Goal: Information Seeking & Learning: Learn about a topic

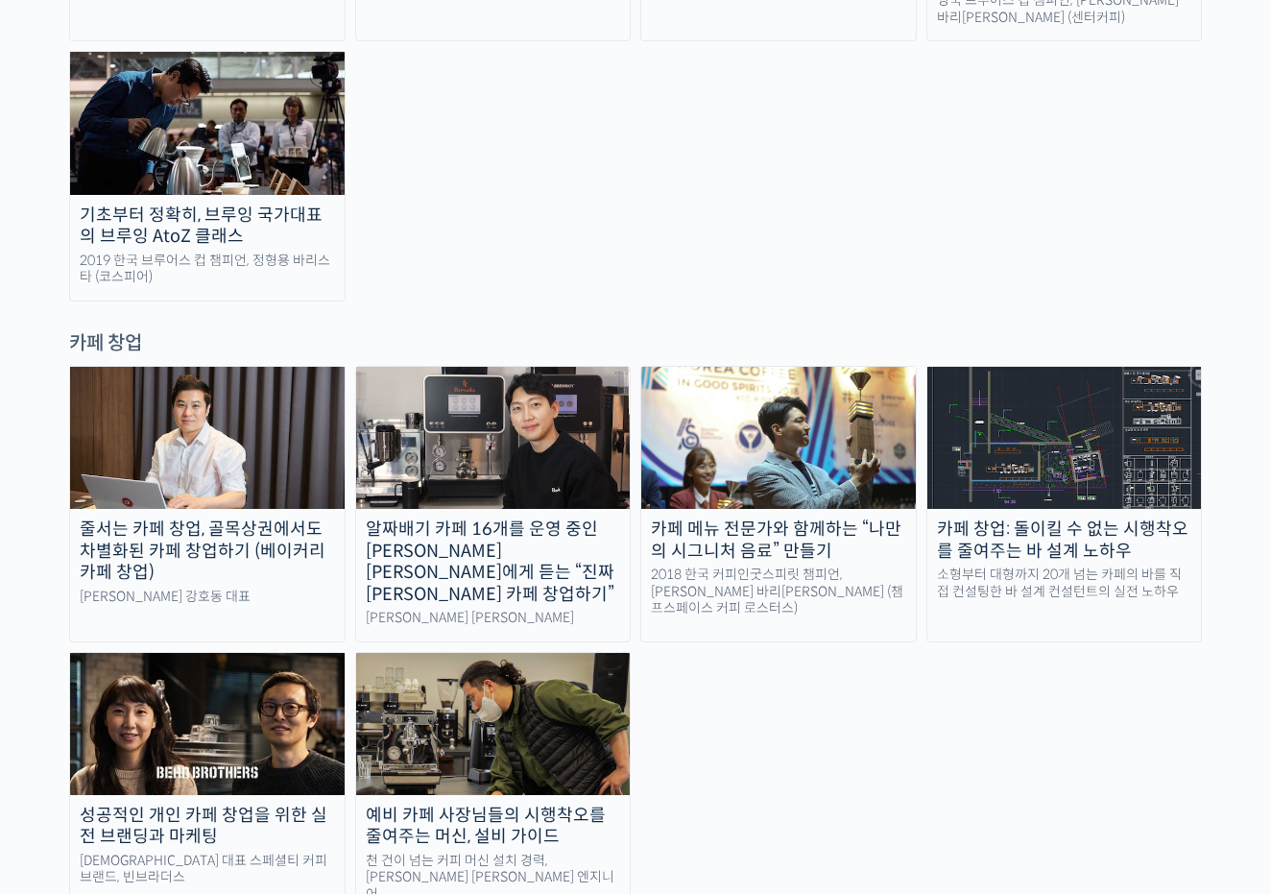
scroll to position [3641, 0]
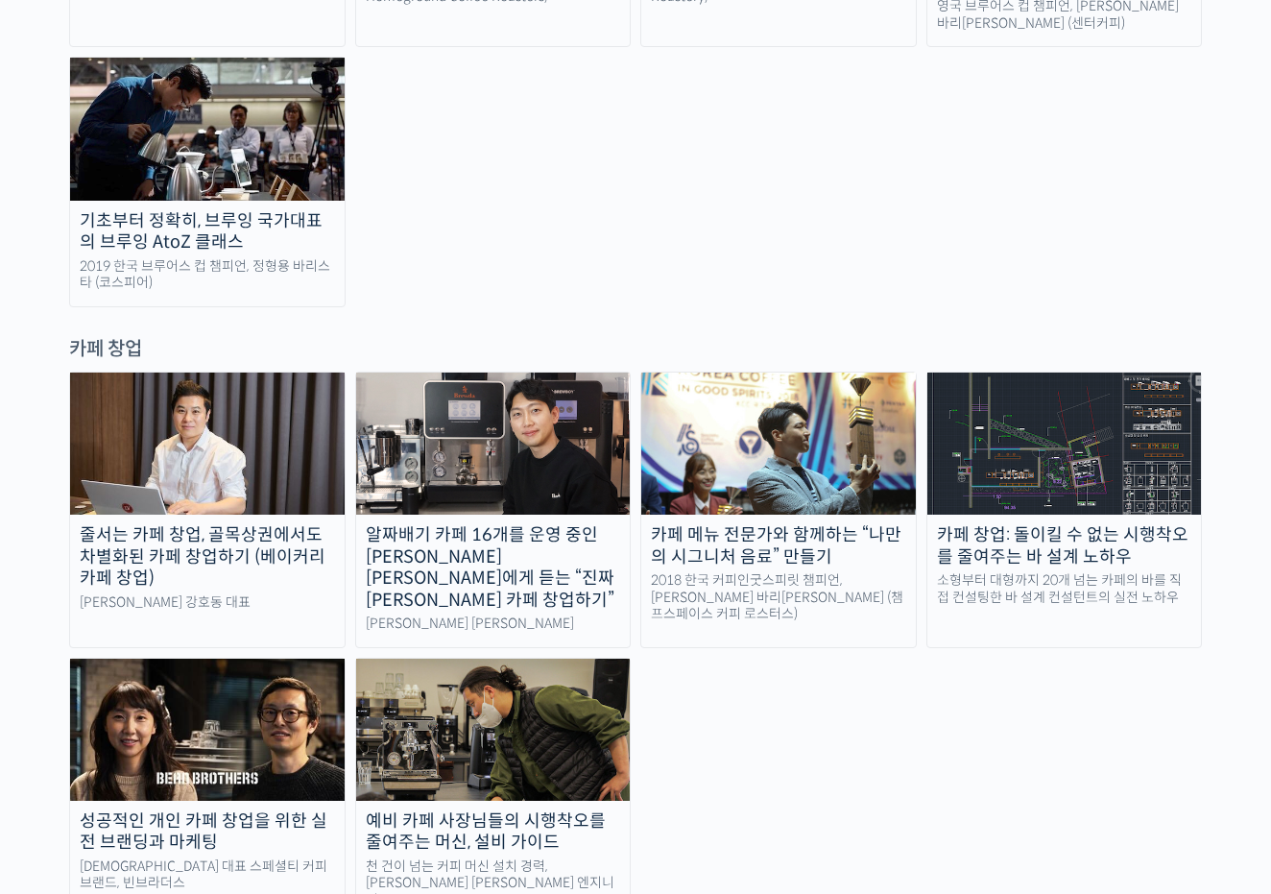
click at [486, 372] on img at bounding box center [493, 443] width 274 height 142
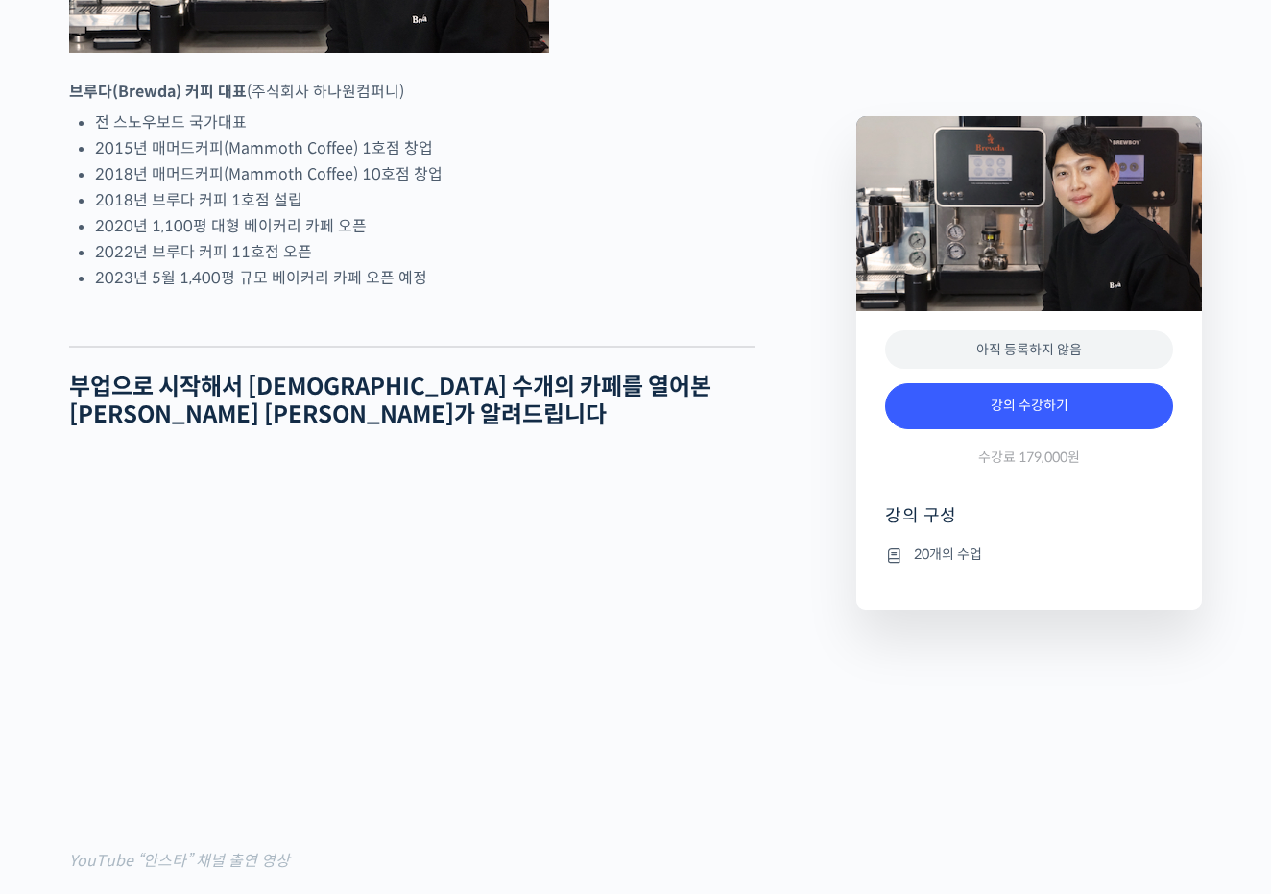
scroll to position [1030, 0]
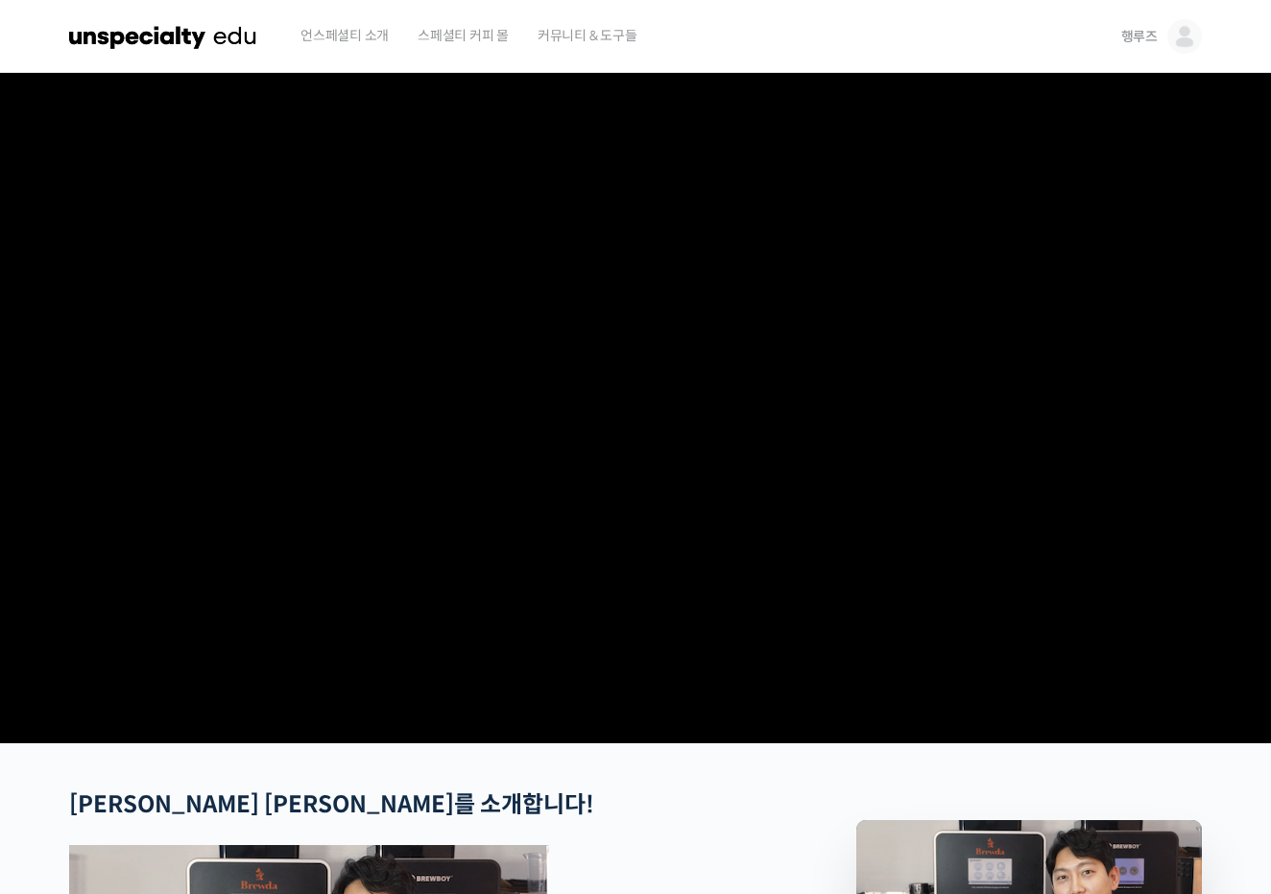
scroll to position [0, 0]
click at [193, 32] on img at bounding box center [163, 37] width 188 height 58
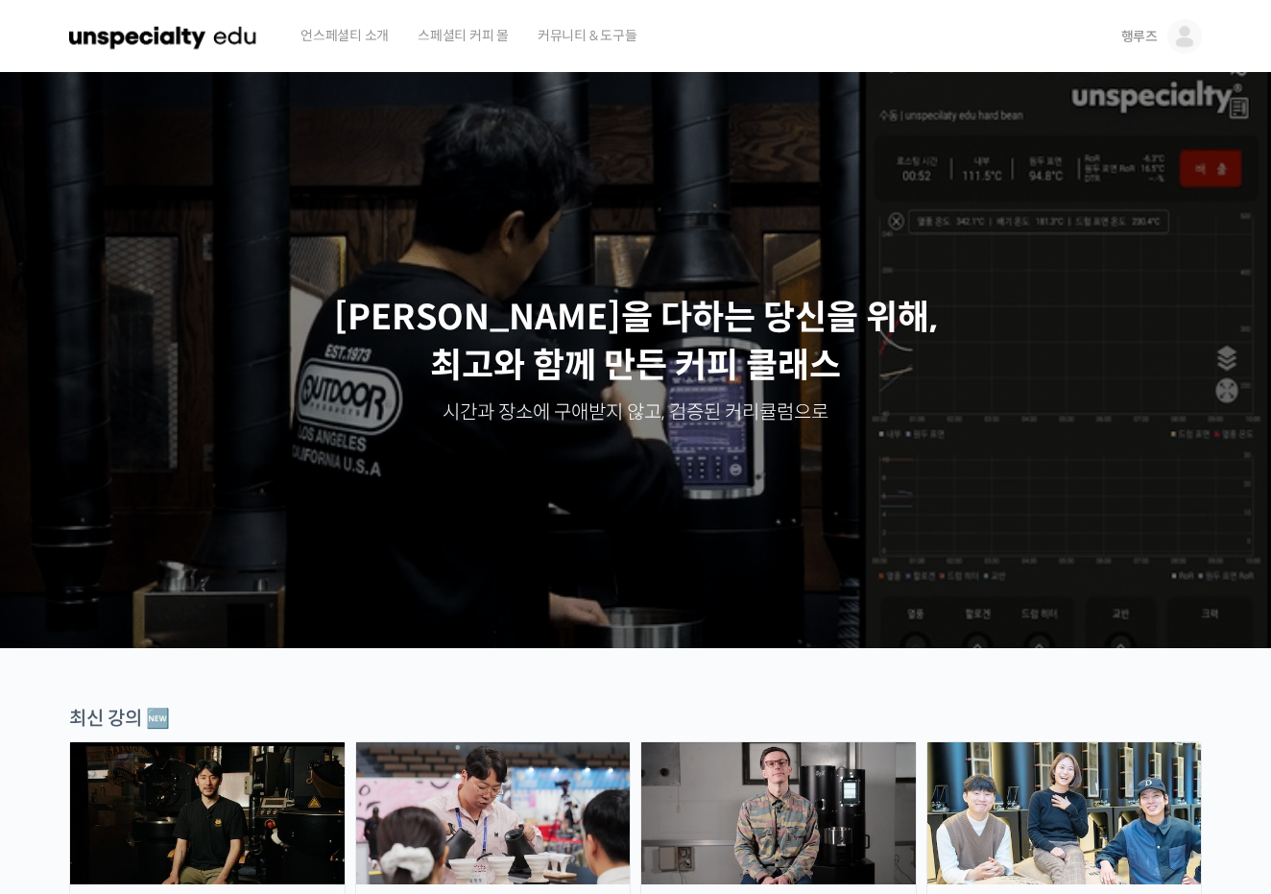
click at [1162, 49] on link "행루즈" at bounding box center [1161, 36] width 81 height 73
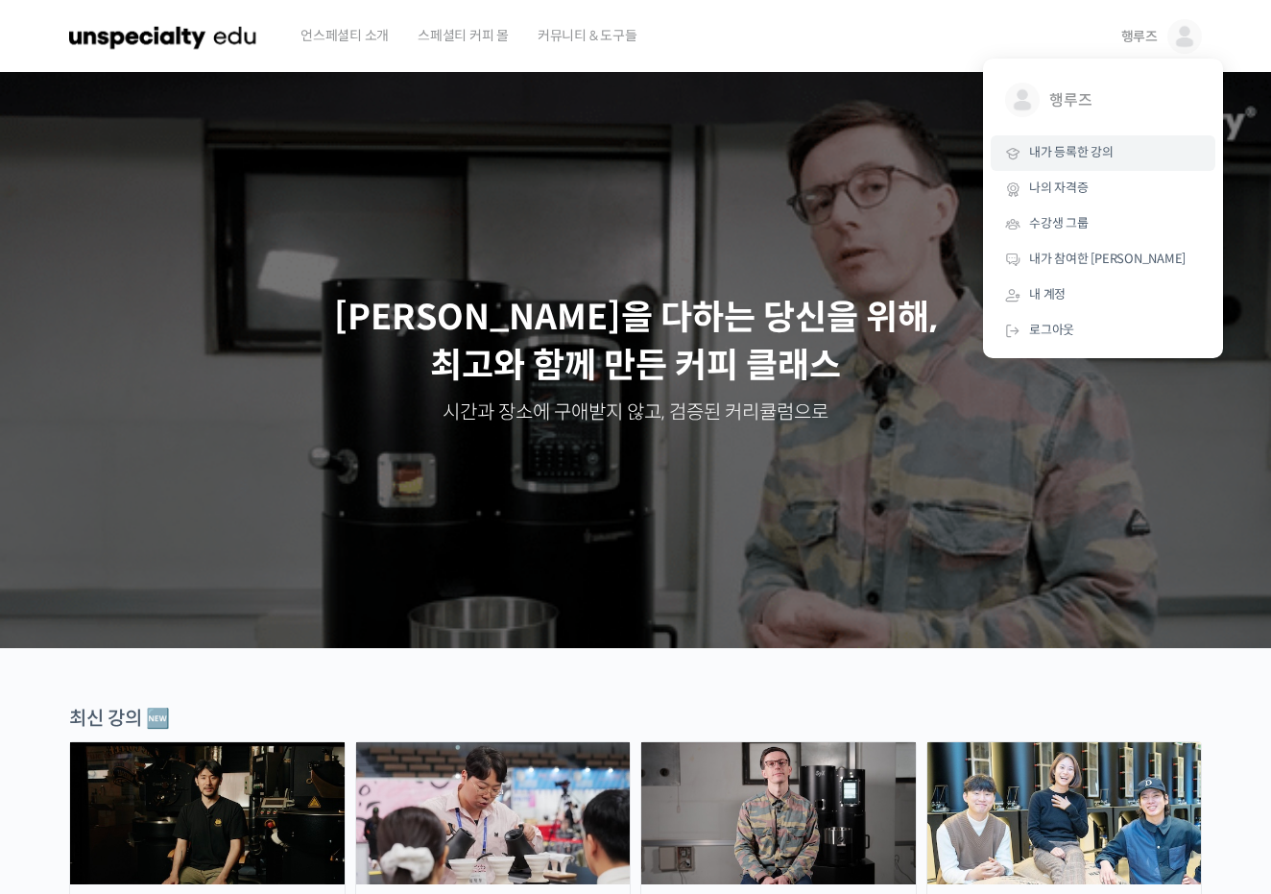
click at [1101, 143] on link "내가 등록한 강의" at bounding box center [1103, 153] width 225 height 36
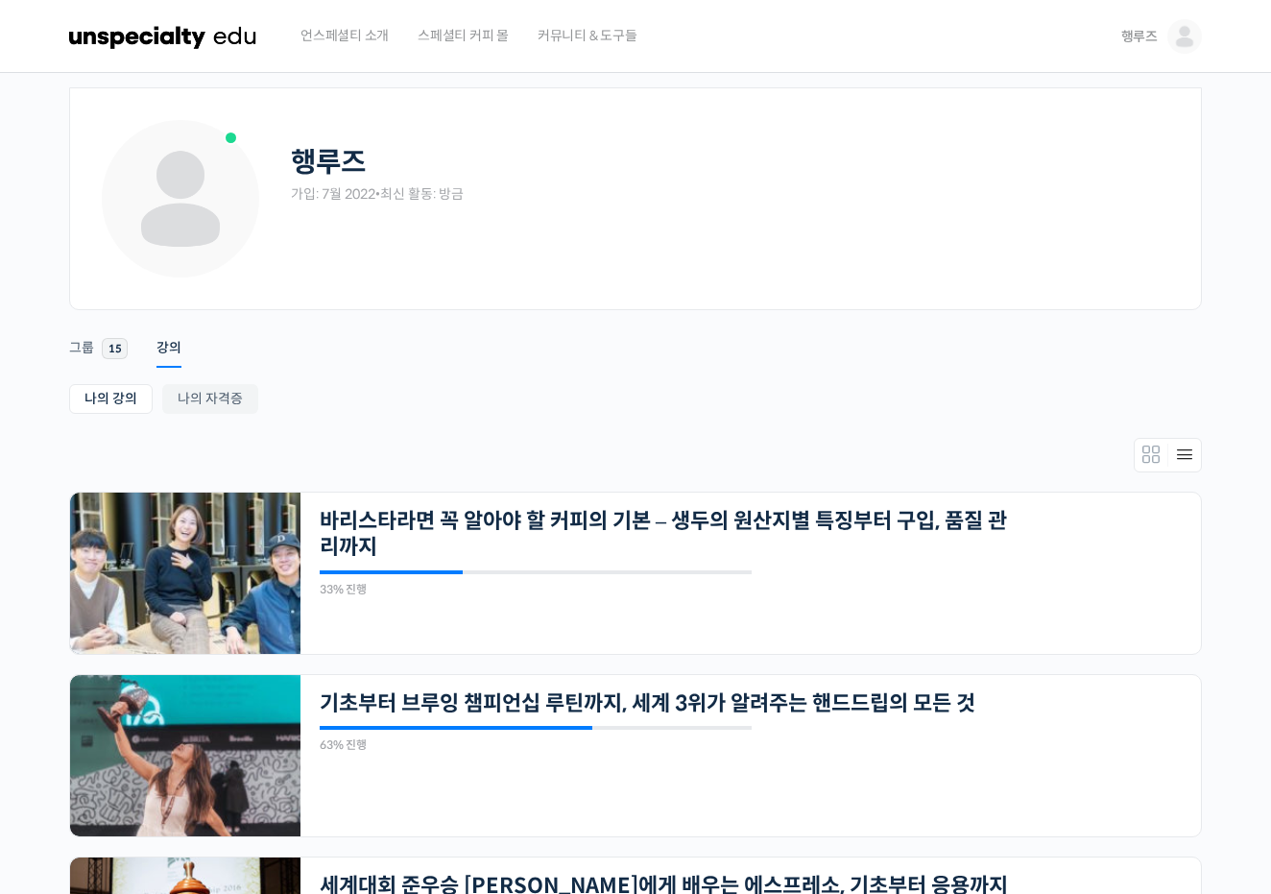
click at [153, 22] on img at bounding box center [163, 37] width 188 height 58
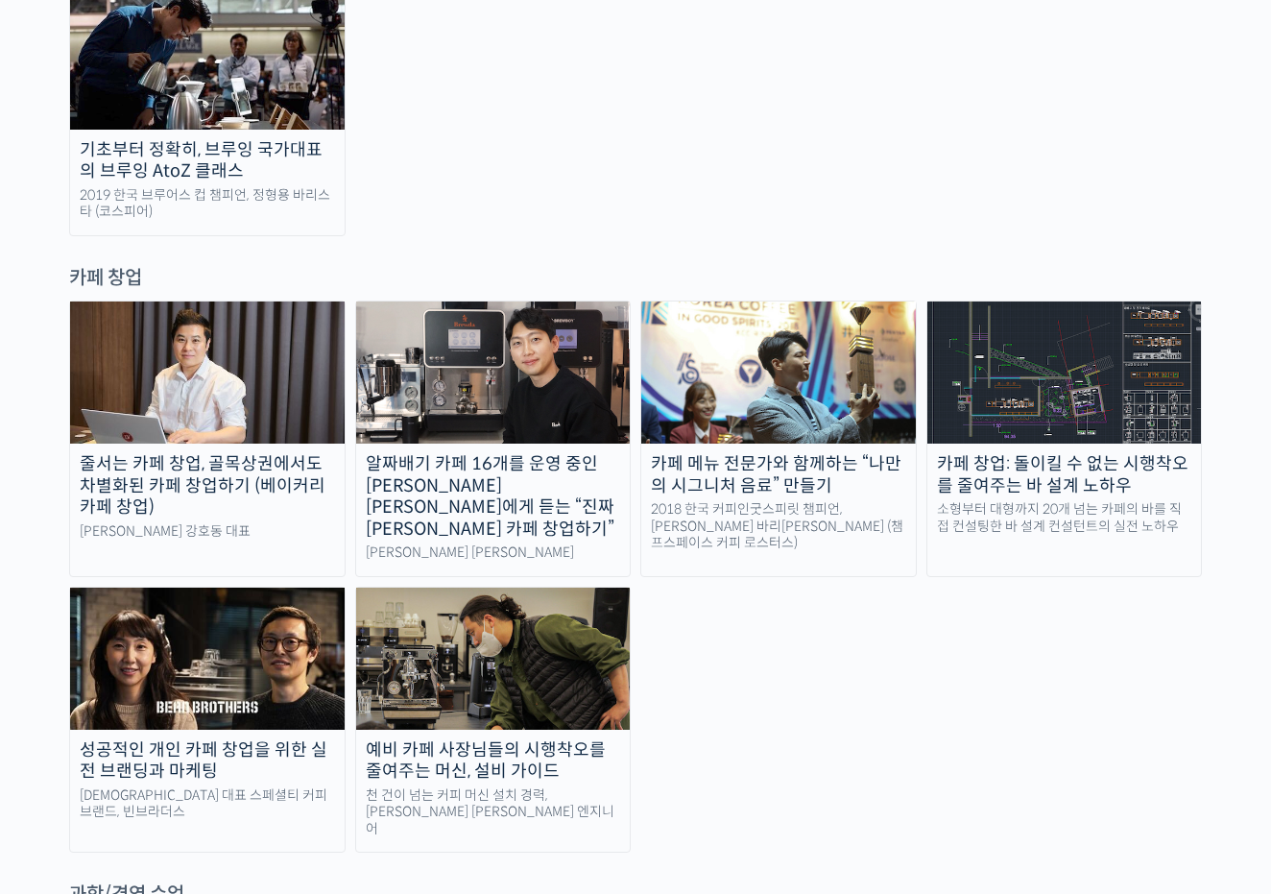
scroll to position [3710, 0]
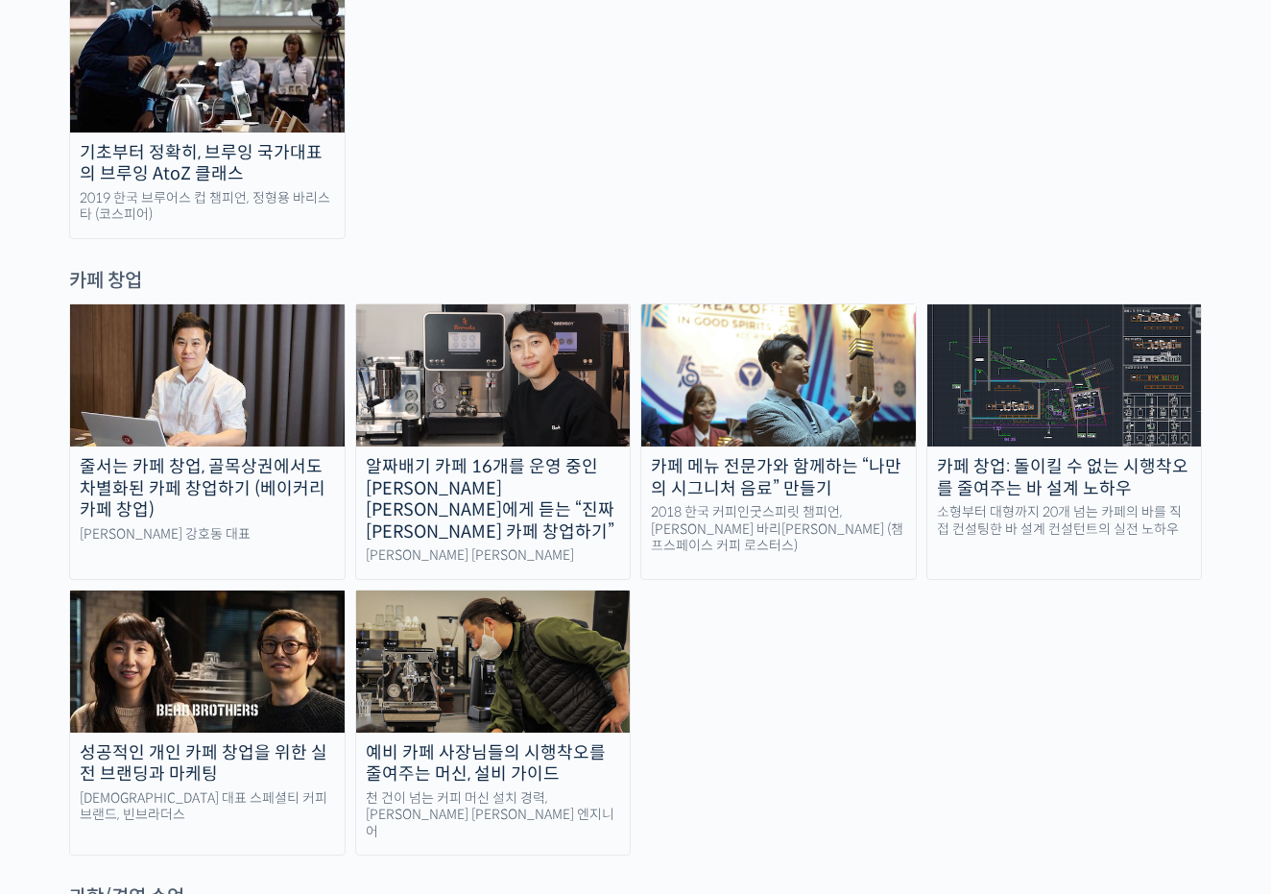
click at [591, 303] on link "알짜배기 카페 16개를 운영 중인 안태환 대표에게 듣는 “진짜 돈 버는 카페 창업하기” 브루다 안태환 대표" at bounding box center [493, 441] width 276 height 276
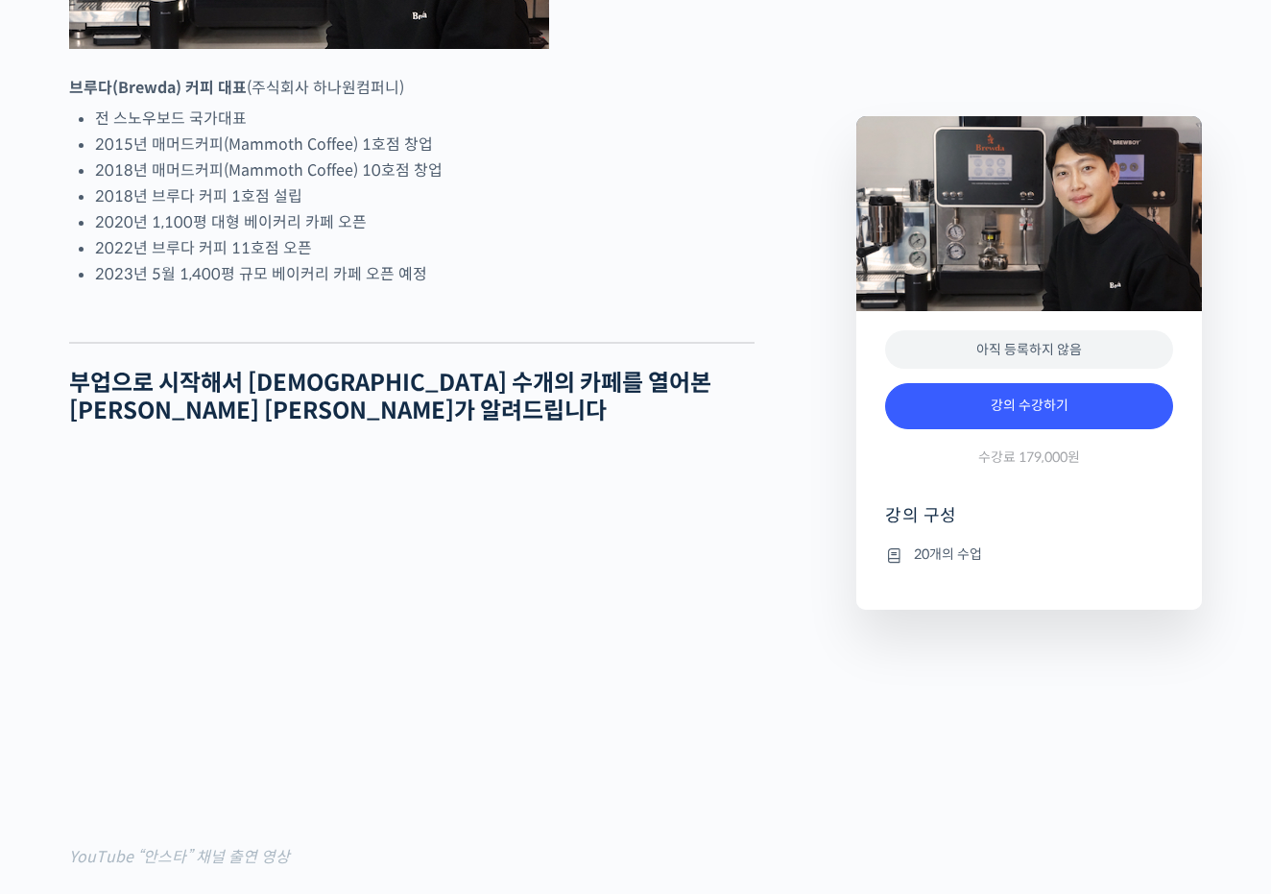
scroll to position [1112, 0]
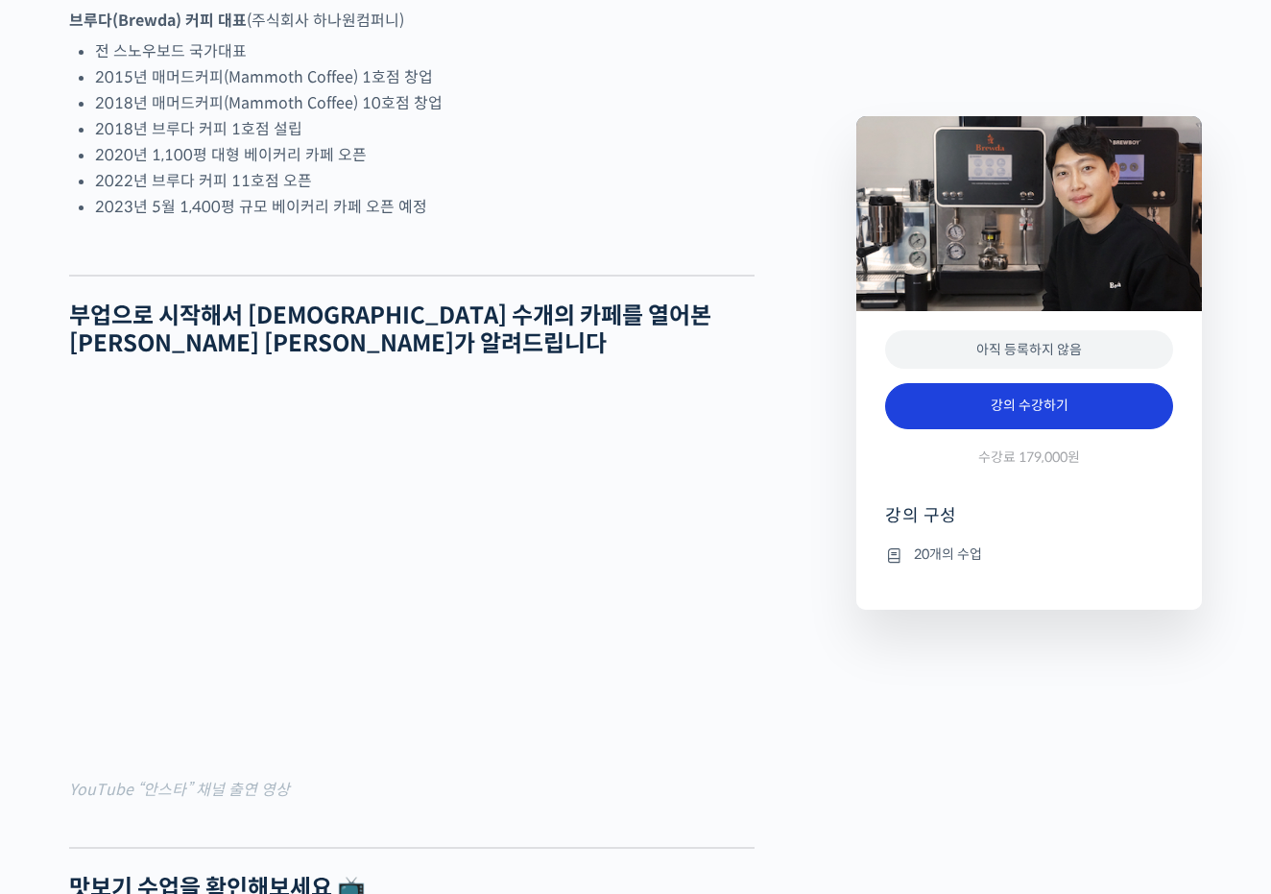
click at [1037, 393] on link "강의 수강하기" at bounding box center [1029, 406] width 288 height 46
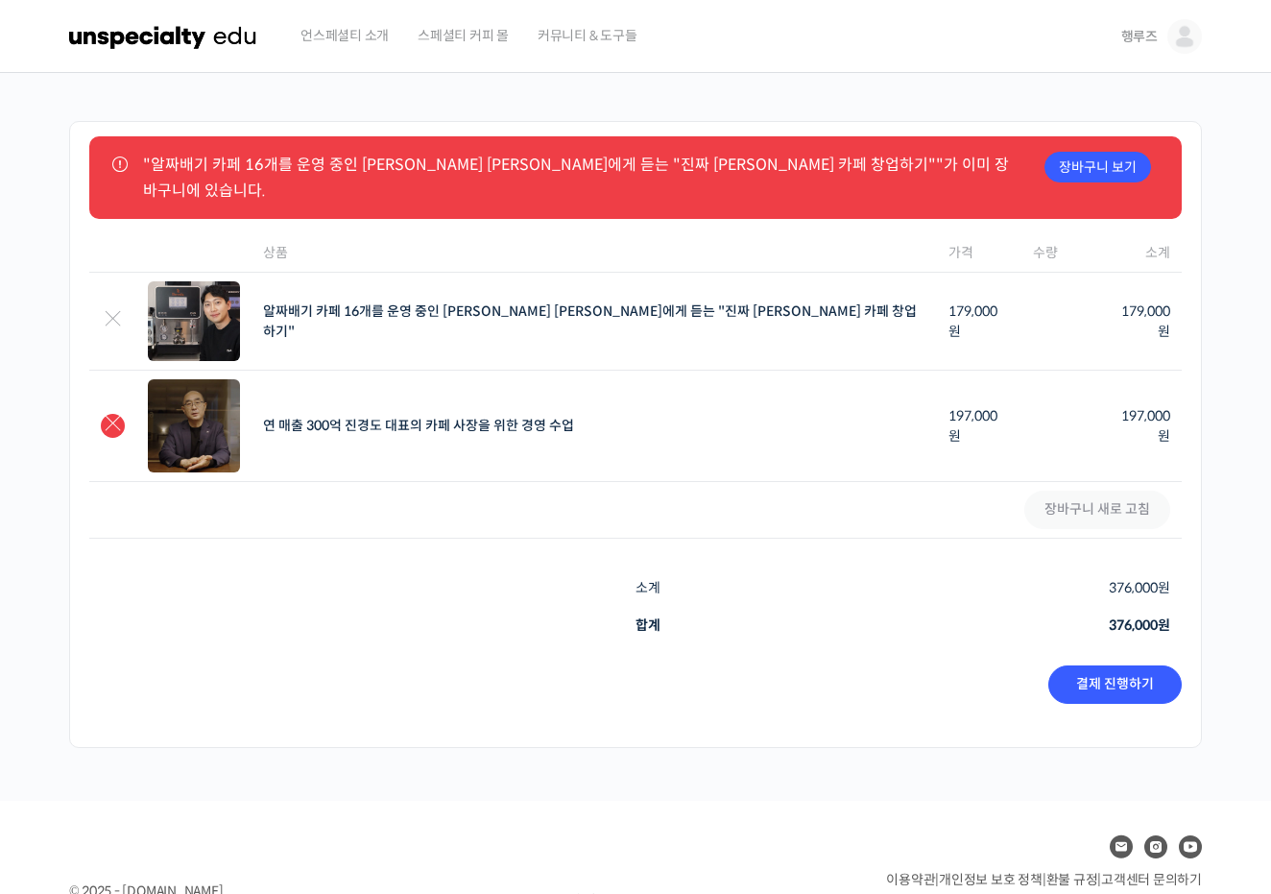
click at [115, 414] on link "×" at bounding box center [113, 426] width 24 height 24
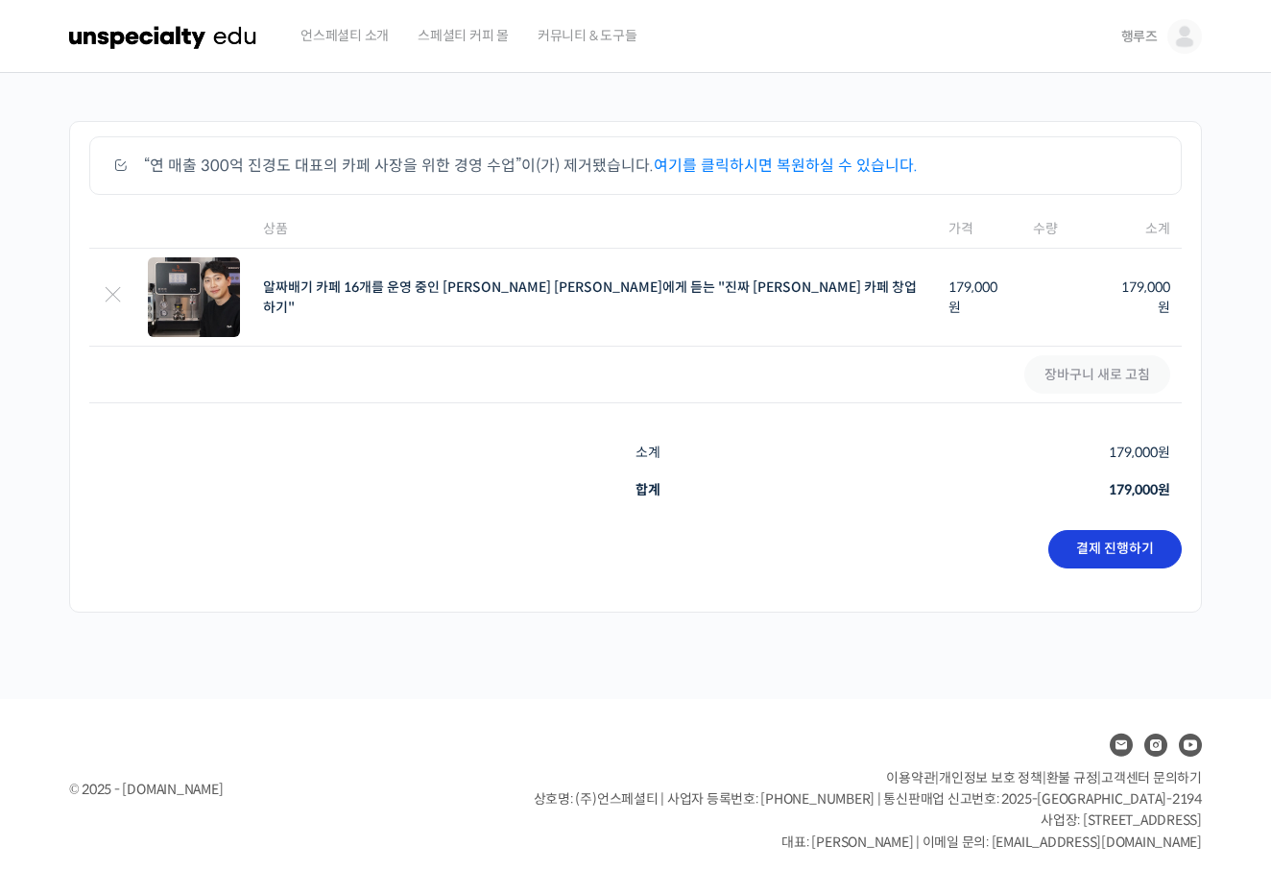
click at [1110, 539] on link "결제 진행하기" at bounding box center [1114, 549] width 133 height 38
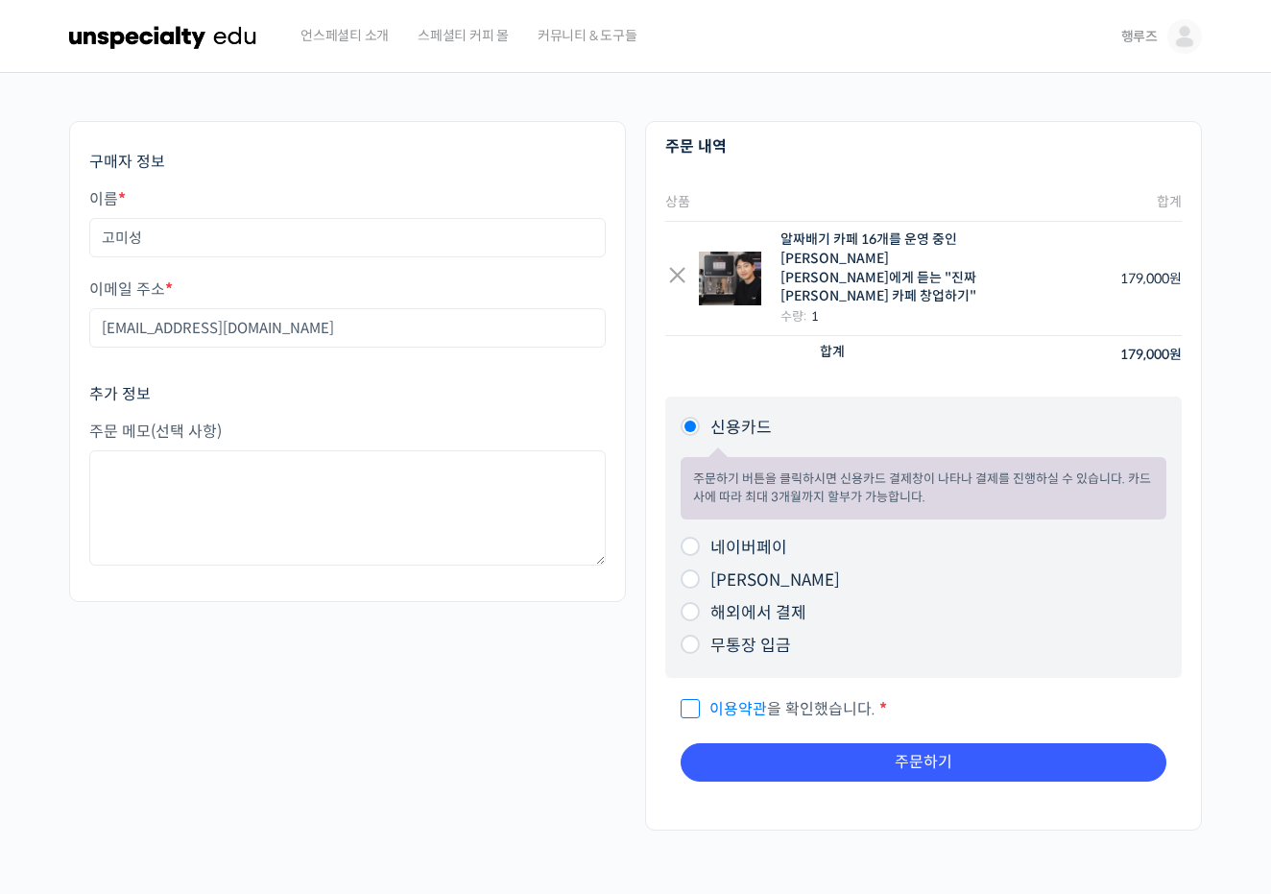
click at [764, 537] on label "네이버페이" at bounding box center [748, 547] width 77 height 20
click at [700, 537] on input "네이버페이" at bounding box center [689, 546] width 19 height 19
radio input "true"
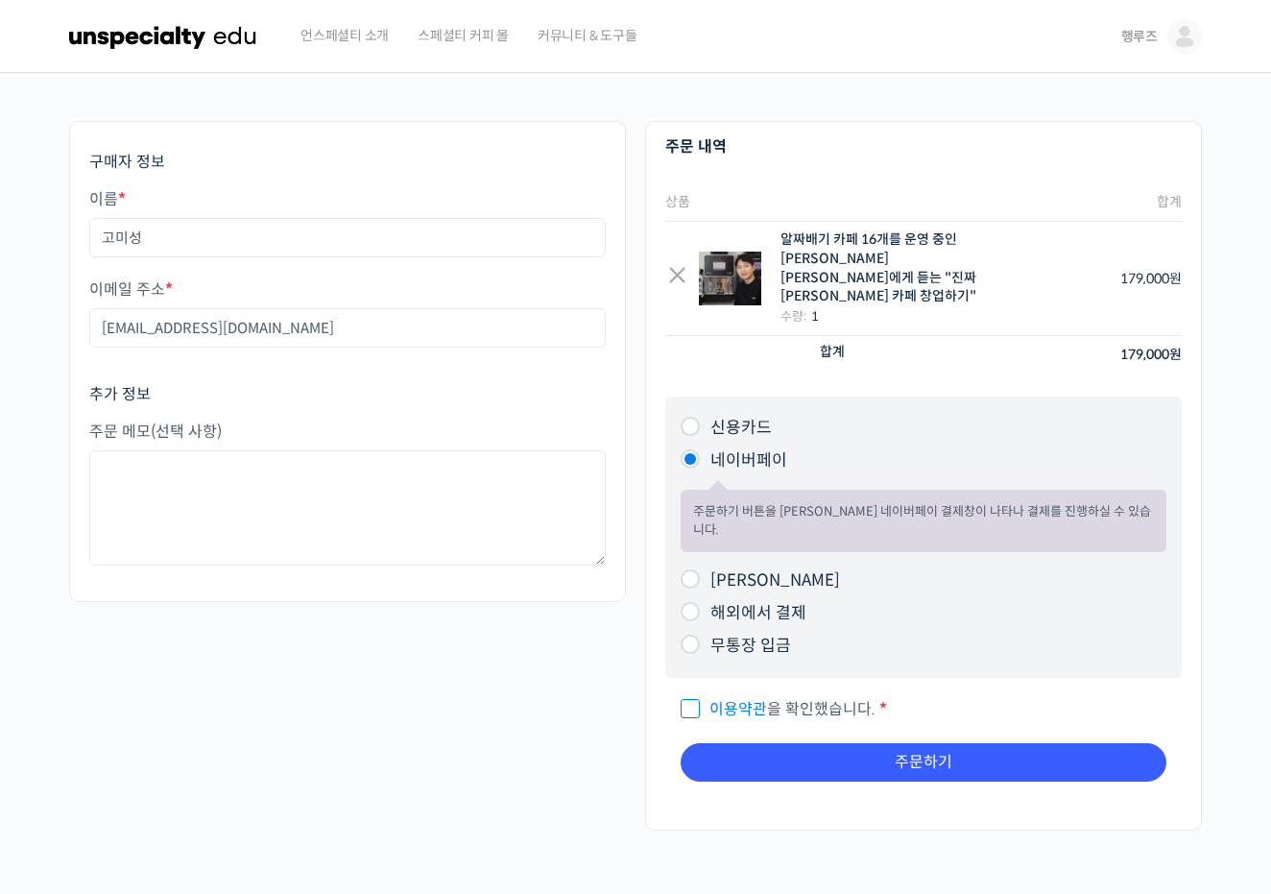
click at [687, 694] on input "이용약관 을 확인했습니다. *" at bounding box center [686, 700] width 12 height 12
checkbox input "true"
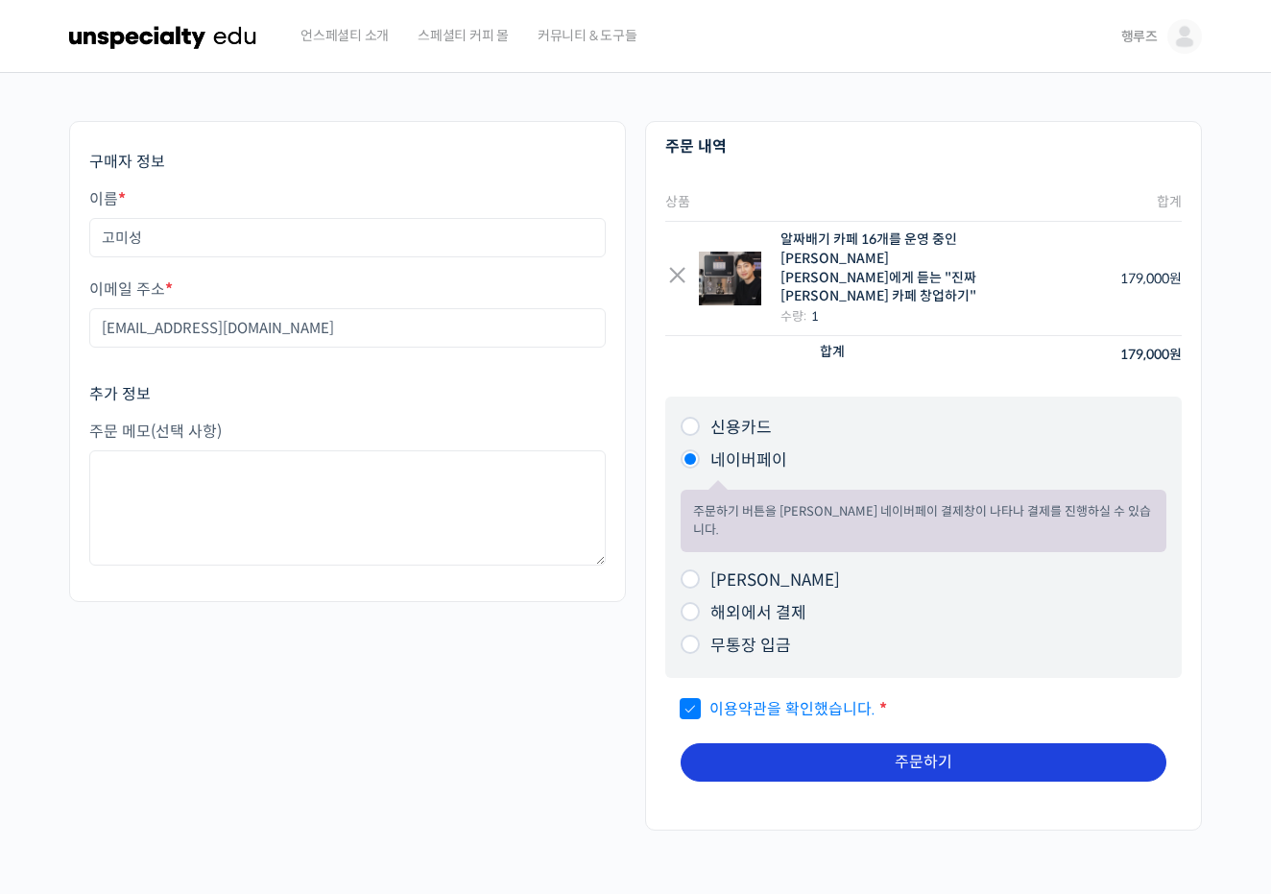
click at [836, 743] on button "주문하기" at bounding box center [923, 762] width 486 height 38
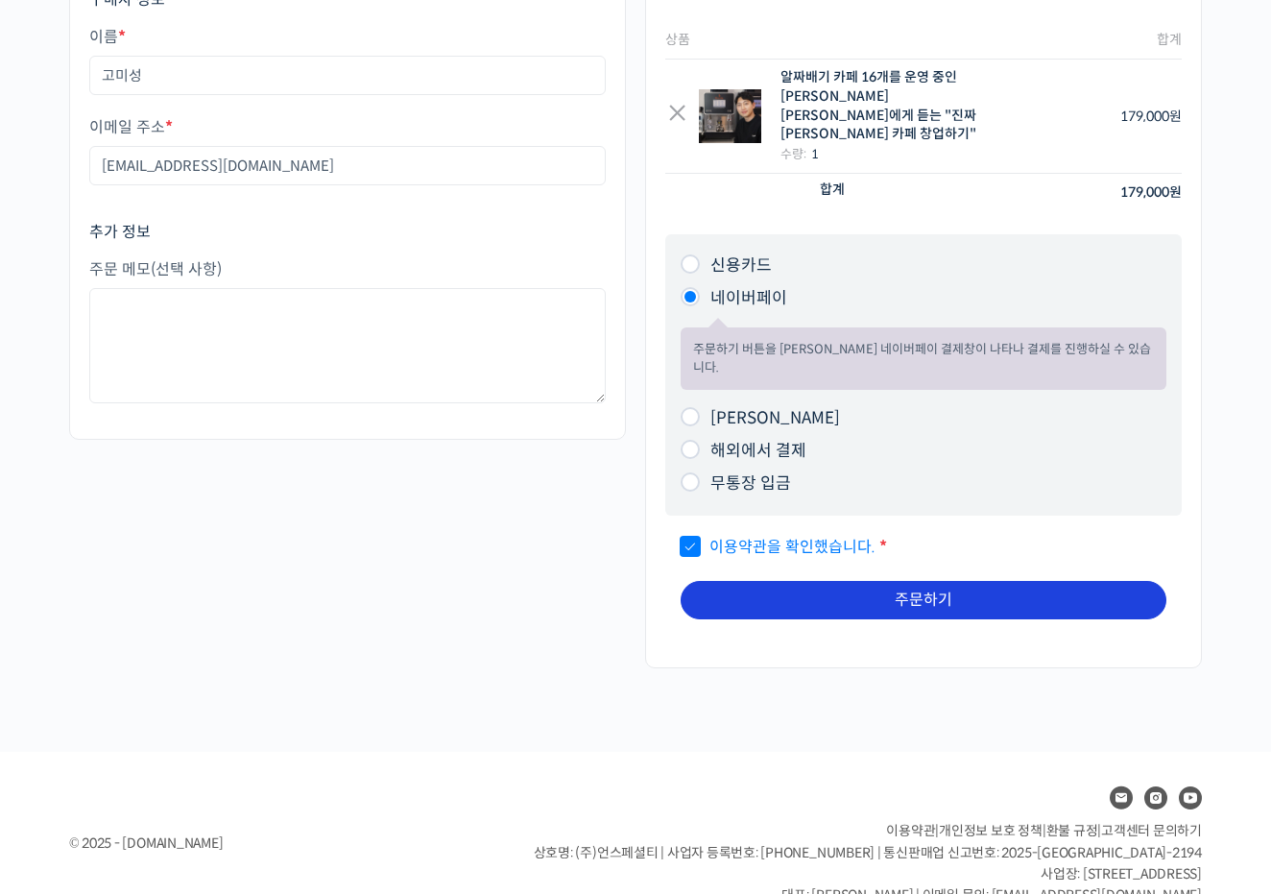
scroll to position [161, 0]
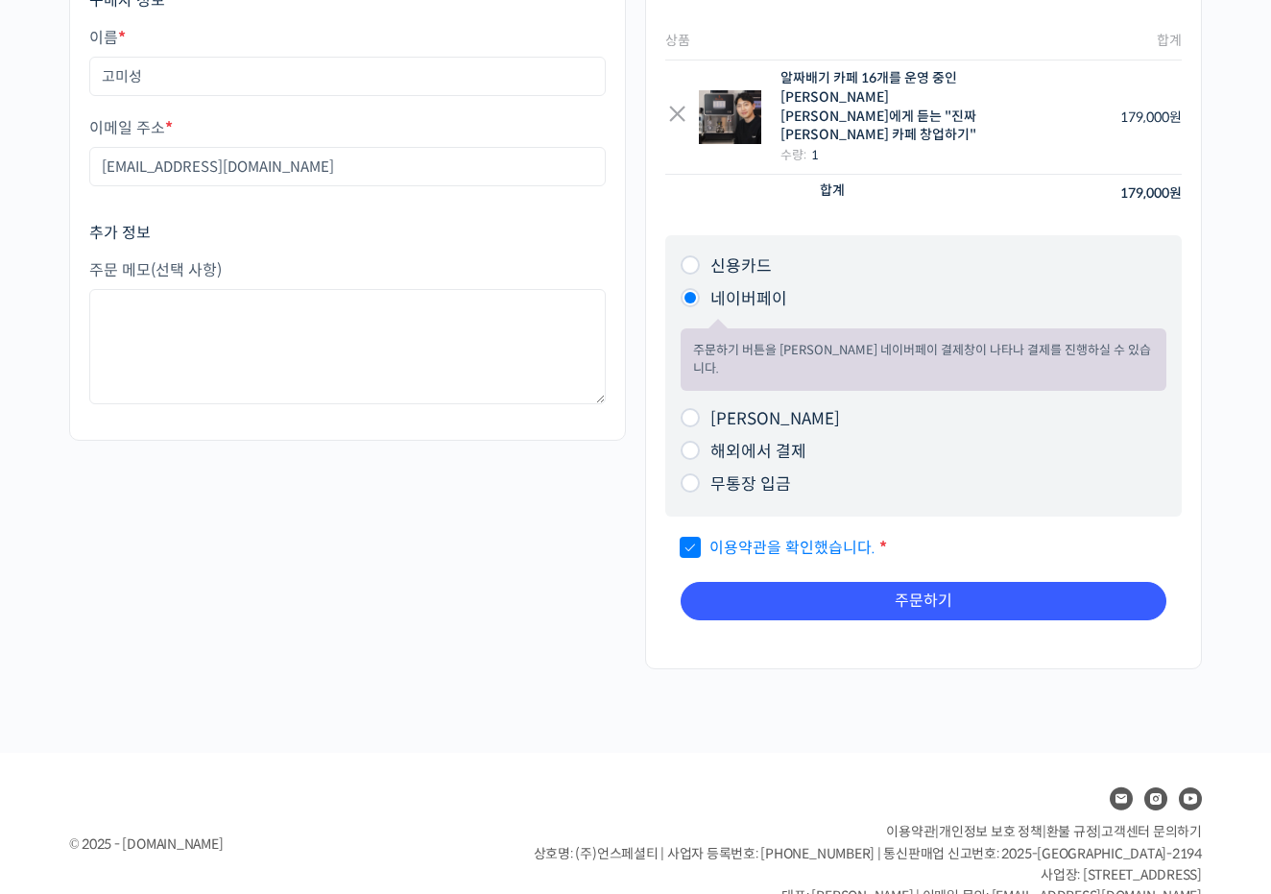
click at [915, 535] on div "제 1 조 (목적) 언스페셜티(이하 ‘회사’)가 제공하는 서비스를 이용해 주셔서 감사합니다. 이 약관은 회사가 제공하는 서비스를 이용함에 있어…" at bounding box center [923, 575] width 516 height 119
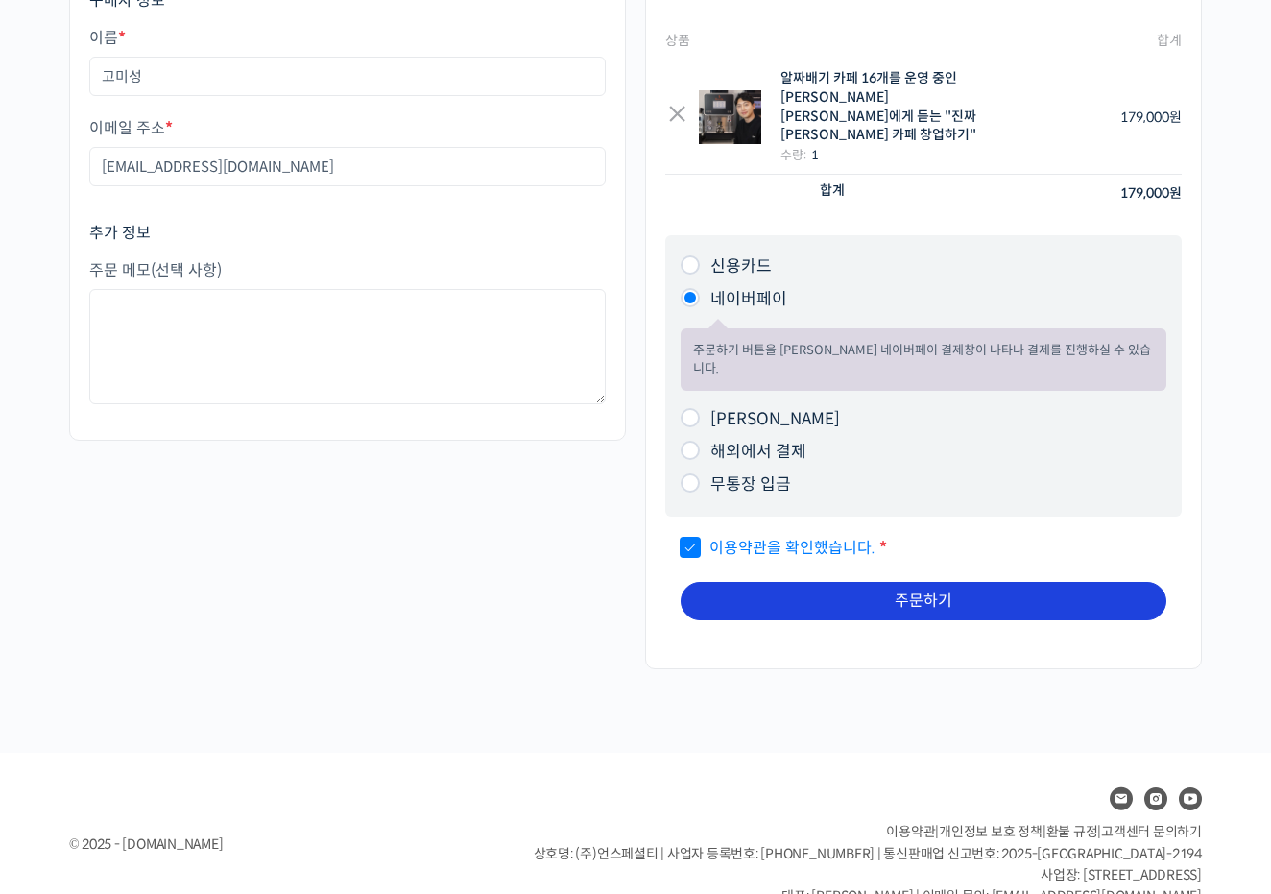
click at [921, 582] on button "주문하기" at bounding box center [923, 601] width 486 height 38
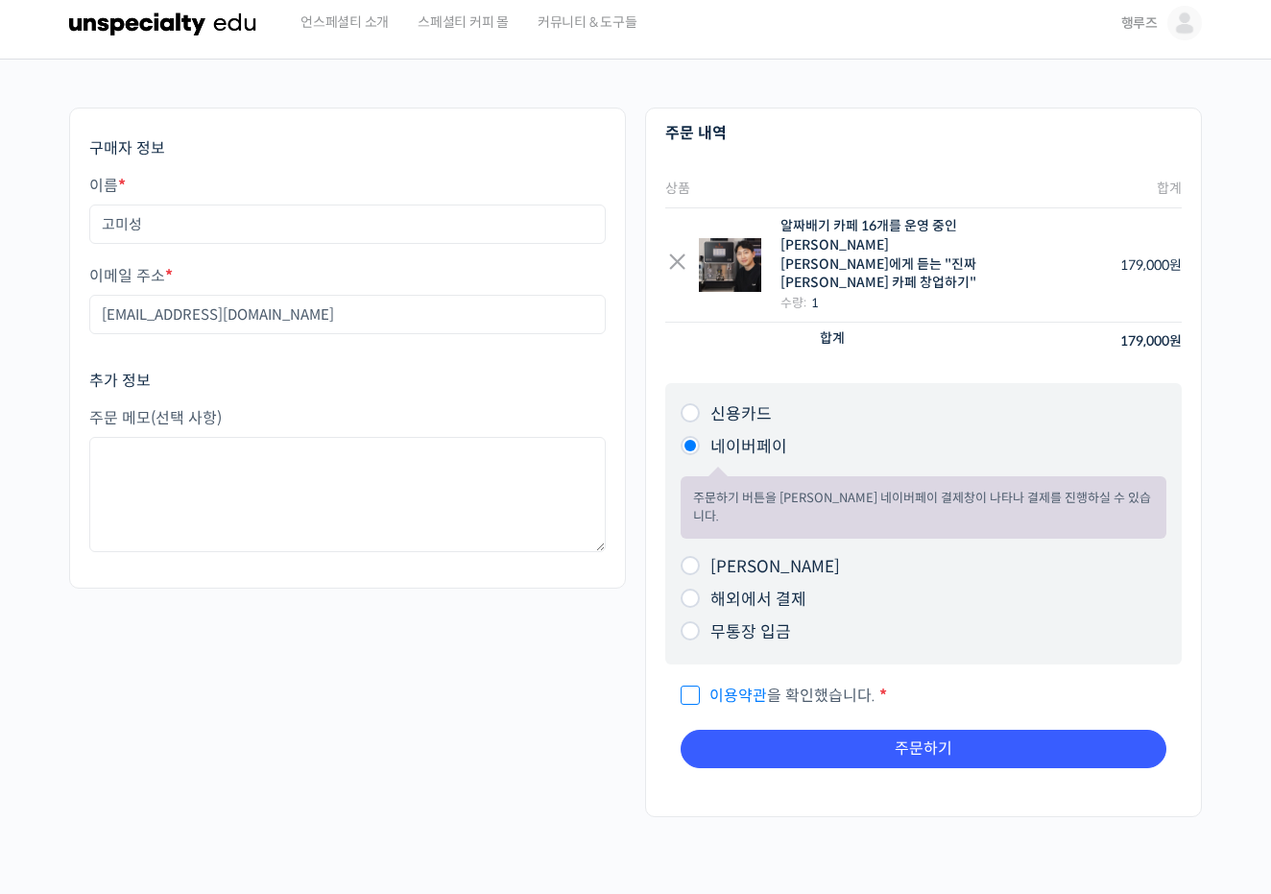
click at [837, 685] on span "이용약관 을 확인했습니다." at bounding box center [777, 695] width 195 height 20
click at [693, 680] on input "이용약관 을 확인했습니다. *" at bounding box center [686, 686] width 12 height 12
checkbox input "true"
click at [752, 557] on label "카카오페이" at bounding box center [775, 567] width 130 height 20
click at [700, 556] on input "카카오페이" at bounding box center [689, 565] width 19 height 19
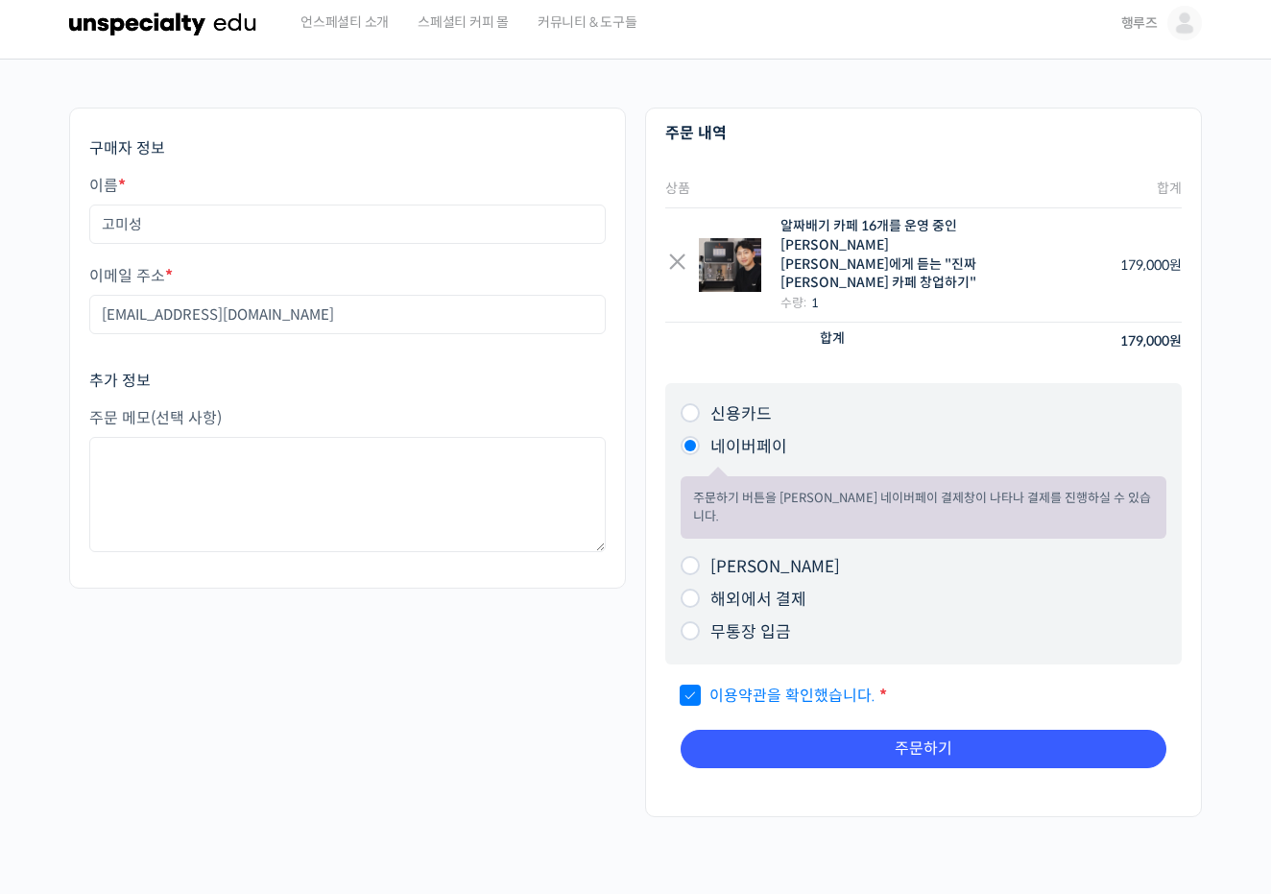
radio input "true"
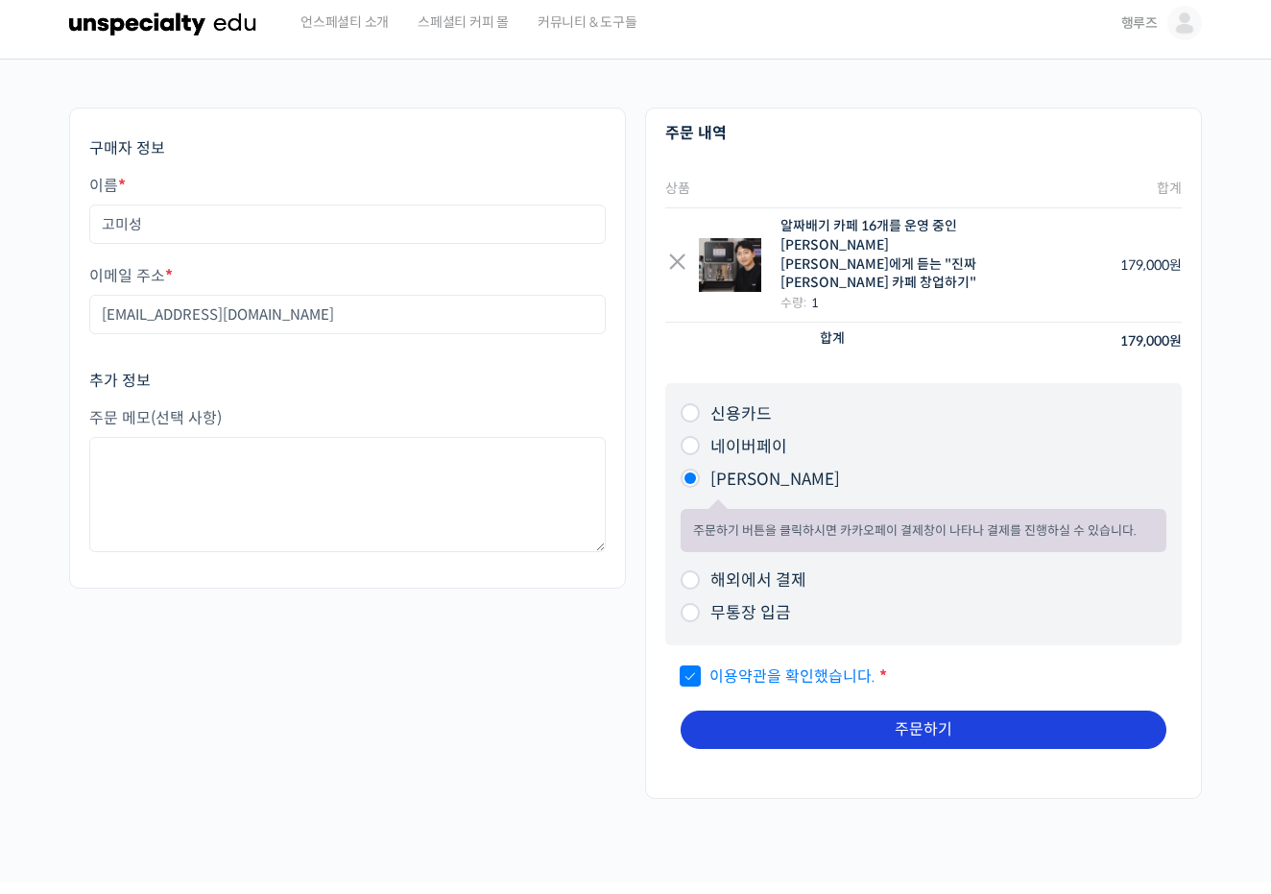
click at [853, 710] on button "주문하기" at bounding box center [923, 729] width 486 height 38
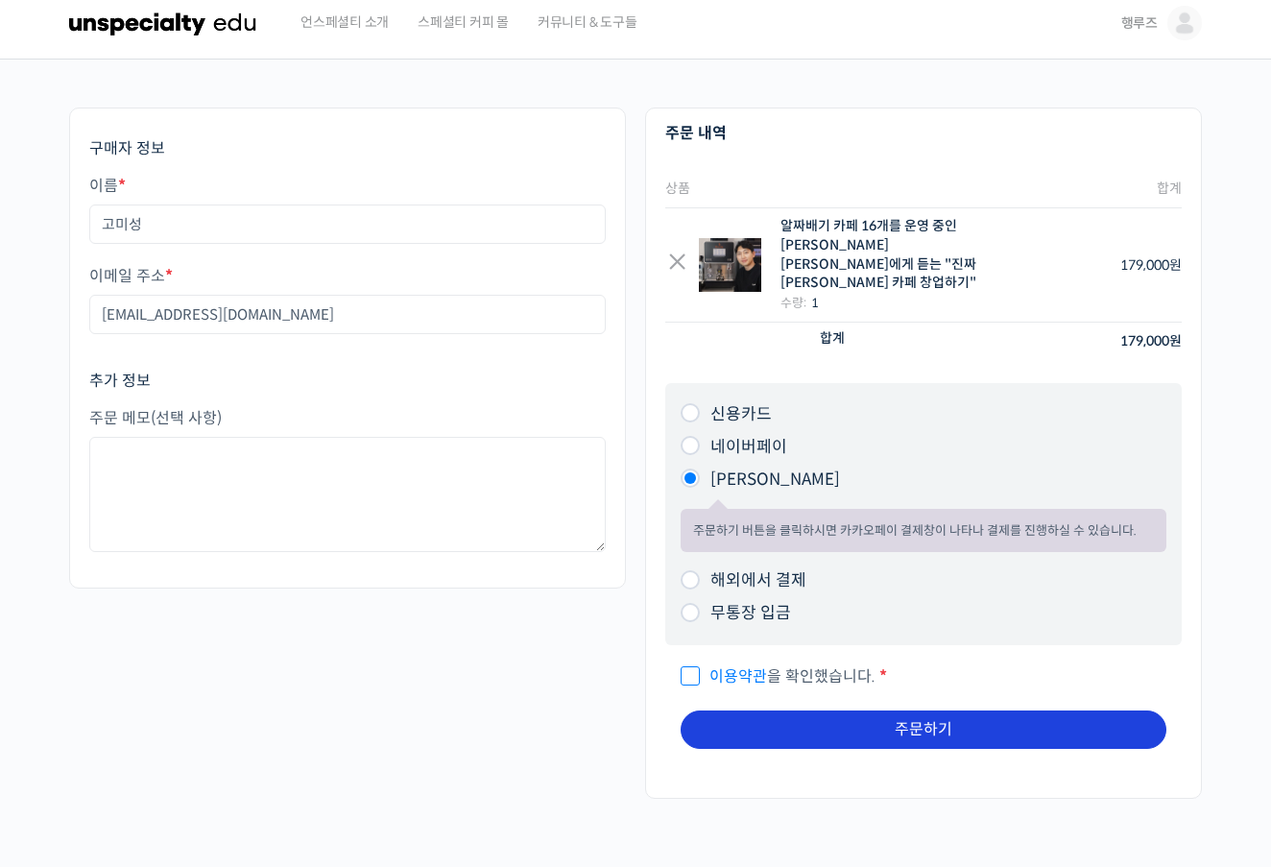
click at [996, 710] on button "주문하기" at bounding box center [923, 729] width 486 height 38
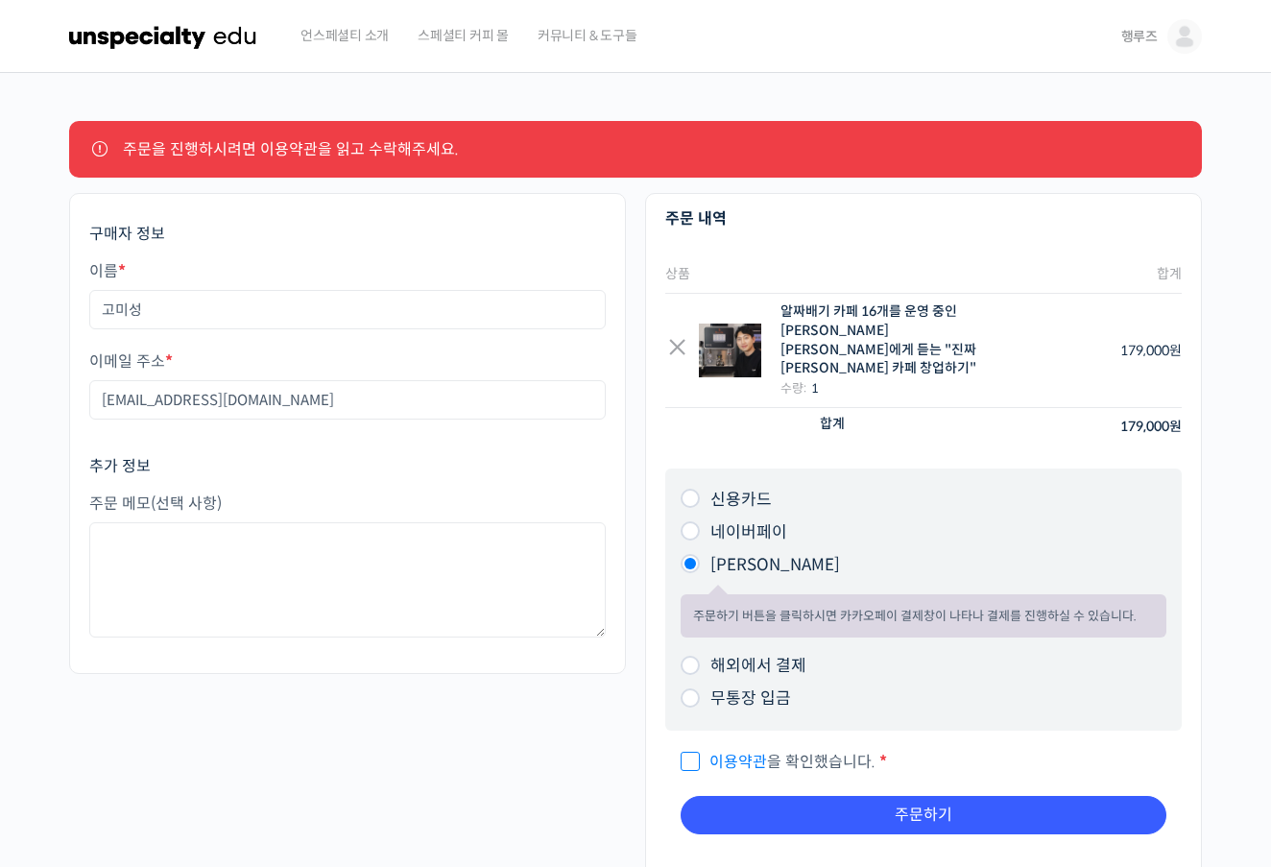
click at [710, 746] on p "이용약관 을 확인했습니다. *" at bounding box center [923, 762] width 486 height 32
click at [702, 752] on span "이용약관 을 확인했습니다." at bounding box center [777, 762] width 195 height 20
click at [693, 747] on input "이용약관 을 확인했습니다. *" at bounding box center [686, 753] width 12 height 12
checkbox input "true"
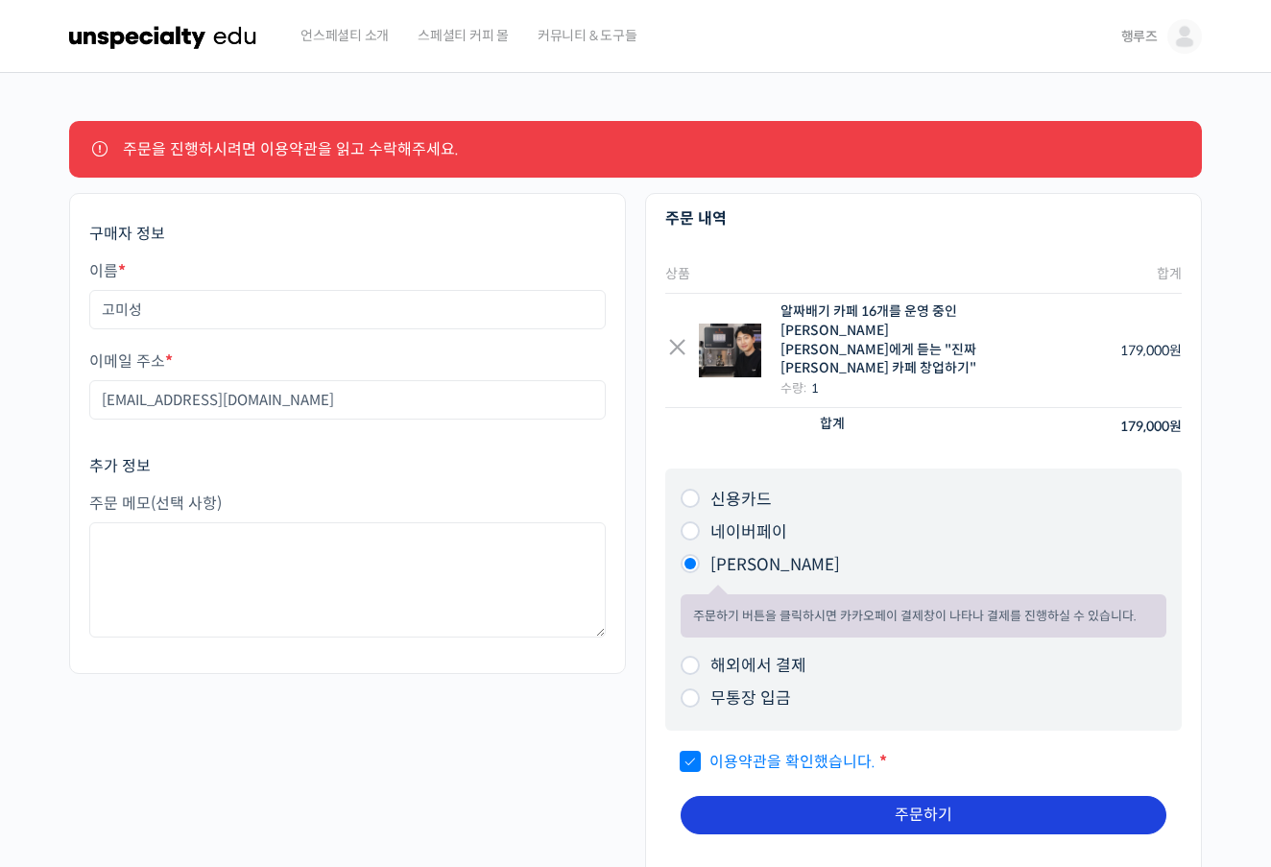
click at [880, 800] on button "주문하기" at bounding box center [923, 815] width 486 height 38
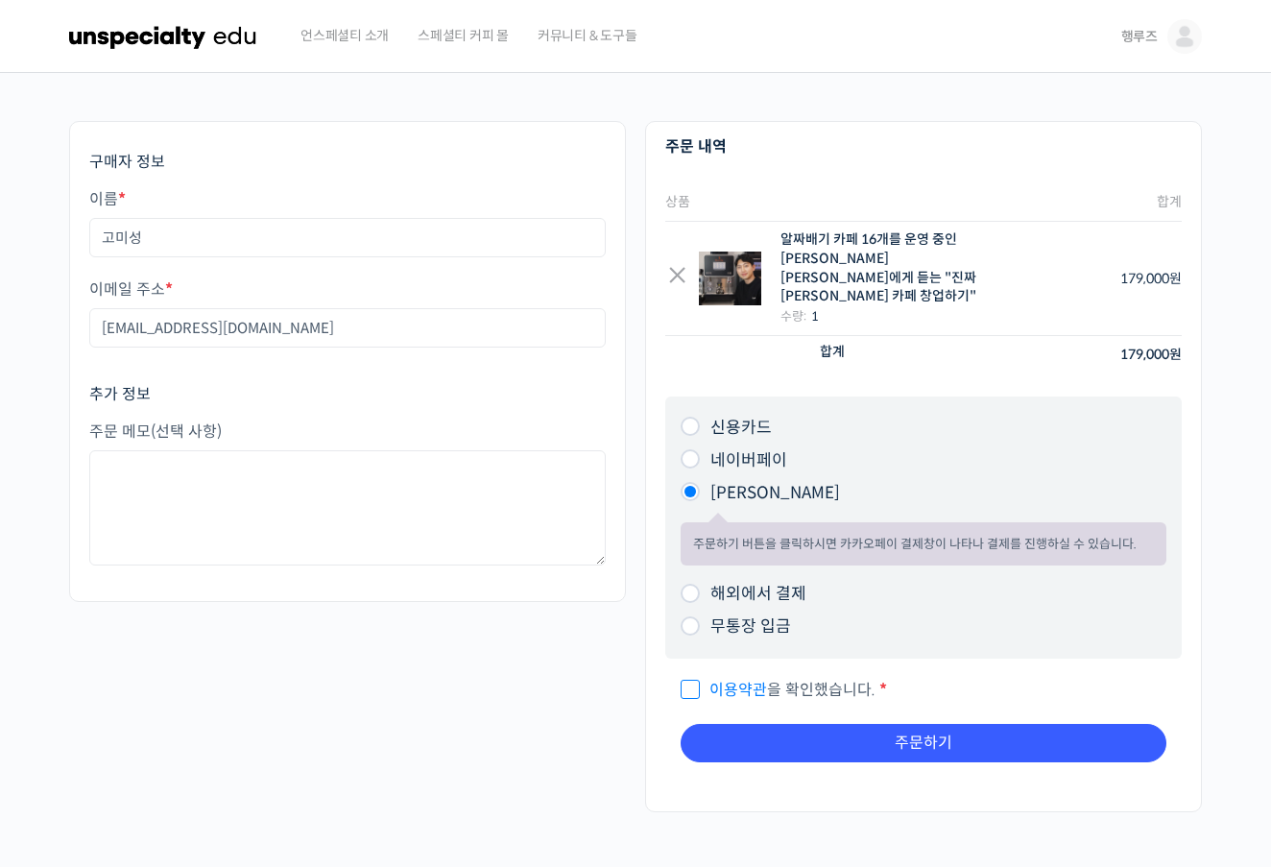
click at [691, 449] on li "네이버페이 주문하기 버튼을 클릭하시면 네이버페이 결제창이 나타나 결제를 진행하실 수 있습니다." at bounding box center [923, 460] width 486 height 33
click at [691, 449] on input "네이버페이" at bounding box center [689, 458] width 19 height 19
radio input "true"
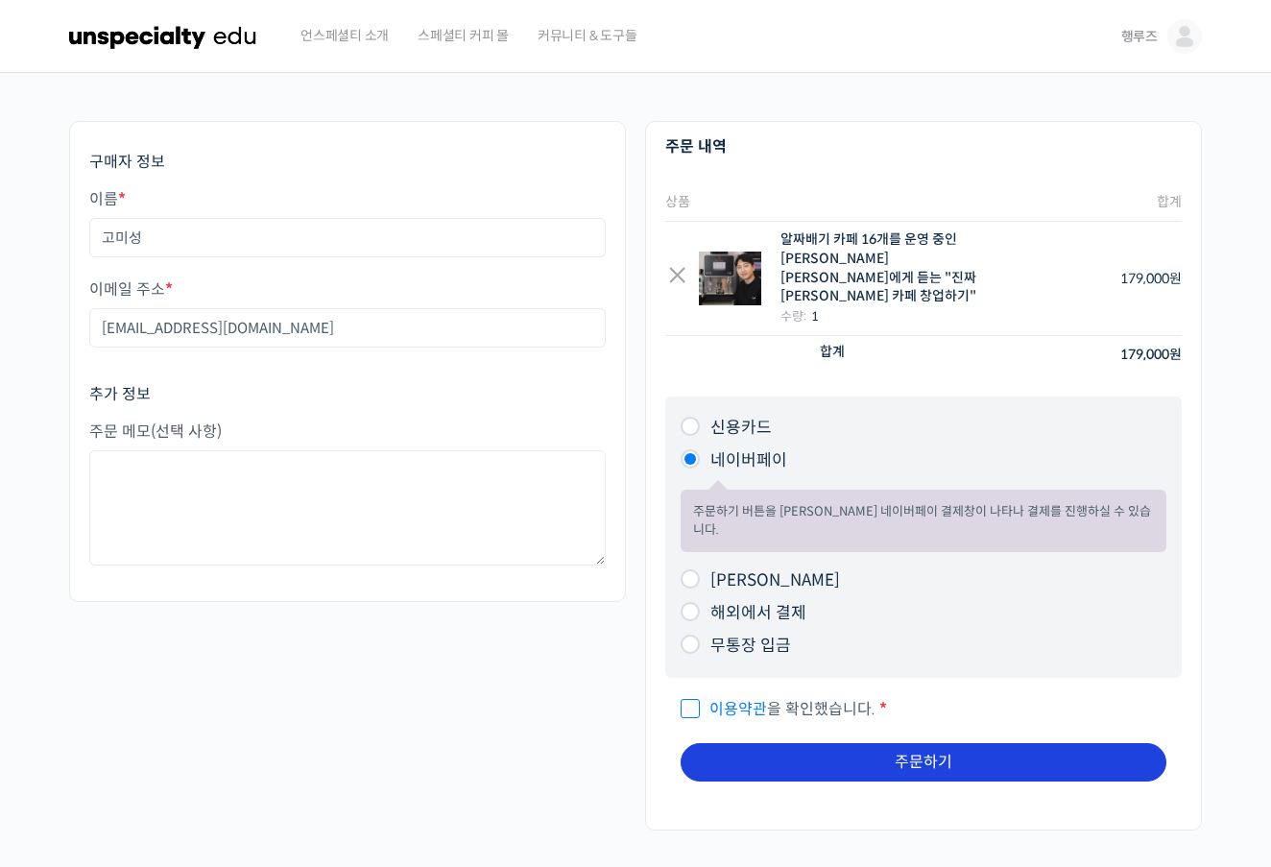
click at [864, 743] on button "주문하기" at bounding box center [923, 762] width 486 height 38
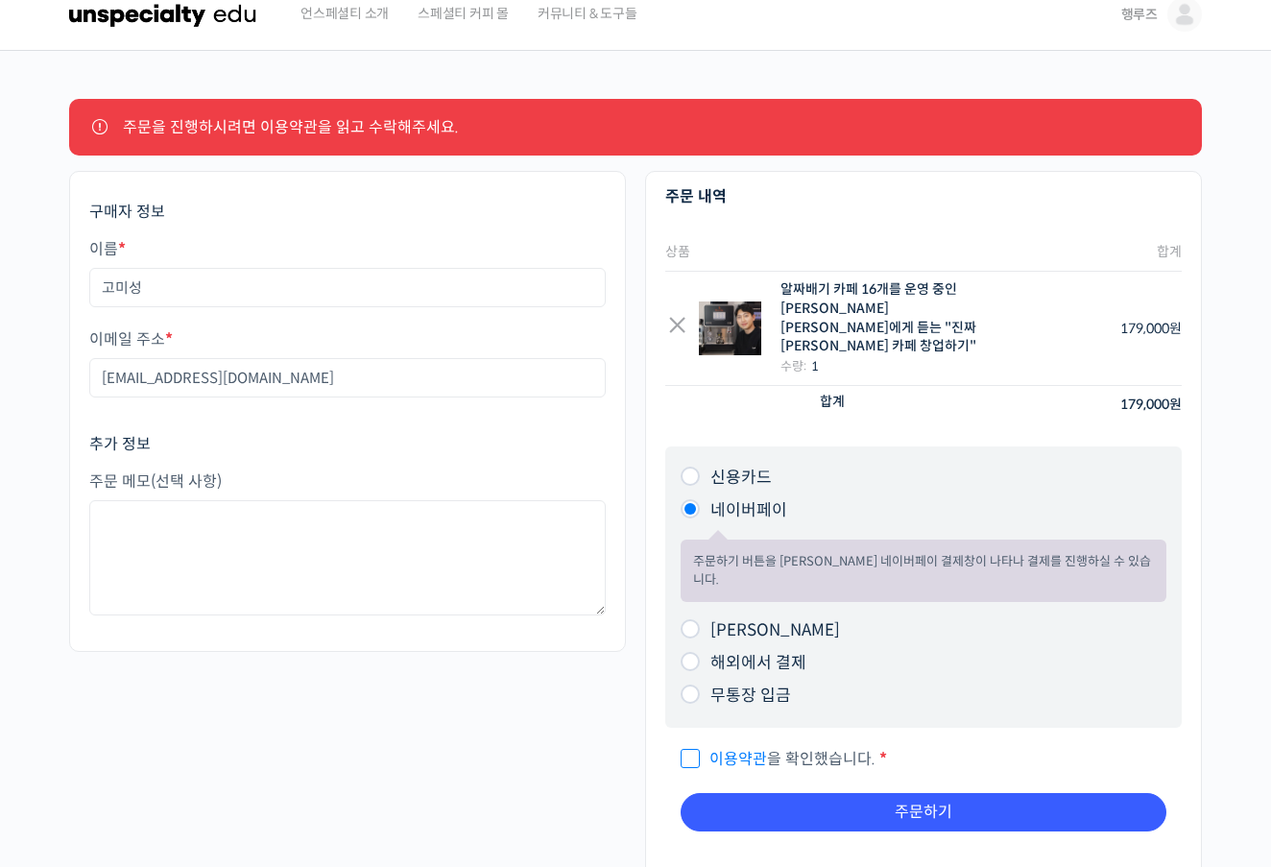
scroll to position [25, 0]
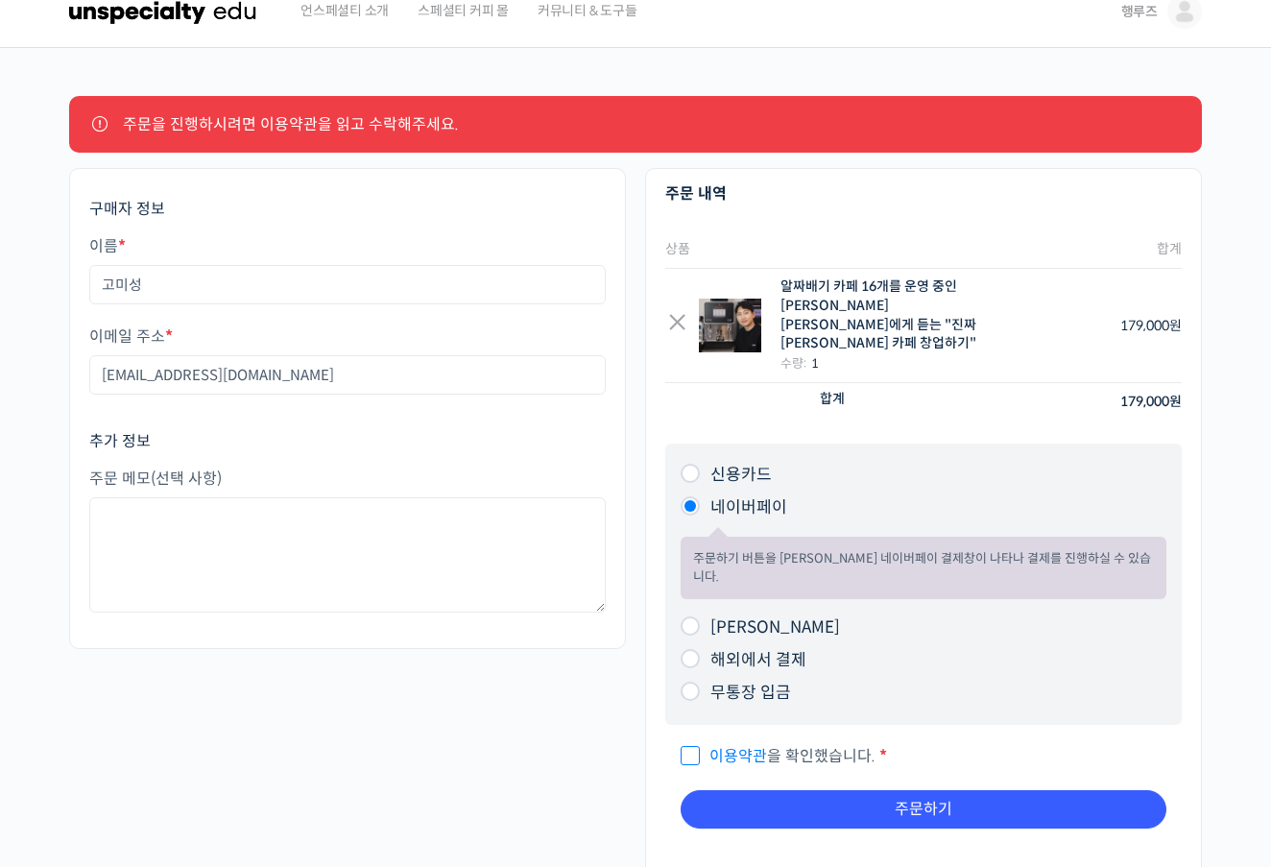
click at [692, 746] on span "이용약관 을 확인했습니다." at bounding box center [777, 756] width 195 height 20
click at [692, 741] on input "이용약관 을 확인했습니다. *" at bounding box center [686, 747] width 12 height 12
checkbox input "true"
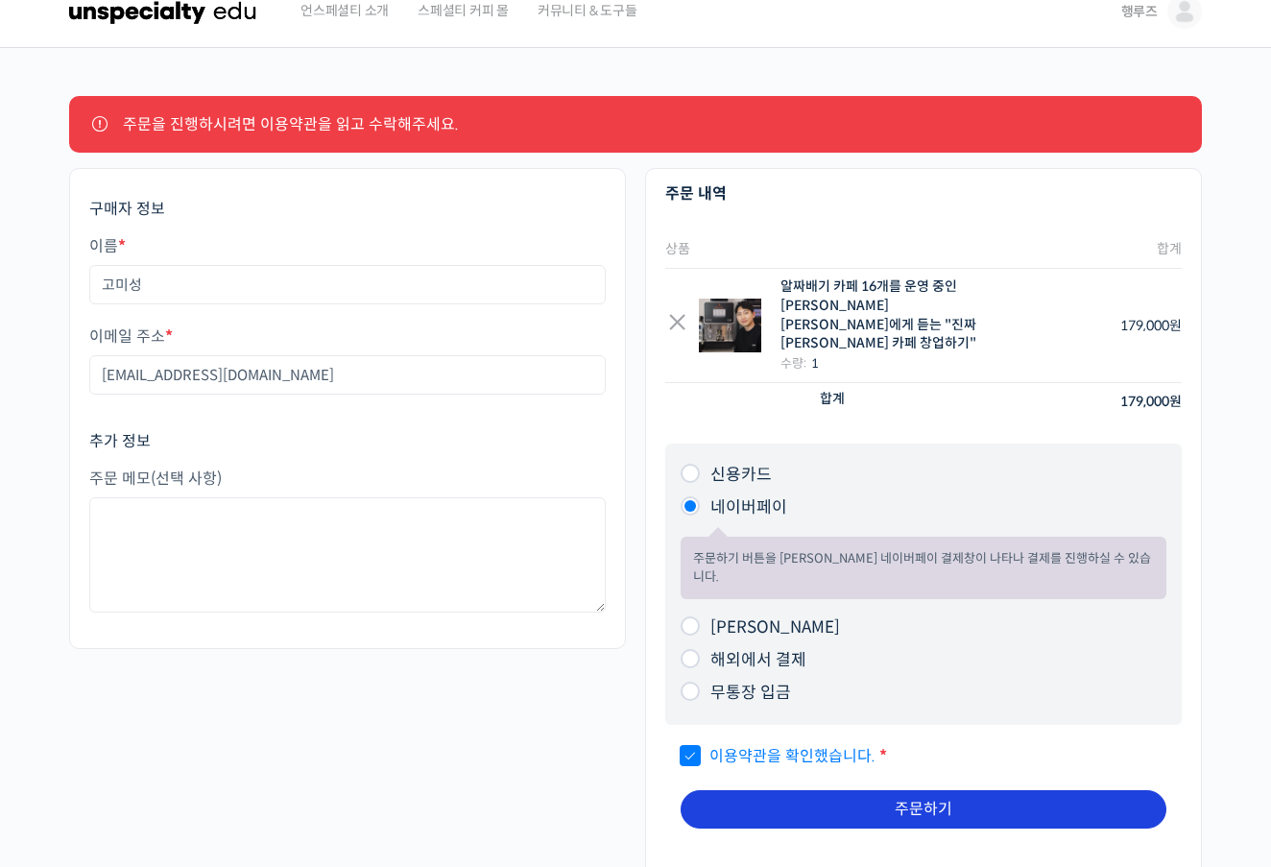
click at [812, 790] on button "주문하기" at bounding box center [923, 809] width 486 height 38
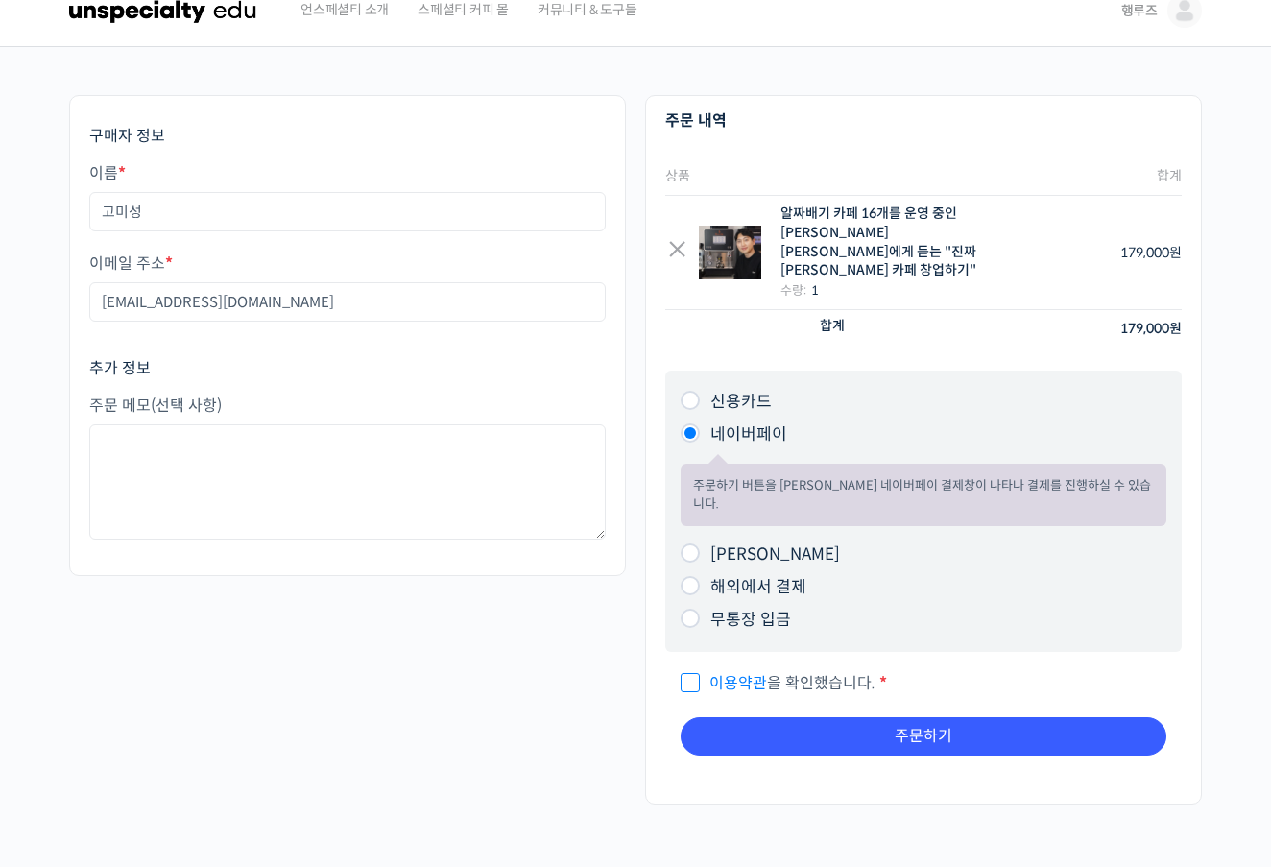
click at [763, 673] on link "이용약관" at bounding box center [738, 683] width 58 height 20
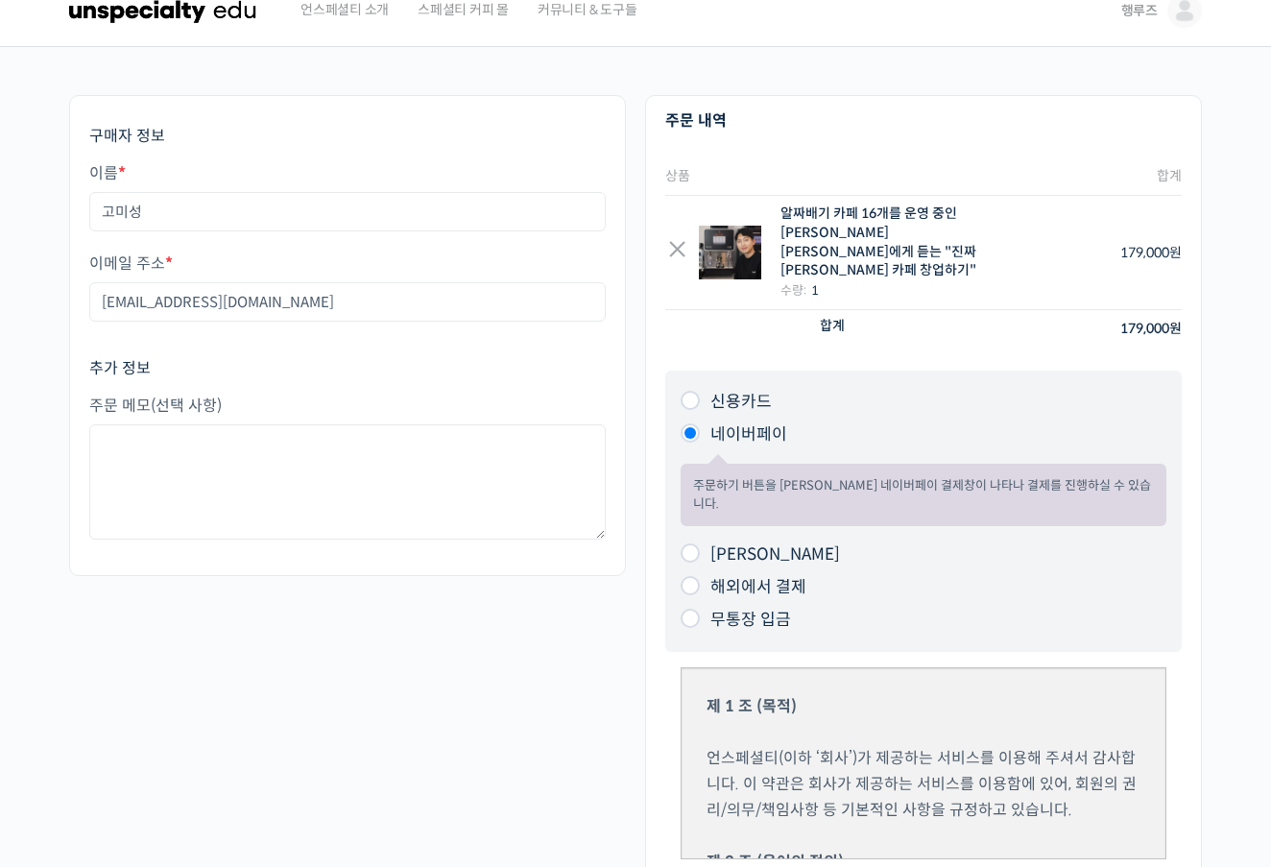
checkbox input "true"
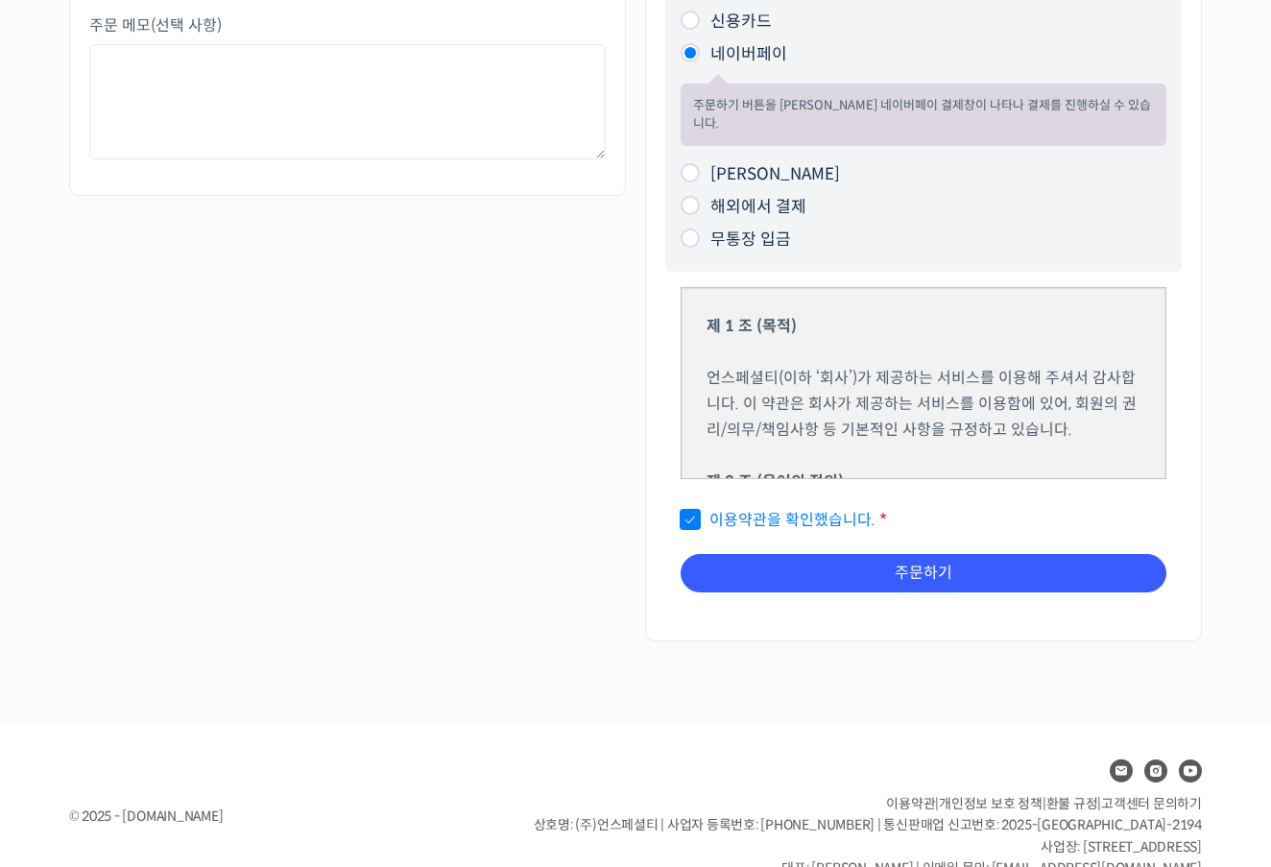
scroll to position [405, 0]
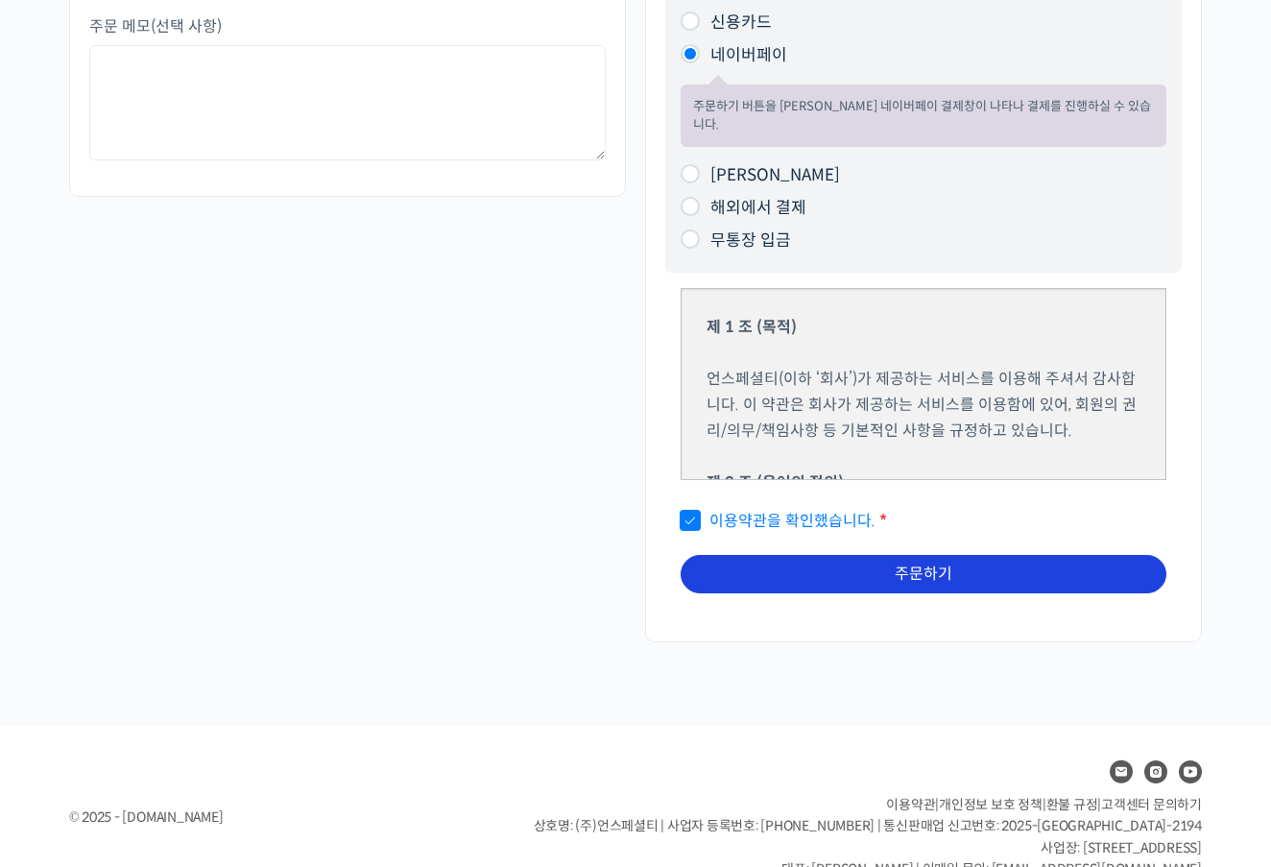
click at [877, 555] on button "주문하기" at bounding box center [923, 574] width 486 height 38
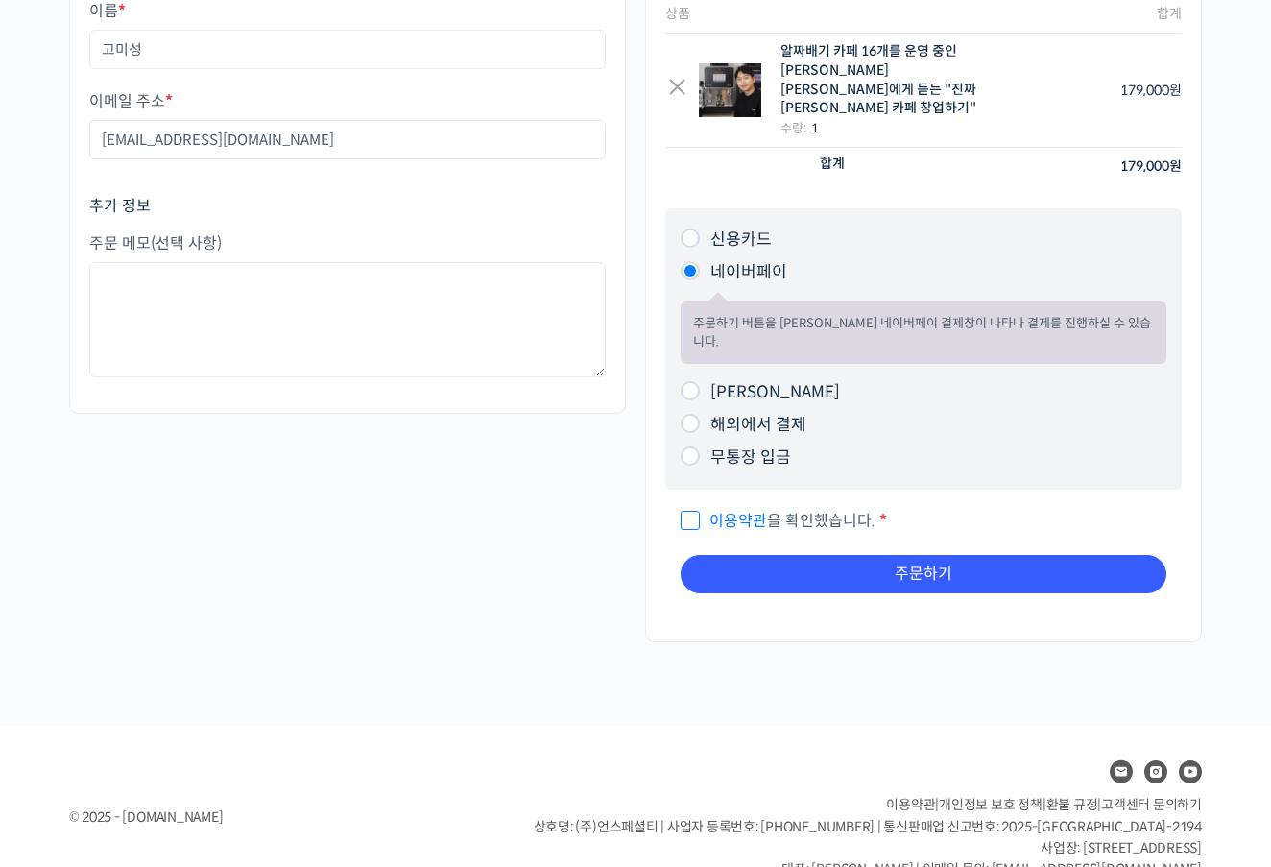
click at [1000, 442] on ul "신용카드 주문하기 버튼을 클릭하시면 신용카드 결제창이 나타나 결제를 진행하실 수 있습니다. 카드사에 따라 최대 3개월까지 할부가 가능합니다. …" at bounding box center [923, 348] width 516 height 281
click at [826, 511] on span "이용약관 을 확인했습니다." at bounding box center [777, 521] width 195 height 20
click at [693, 506] on input "이용약관 을 확인했습니다. *" at bounding box center [686, 512] width 12 height 12
checkbox input "true"
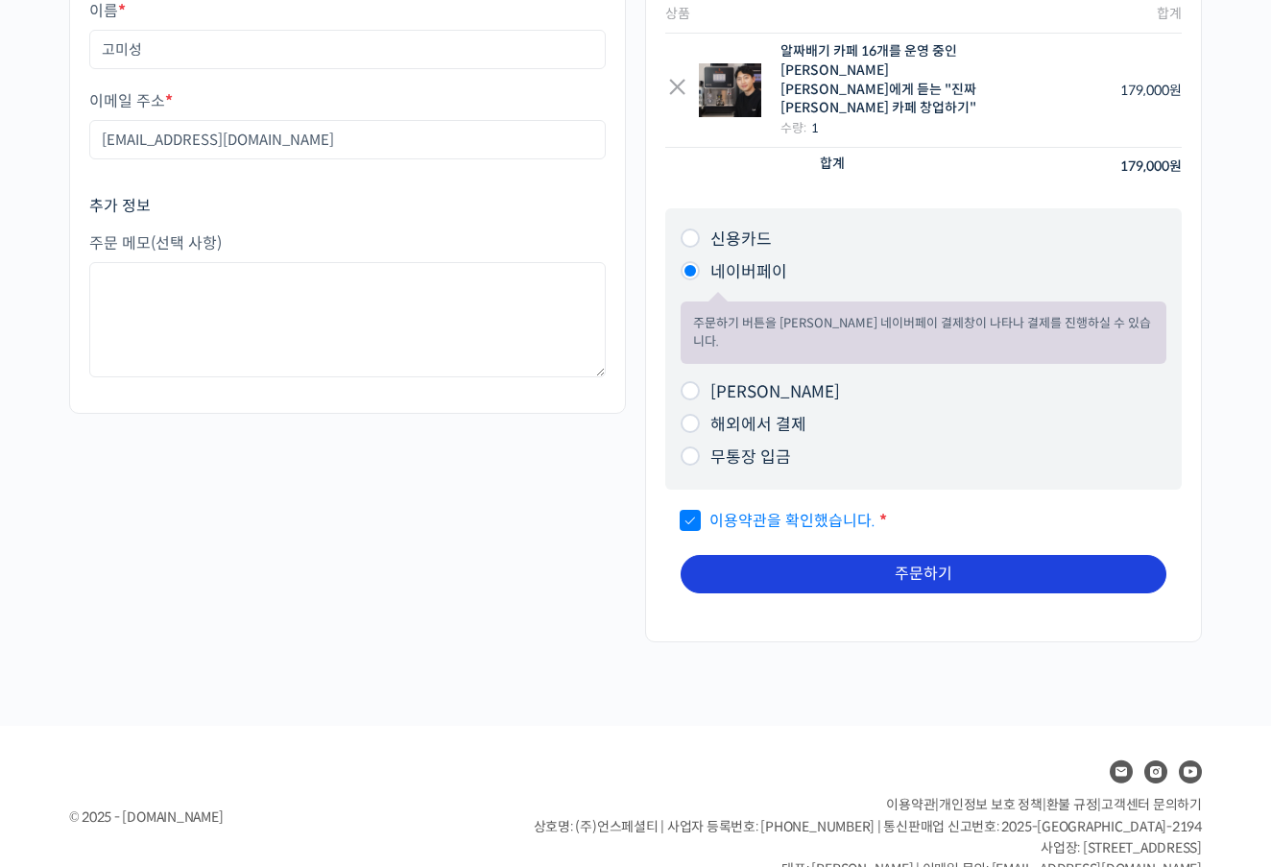
click at [861, 555] on button "주문하기" at bounding box center [923, 574] width 486 height 38
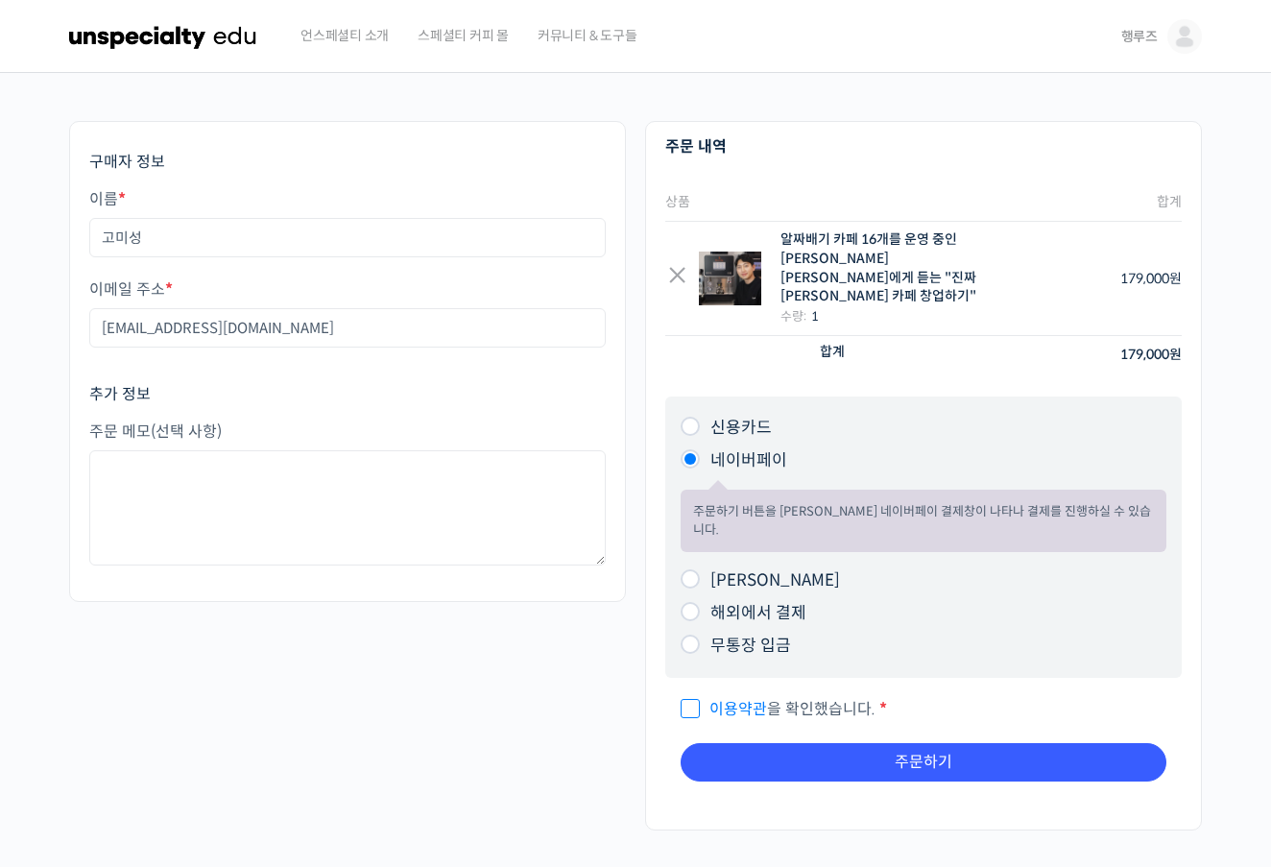
scroll to position [188, 0]
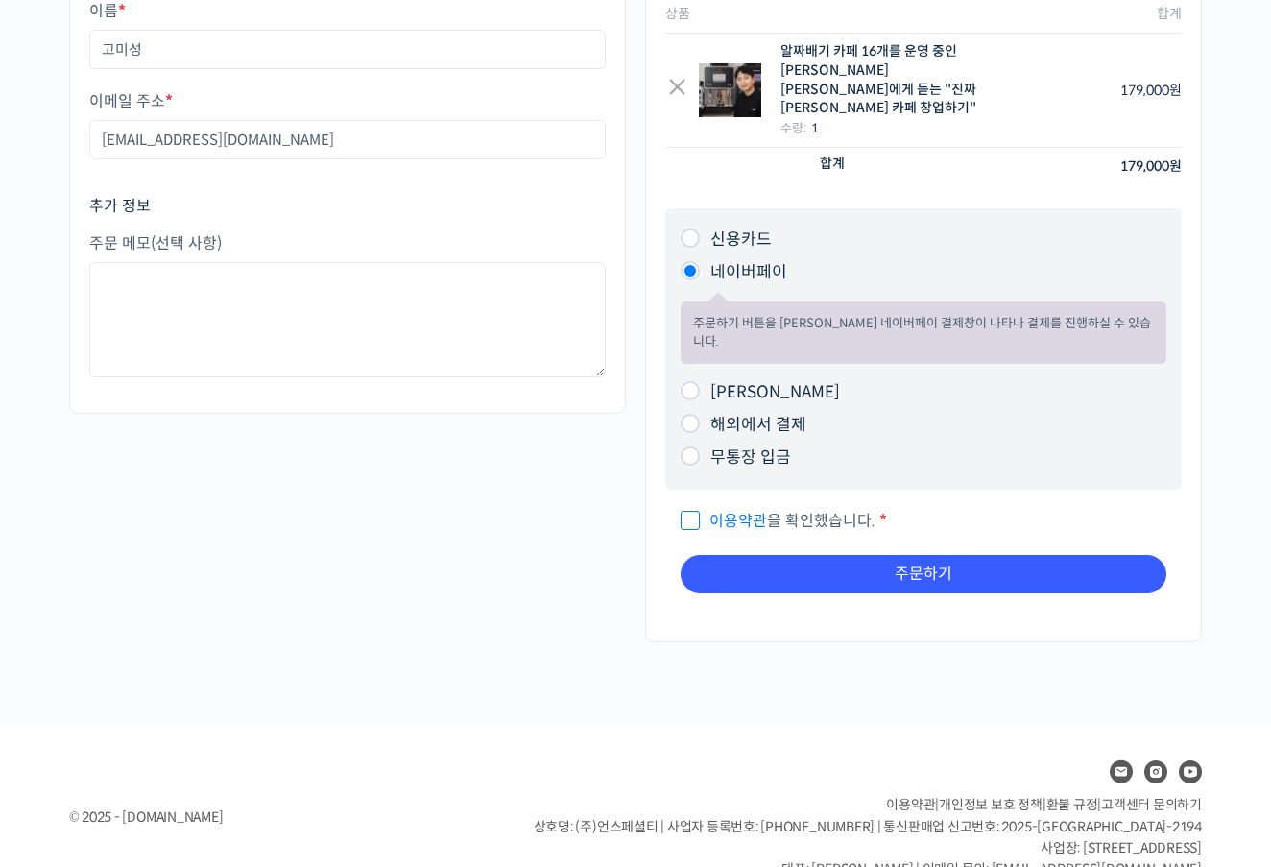
click at [700, 511] on span "이용약관 을 확인했습니다." at bounding box center [777, 521] width 195 height 20
click at [693, 506] on input "이용약관 을 확인했습니다. *" at bounding box center [686, 512] width 12 height 12
checkbox input "true"
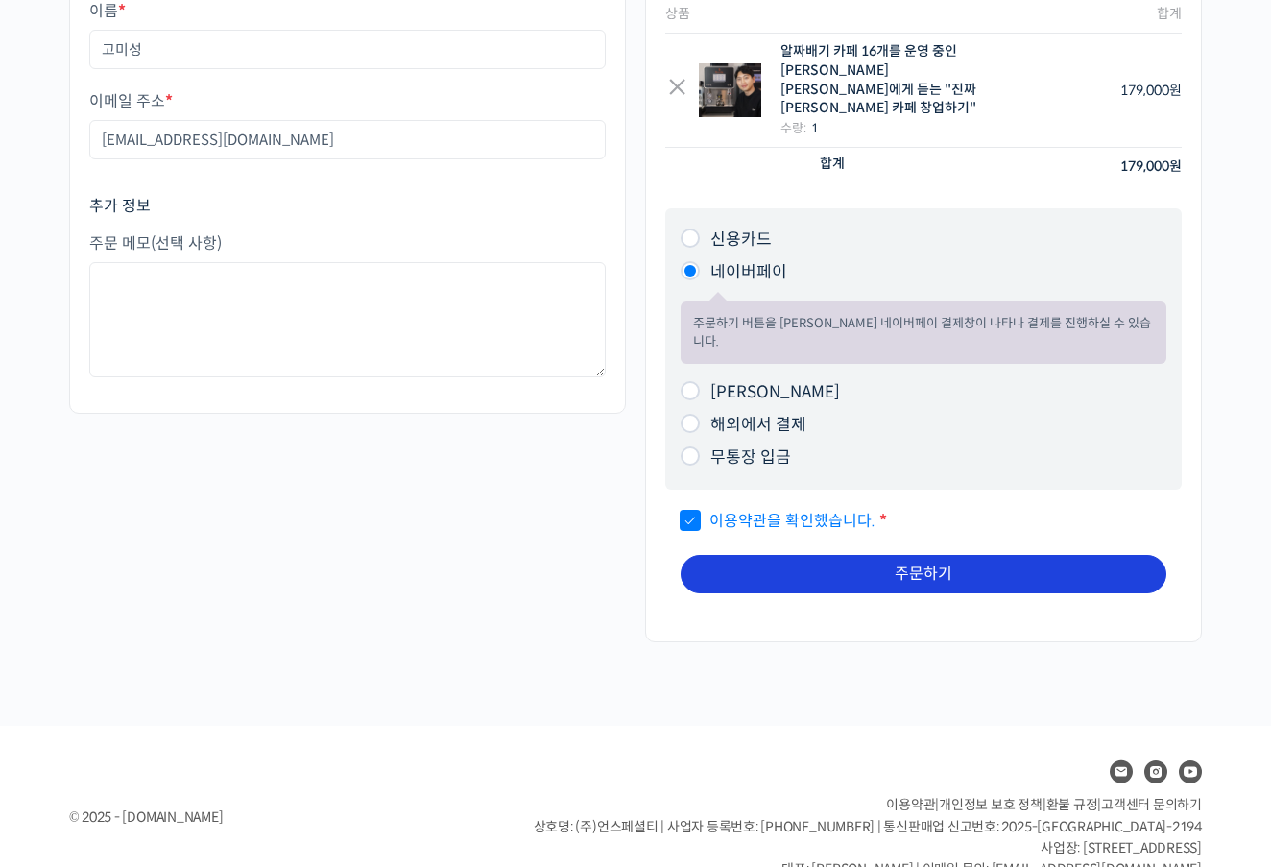
click at [765, 555] on button "주문하기" at bounding box center [923, 574] width 486 height 38
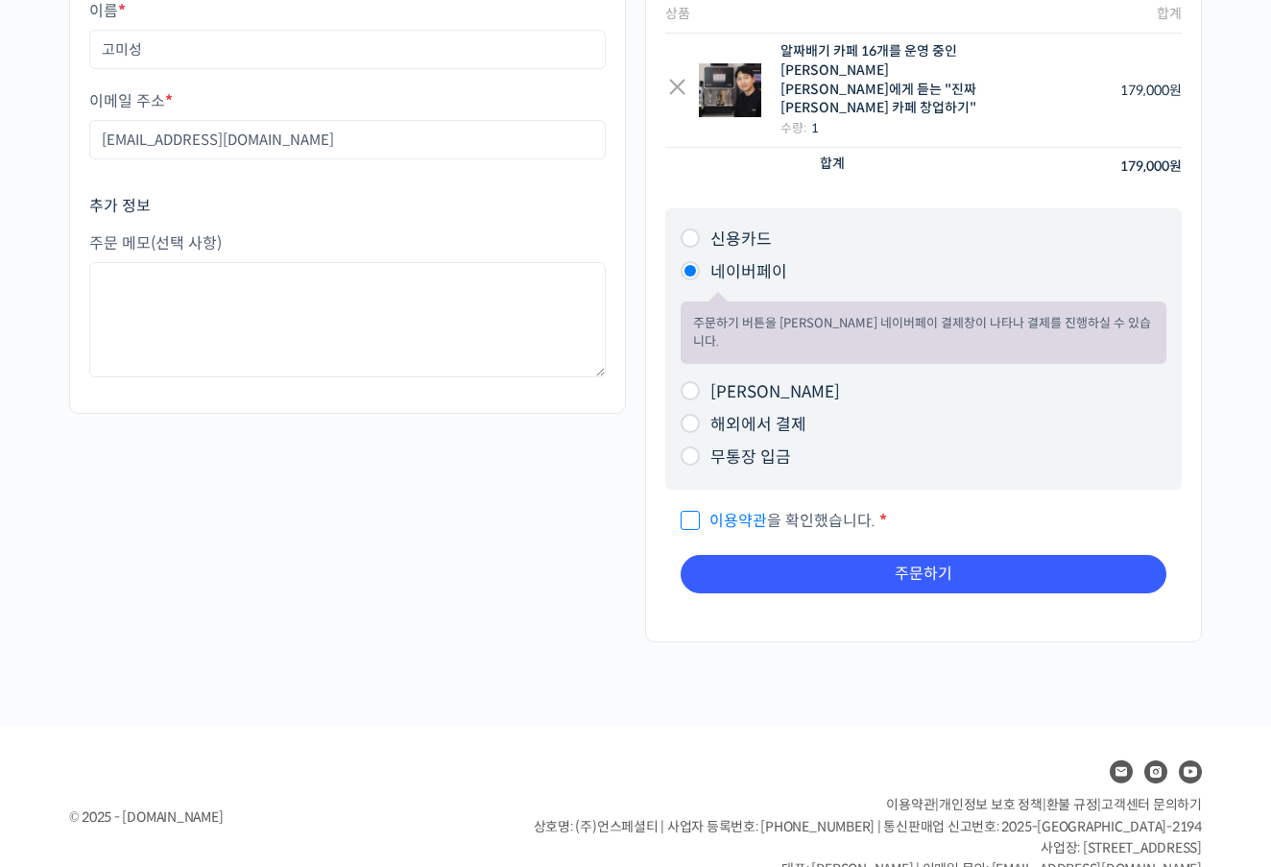
click at [784, 2] on th "상품" at bounding box center [833, 14] width 336 height 38
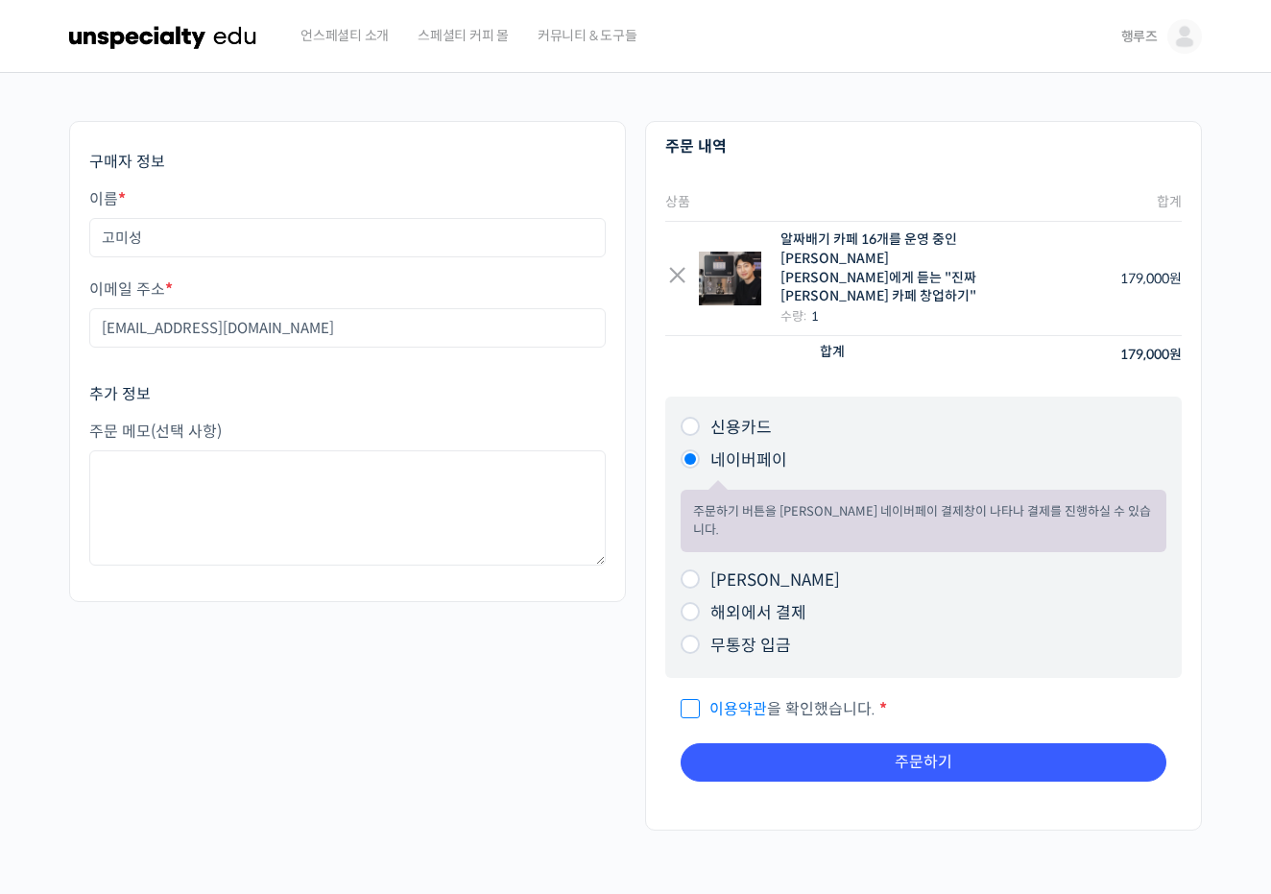
click at [205, 28] on img at bounding box center [163, 37] width 188 height 58
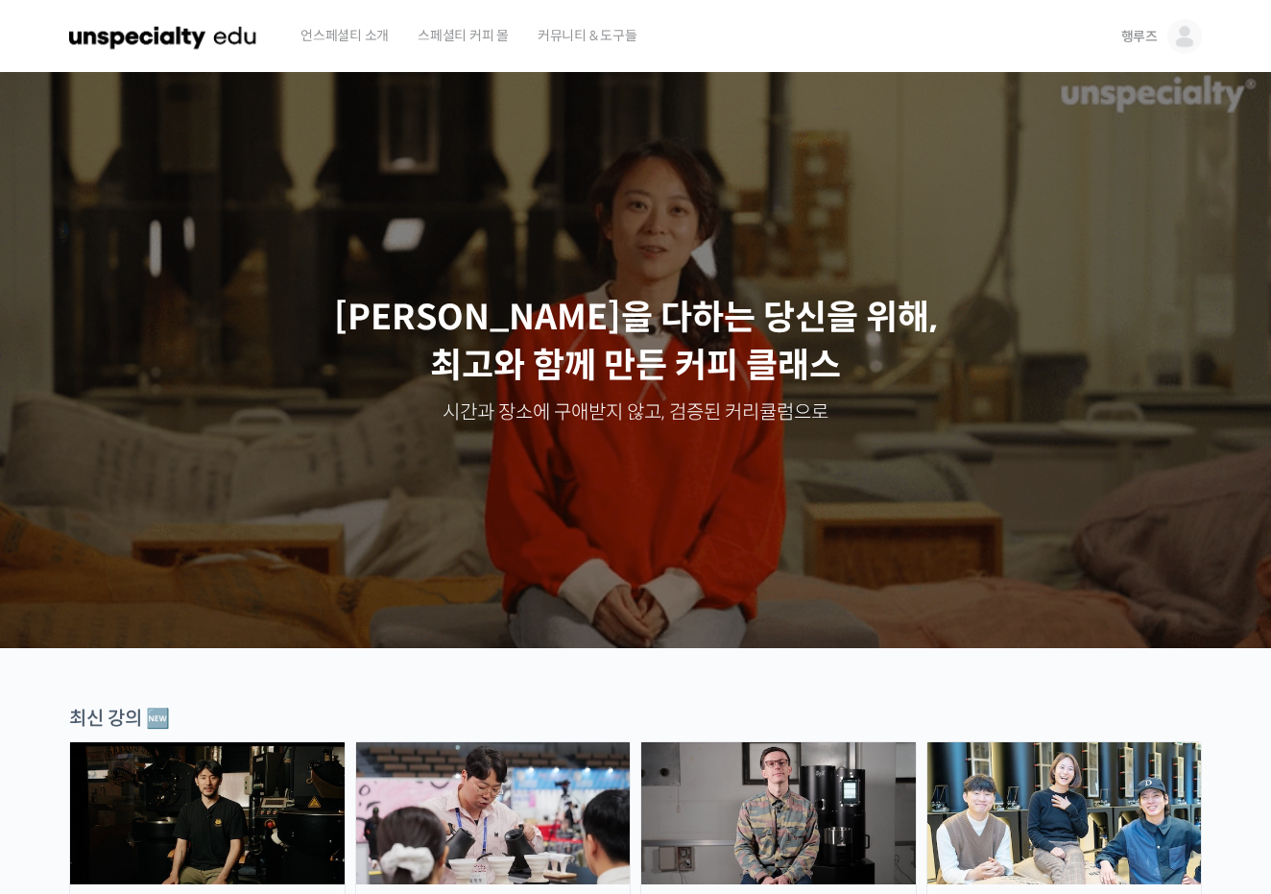
click at [1170, 49] on link "행루즈" at bounding box center [1161, 36] width 81 height 73
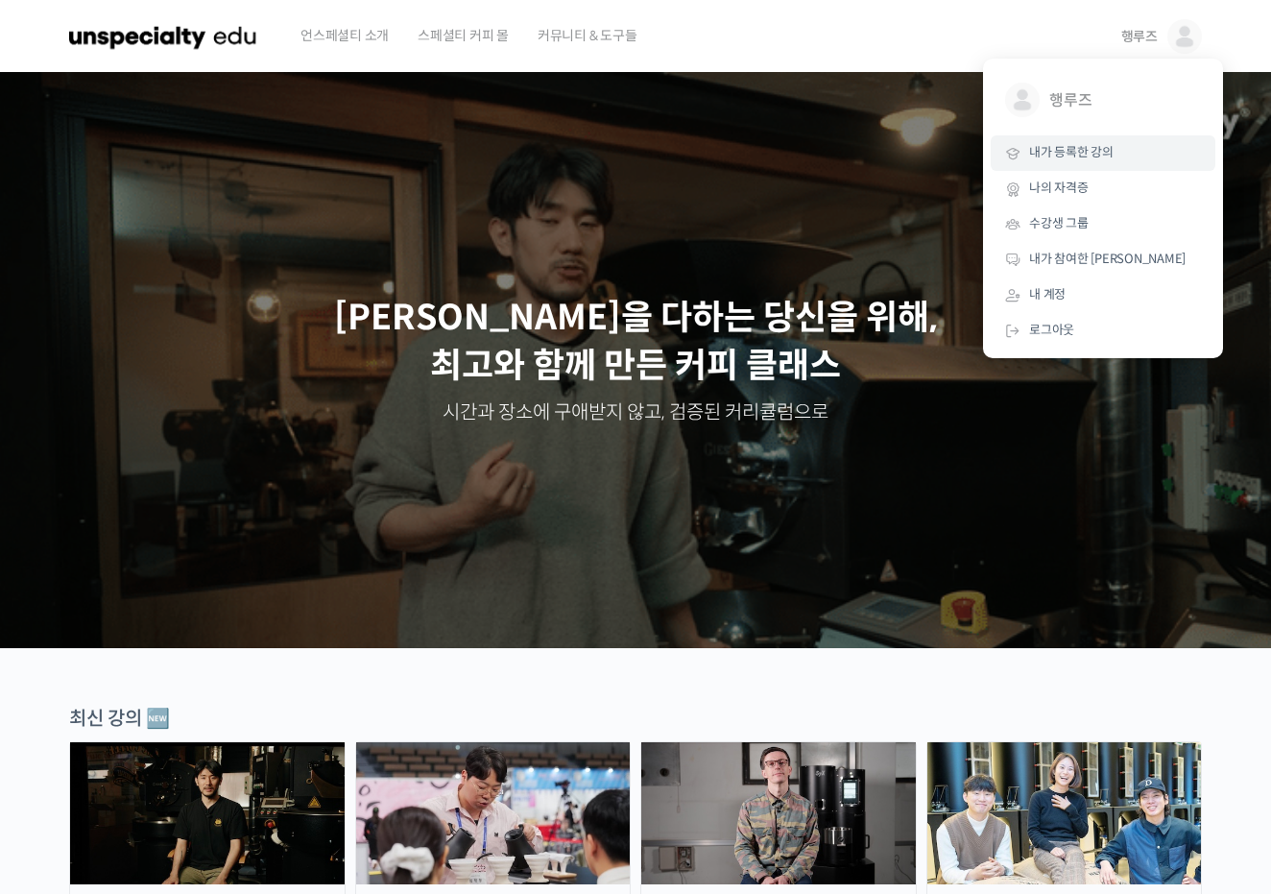
click at [1113, 147] on link "내가 등록한 강의" at bounding box center [1103, 153] width 225 height 36
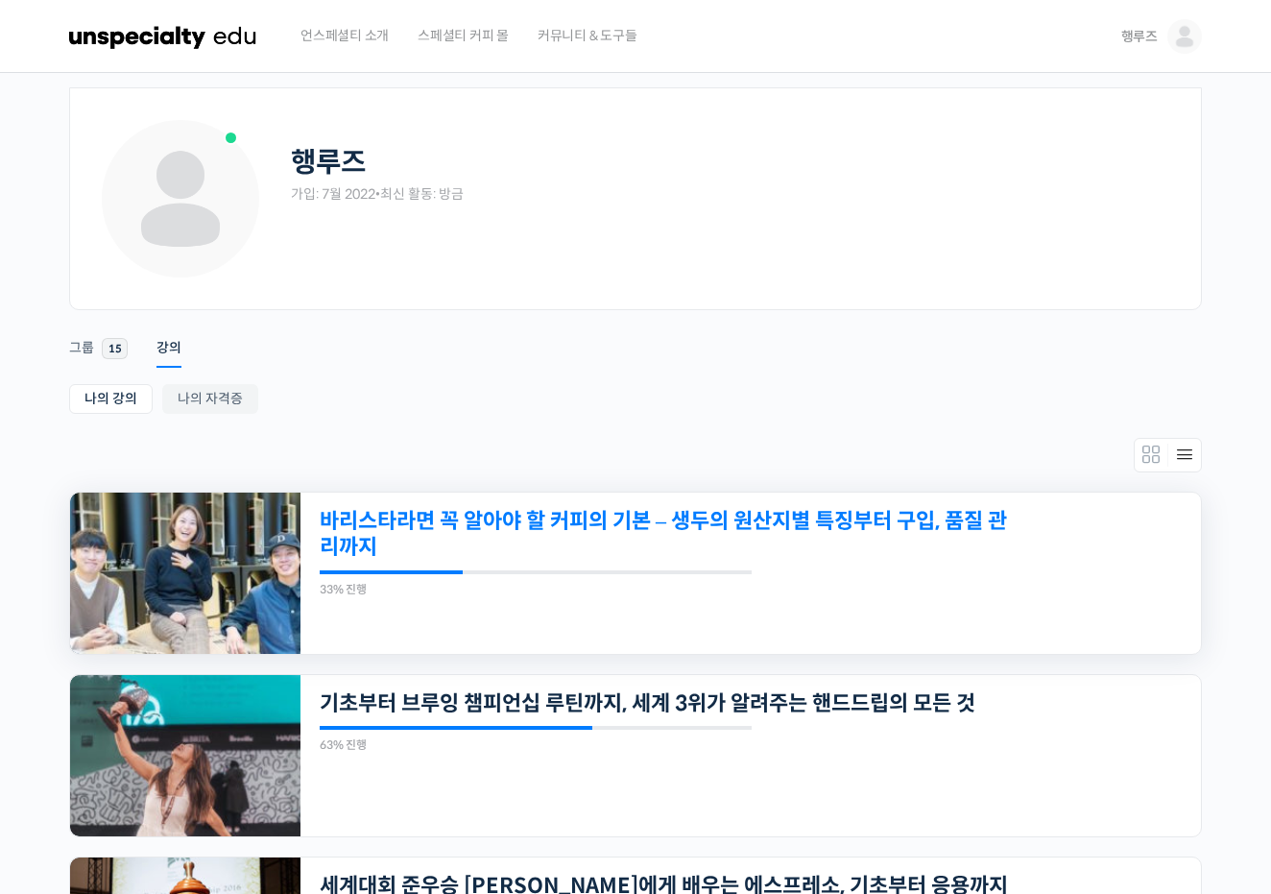
click at [631, 513] on link "바리스타라면 꼭 알아야 할 커피의 기본 – 생두의 원산지별 특징부터 구입, 품질 관리까지" at bounding box center [664, 534] width 689 height 53
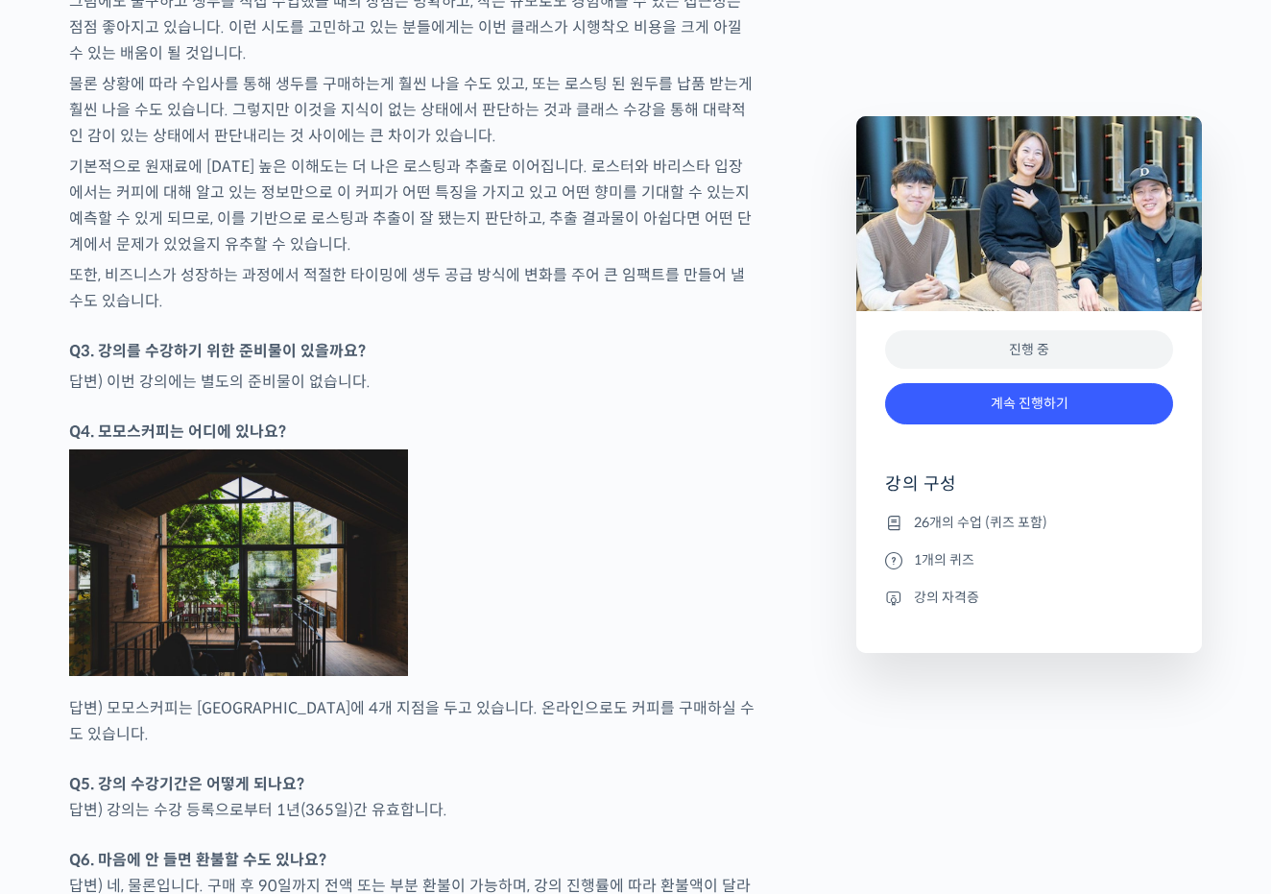
scroll to position [8415, 0]
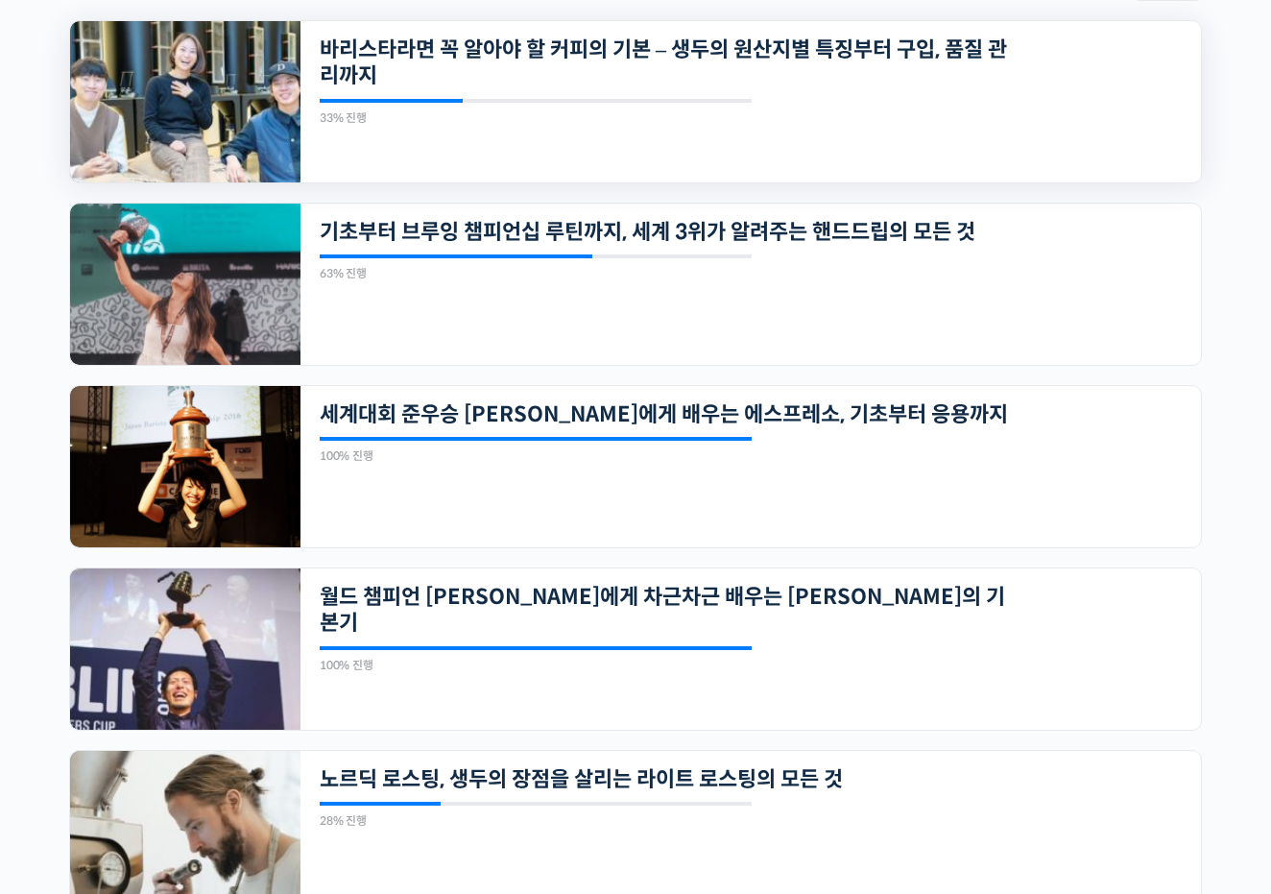
scroll to position [472, 0]
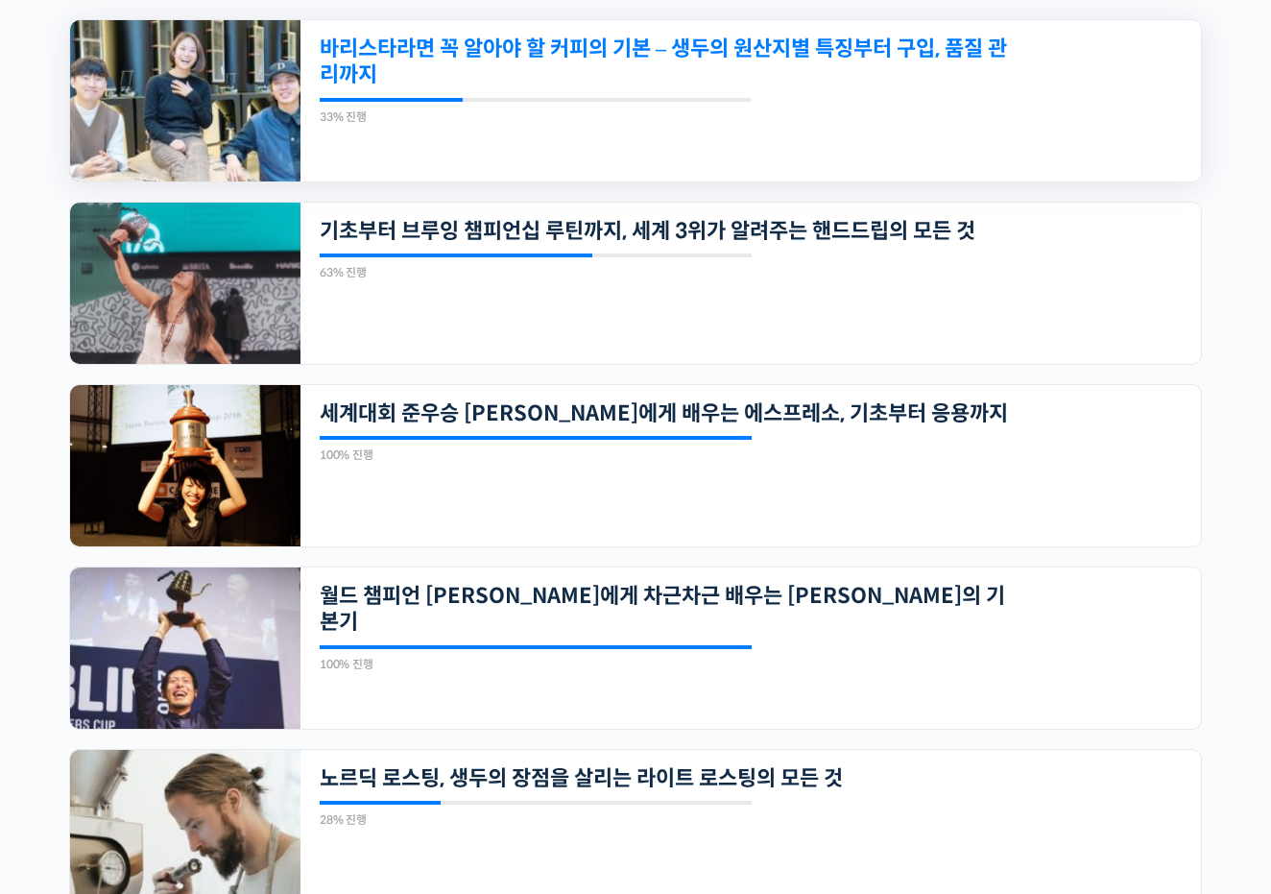
click at [668, 50] on link "바리스타라면 꼭 알아야 할 커피의 기본 – 생두의 원산지별 특징부터 구입, 품질 관리까지" at bounding box center [664, 62] width 689 height 53
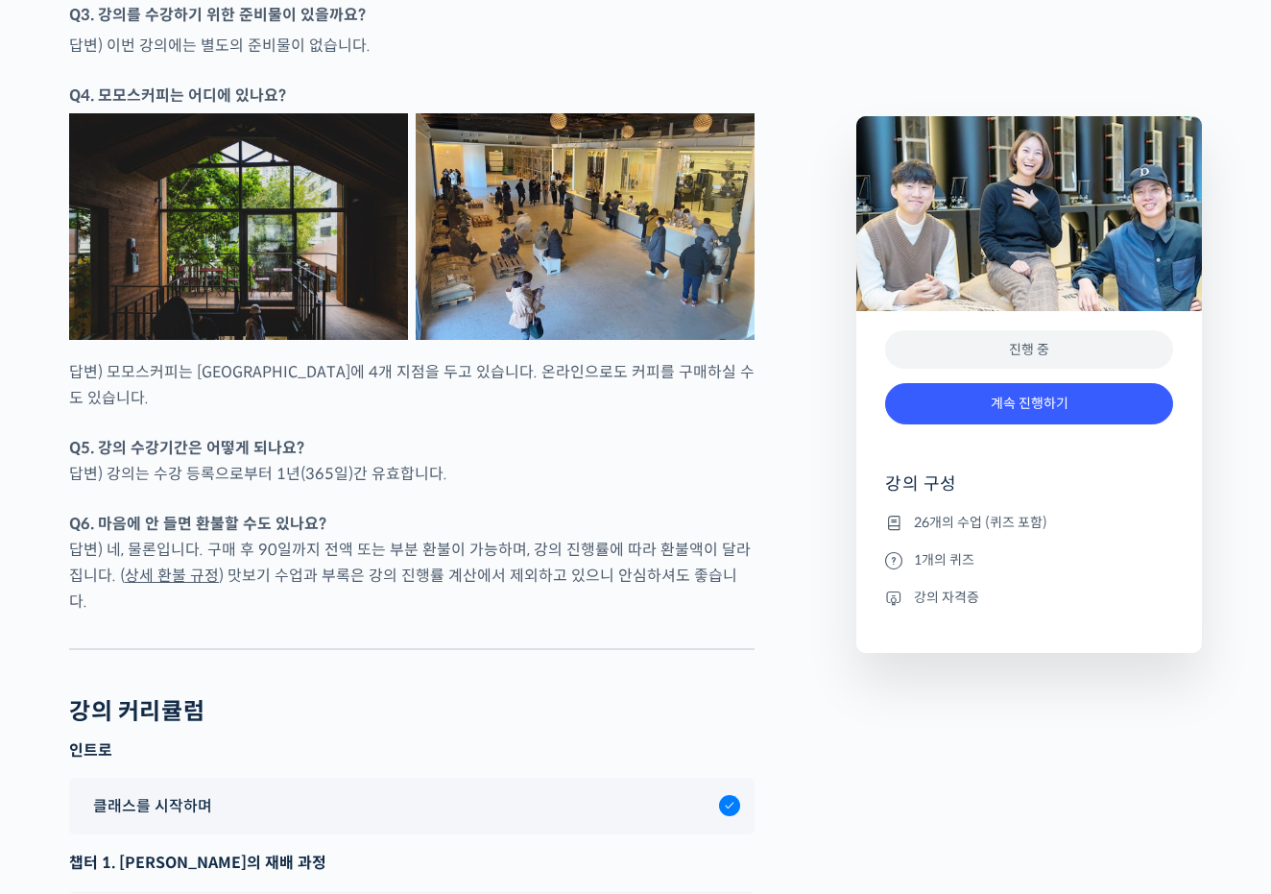
scroll to position [8752, 0]
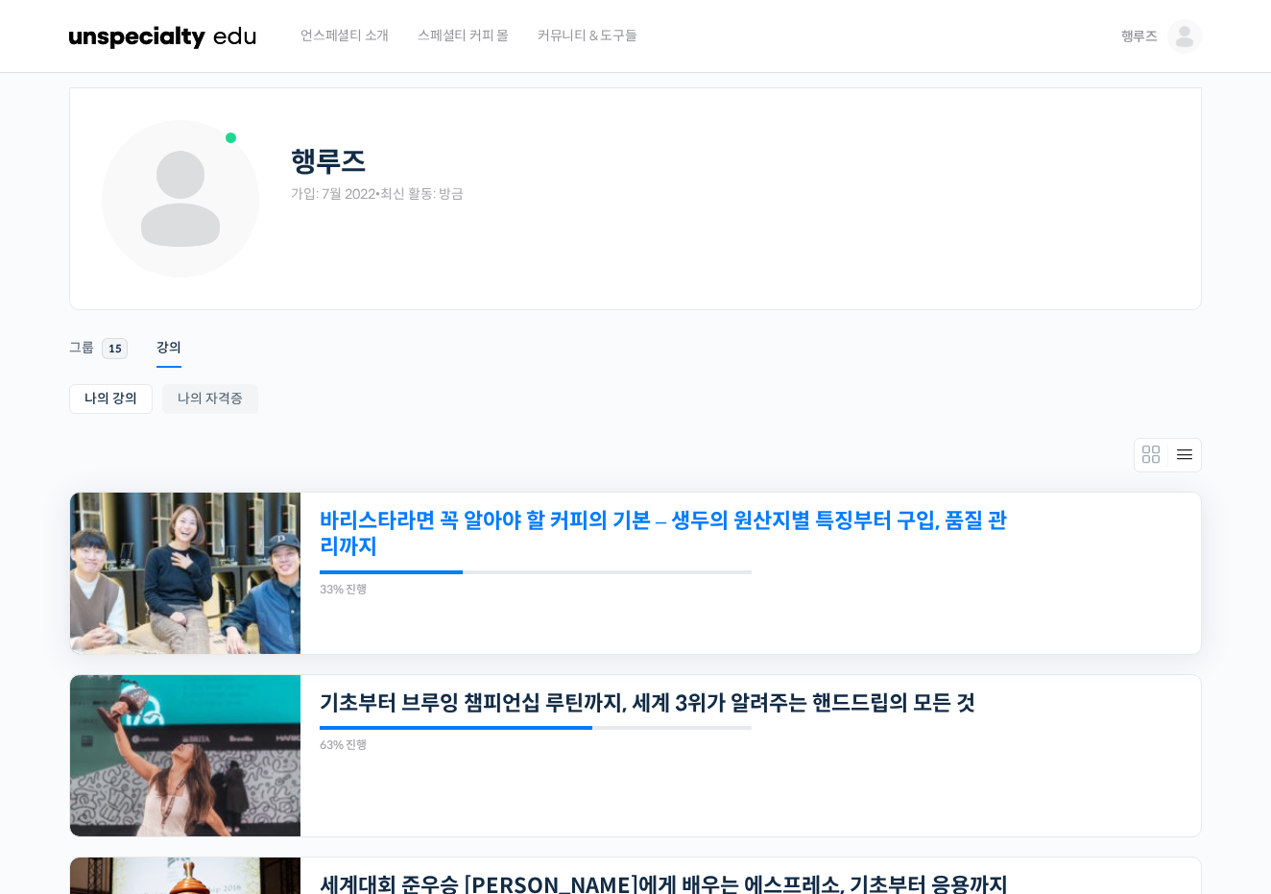
click at [433, 553] on link "바리스타라면 꼭 알아야 할 커피의 기본 – 생두의 원산지별 특징부터 구입, 품질 관리까지" at bounding box center [664, 534] width 689 height 53
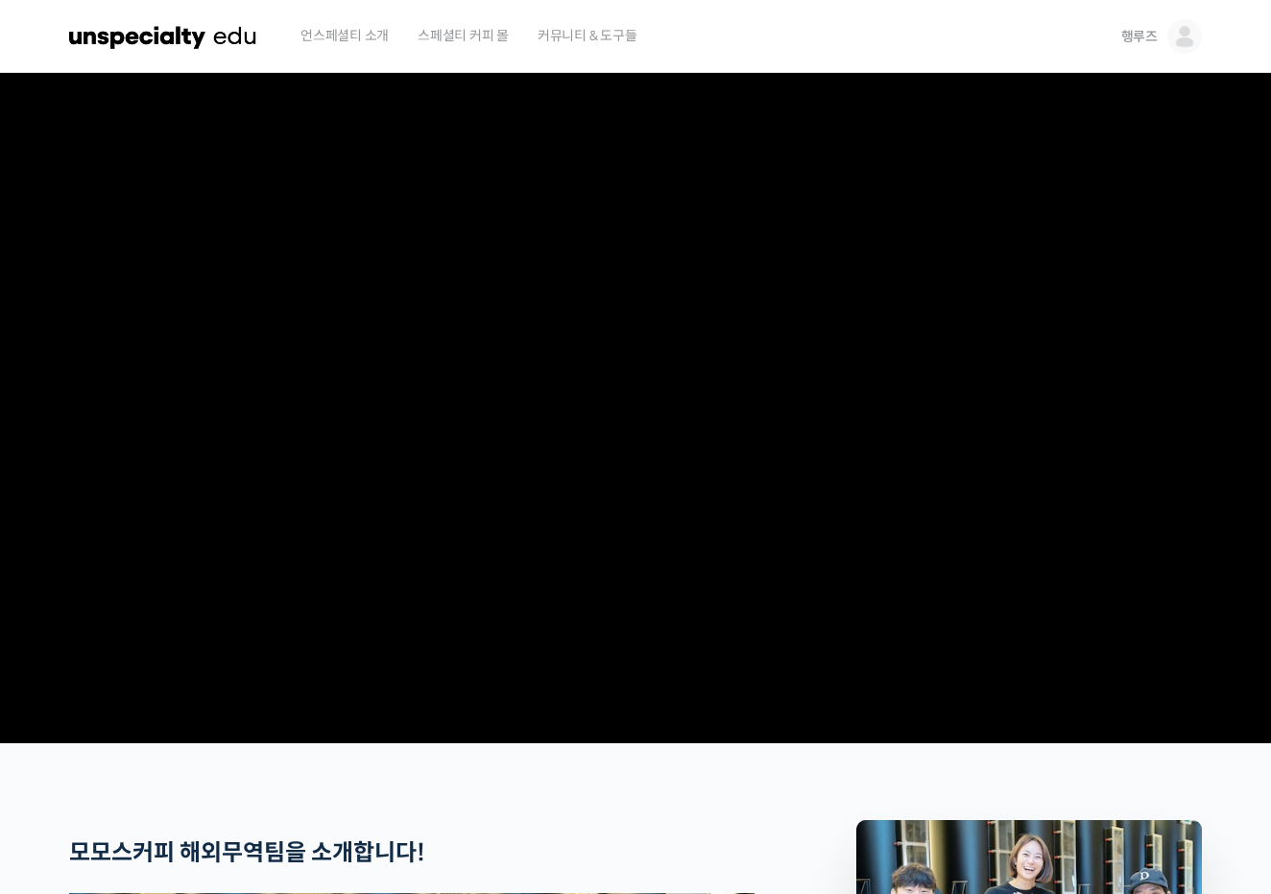
click at [309, 530] on video at bounding box center [635, 404] width 1133 height 662
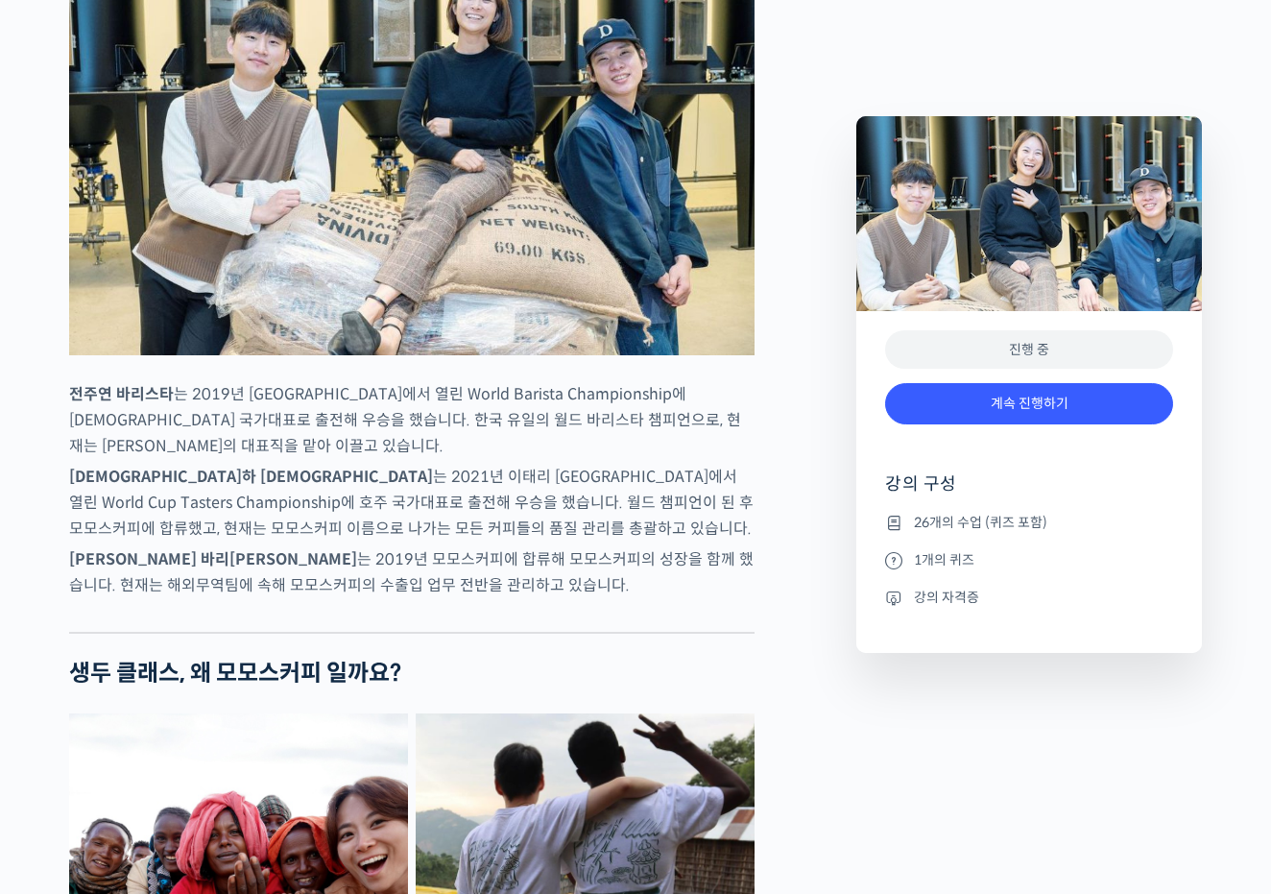
scroll to position [1027, 0]
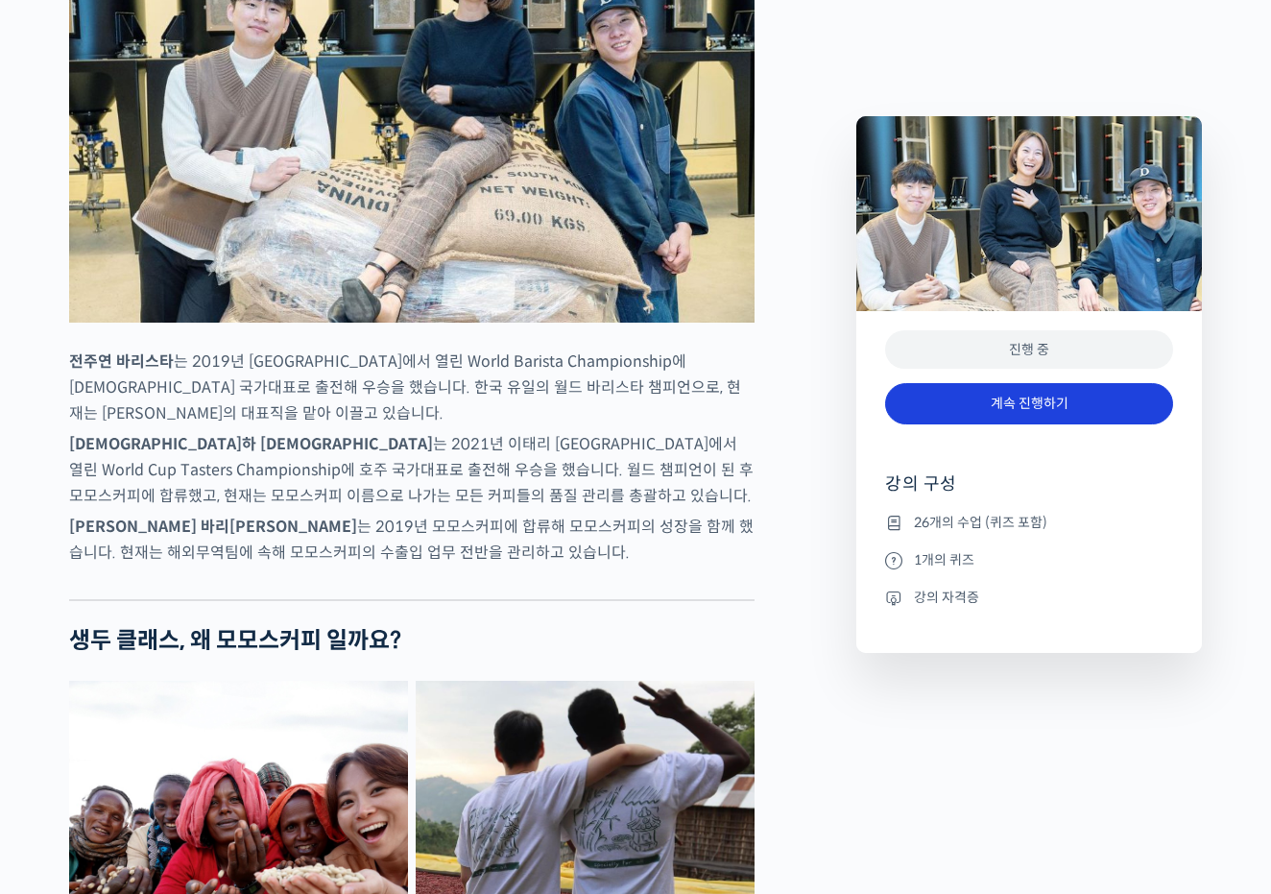
click at [999, 415] on link "계속 진행하기" at bounding box center [1029, 403] width 288 height 41
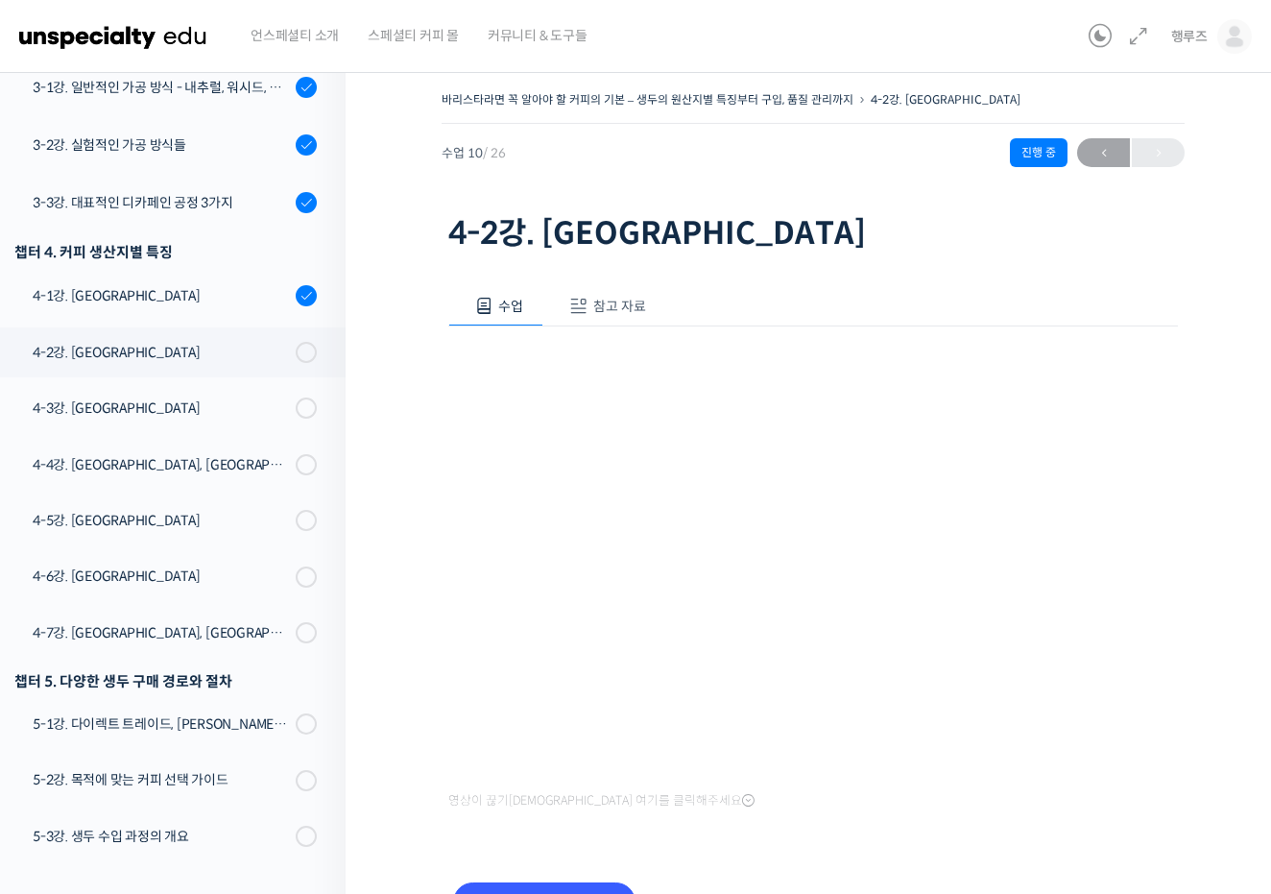
scroll to position [701, 0]
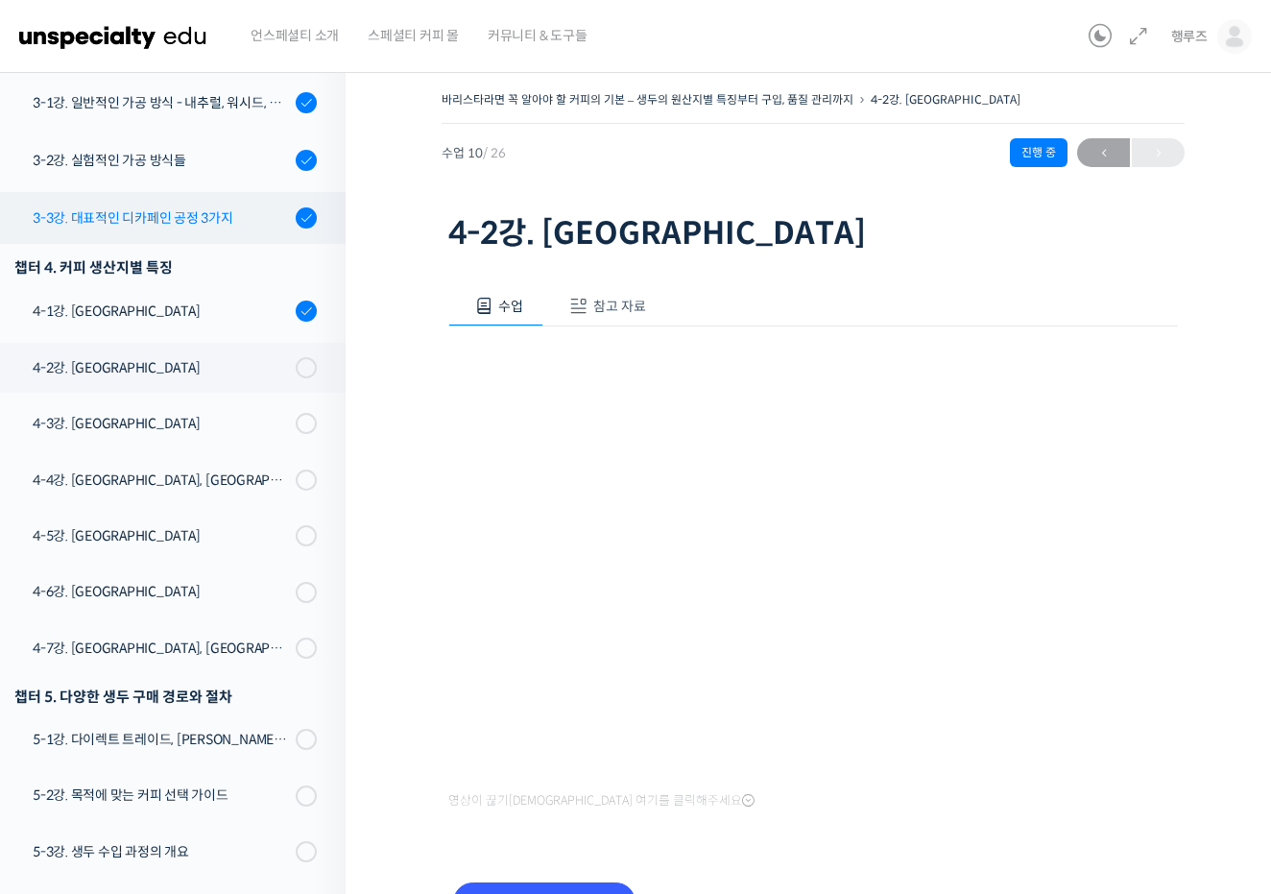
click at [225, 193] on link "3-3강. 대표적인 디카페인 공정 3가지" at bounding box center [167, 218] width 355 height 52
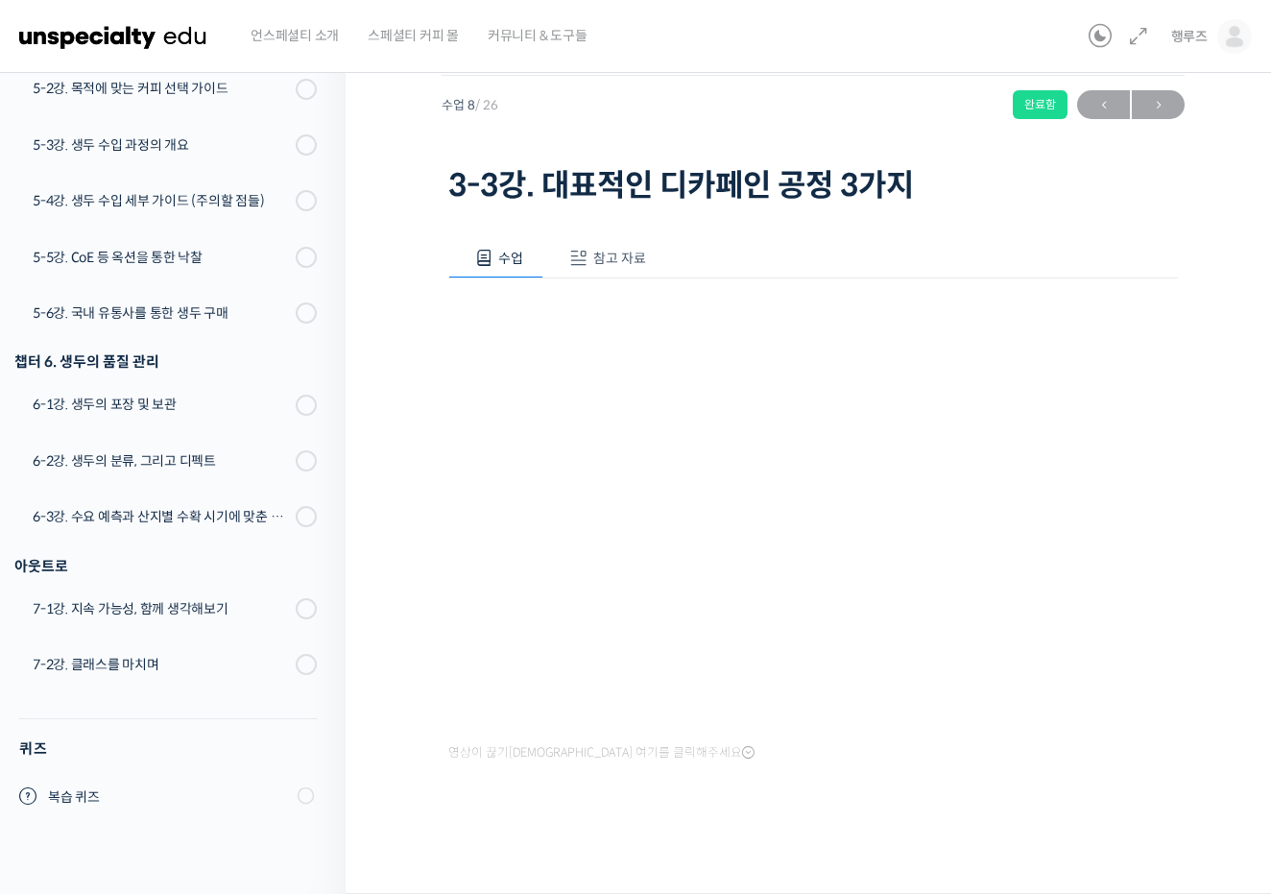
scroll to position [1358, 0]
click at [251, 796] on span "복습 퀴즈" at bounding box center [166, 798] width 237 height 20
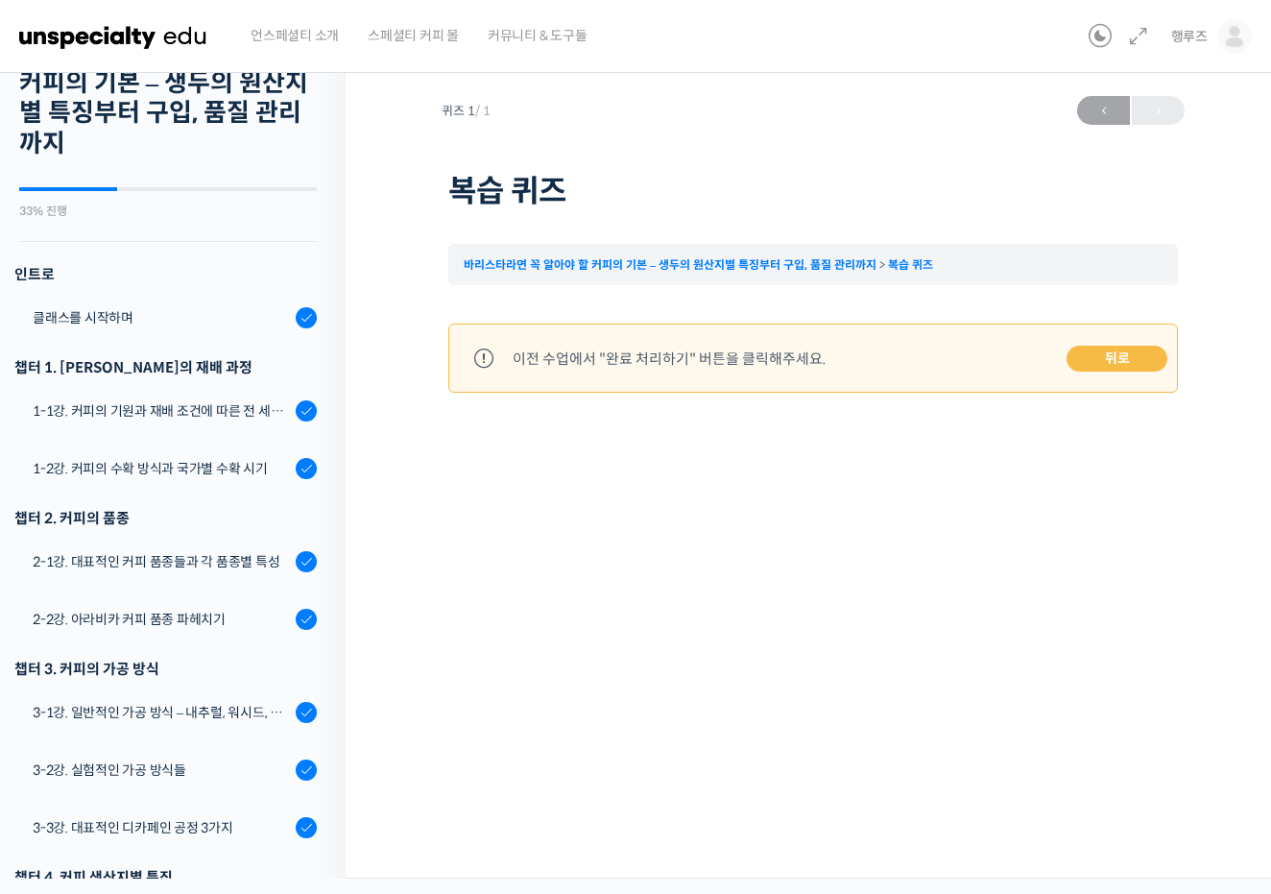
scroll to position [86, 0]
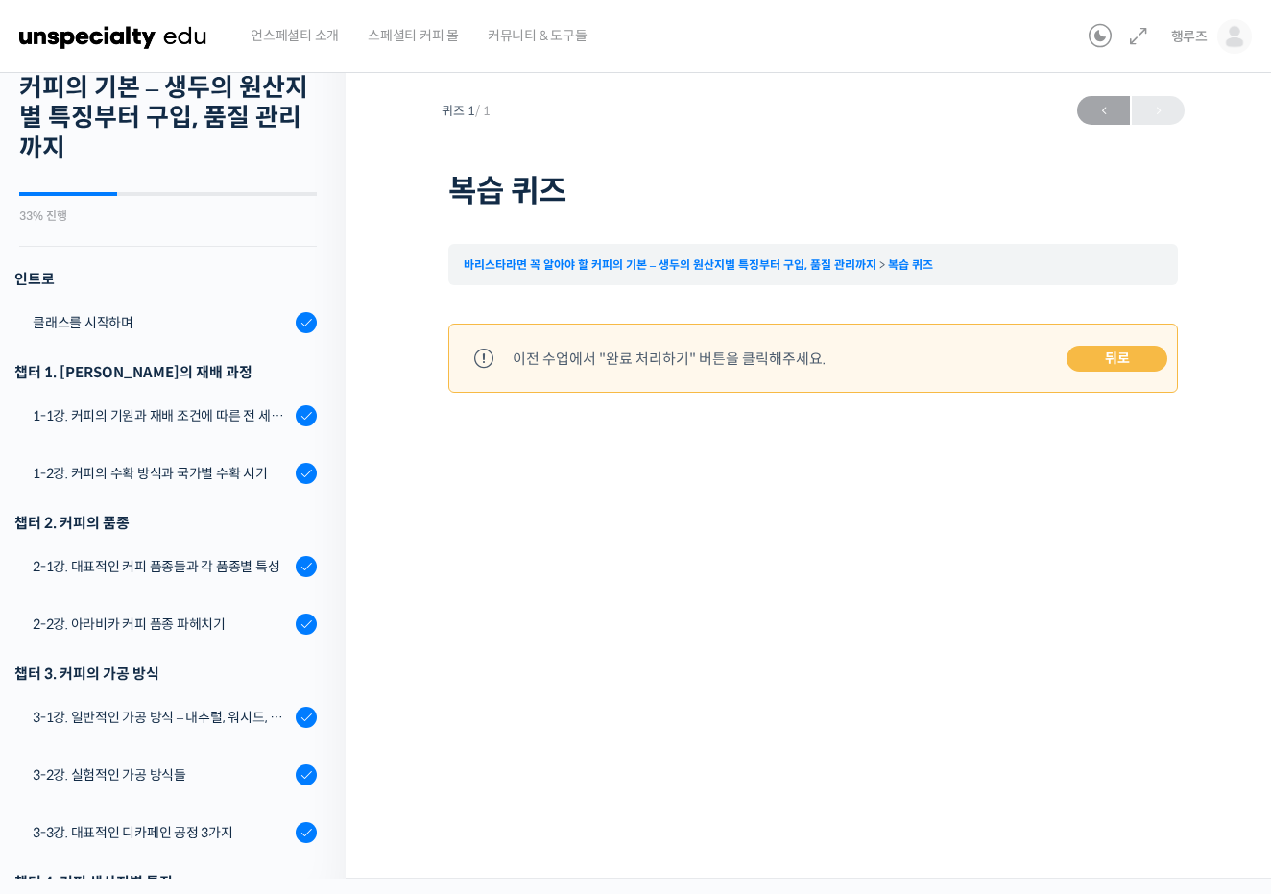
click at [135, 26] on img at bounding box center [113, 37] width 188 height 58
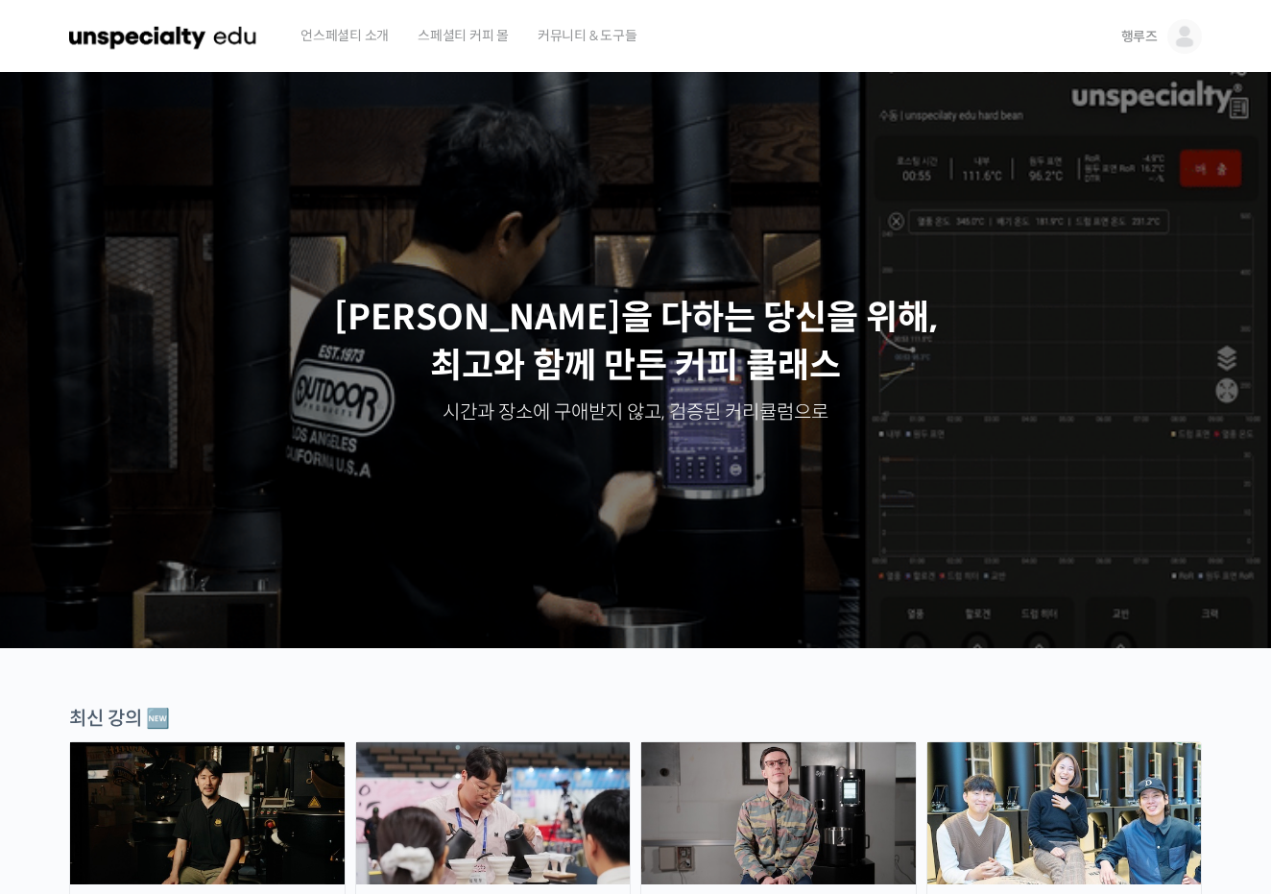
click at [1134, 35] on span "행루즈" at bounding box center [1139, 36] width 36 height 17
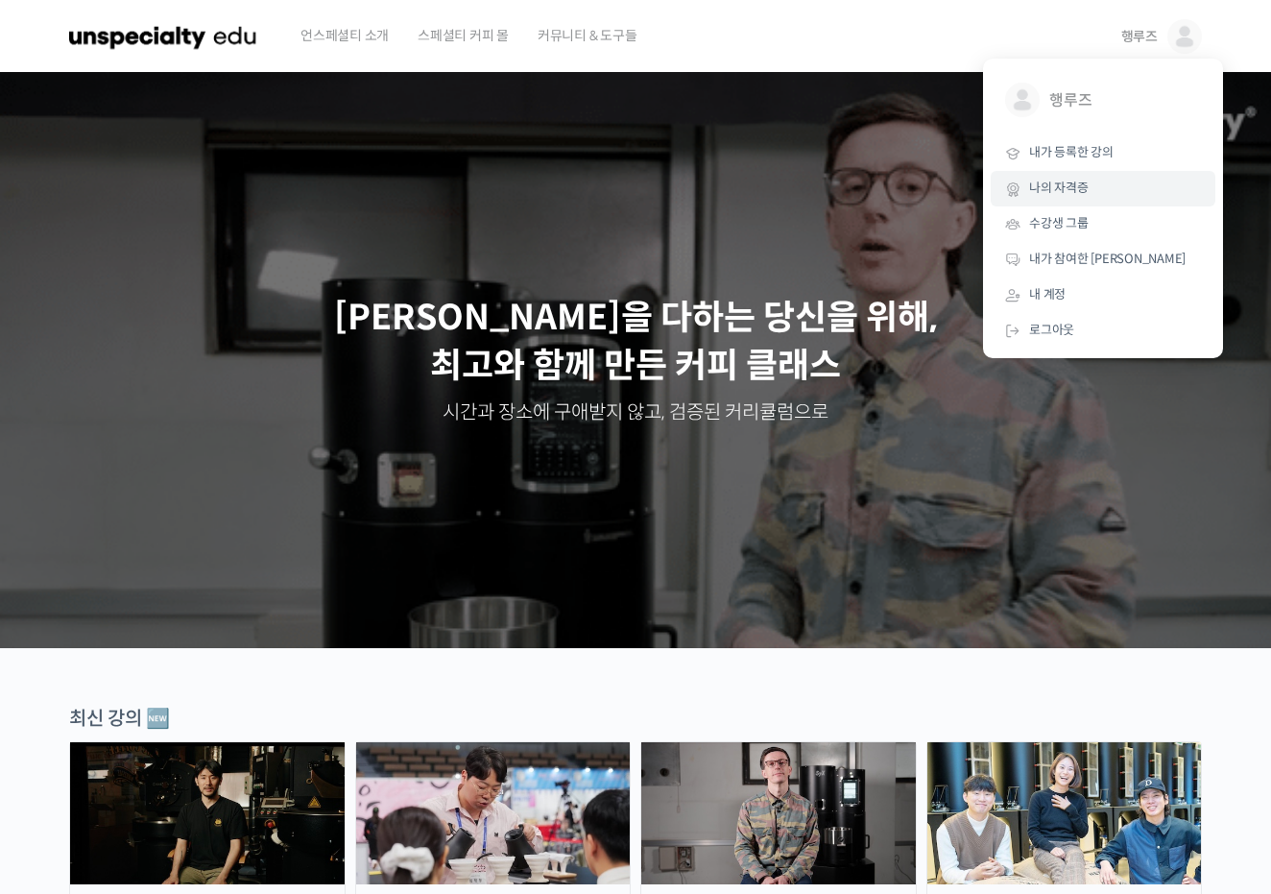
click at [1106, 176] on link "나의 자격증" at bounding box center [1103, 189] width 225 height 36
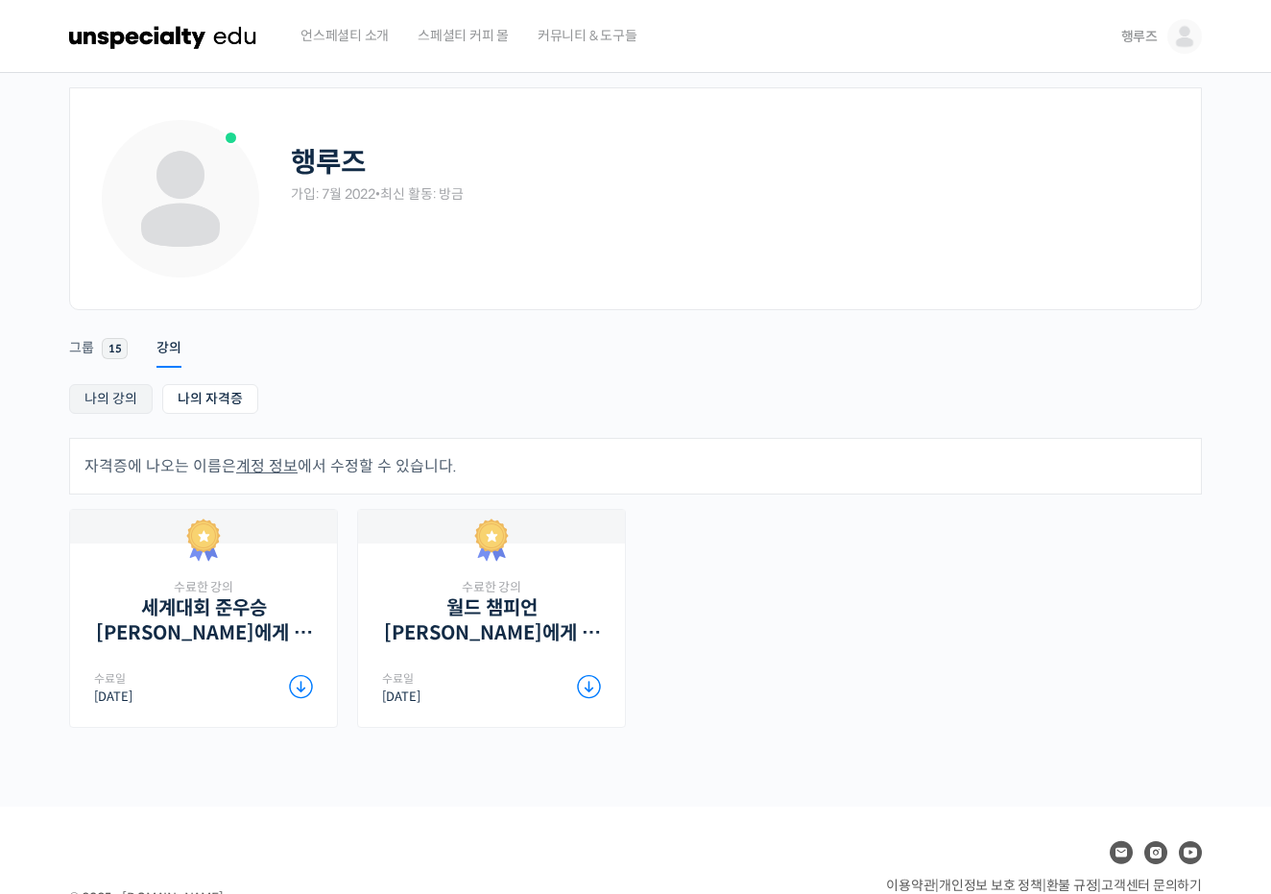
click at [122, 403] on link "나의 강의" at bounding box center [111, 399] width 84 height 30
click at [122, 391] on link "나의 강의" at bounding box center [111, 399] width 84 height 30
click at [228, 410] on link "나의 자격증" at bounding box center [210, 399] width 96 height 30
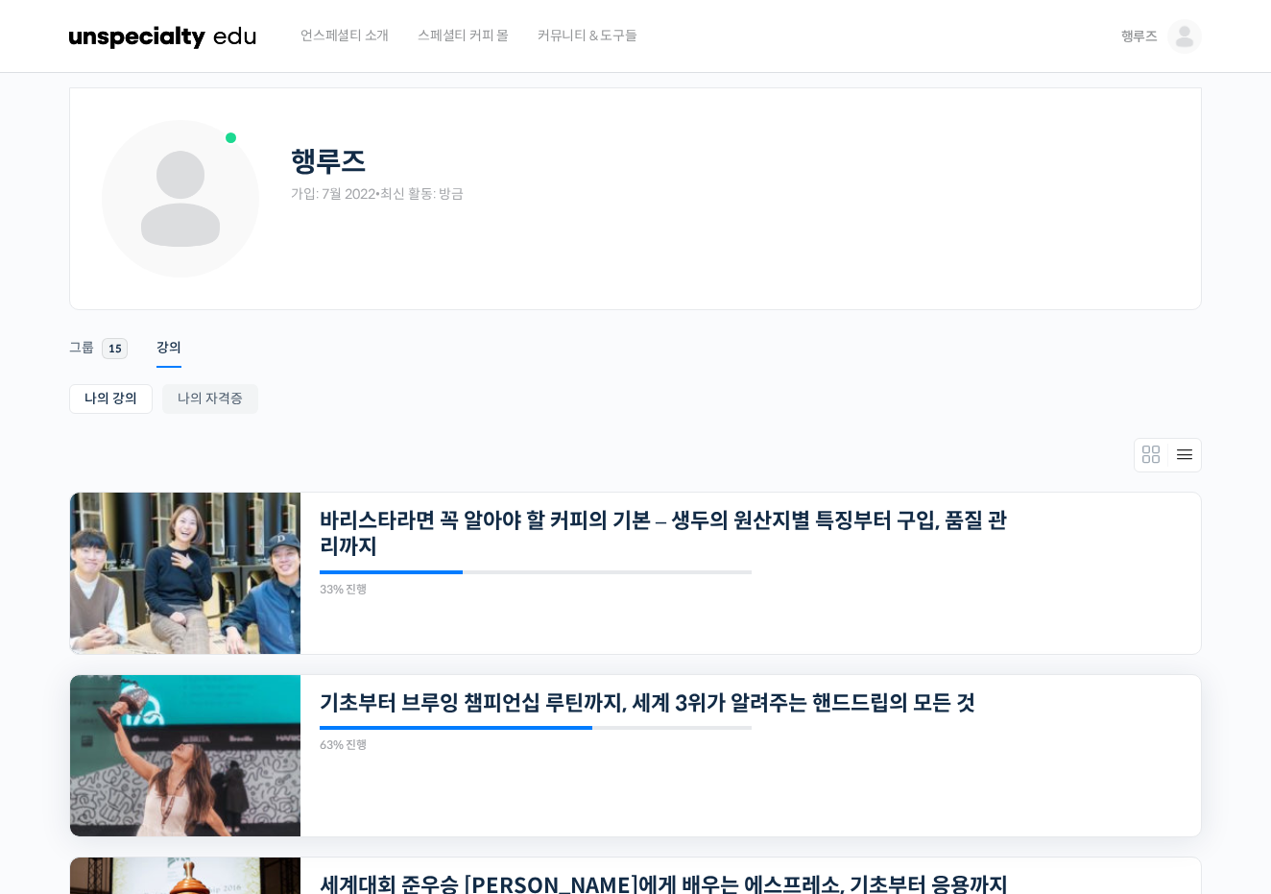
click at [465, 740] on div "63% 진행" at bounding box center [536, 745] width 432 height 12
click at [474, 722] on div "29개의 수업 기초부터 브루잉 챔피언십 루틴까지, 세계 3위가 알려주는 핸드드립의 모든 것 63% 진행 최근 활동: 2025년 01월 22일 …" at bounding box center [750, 755] width 900 height 161
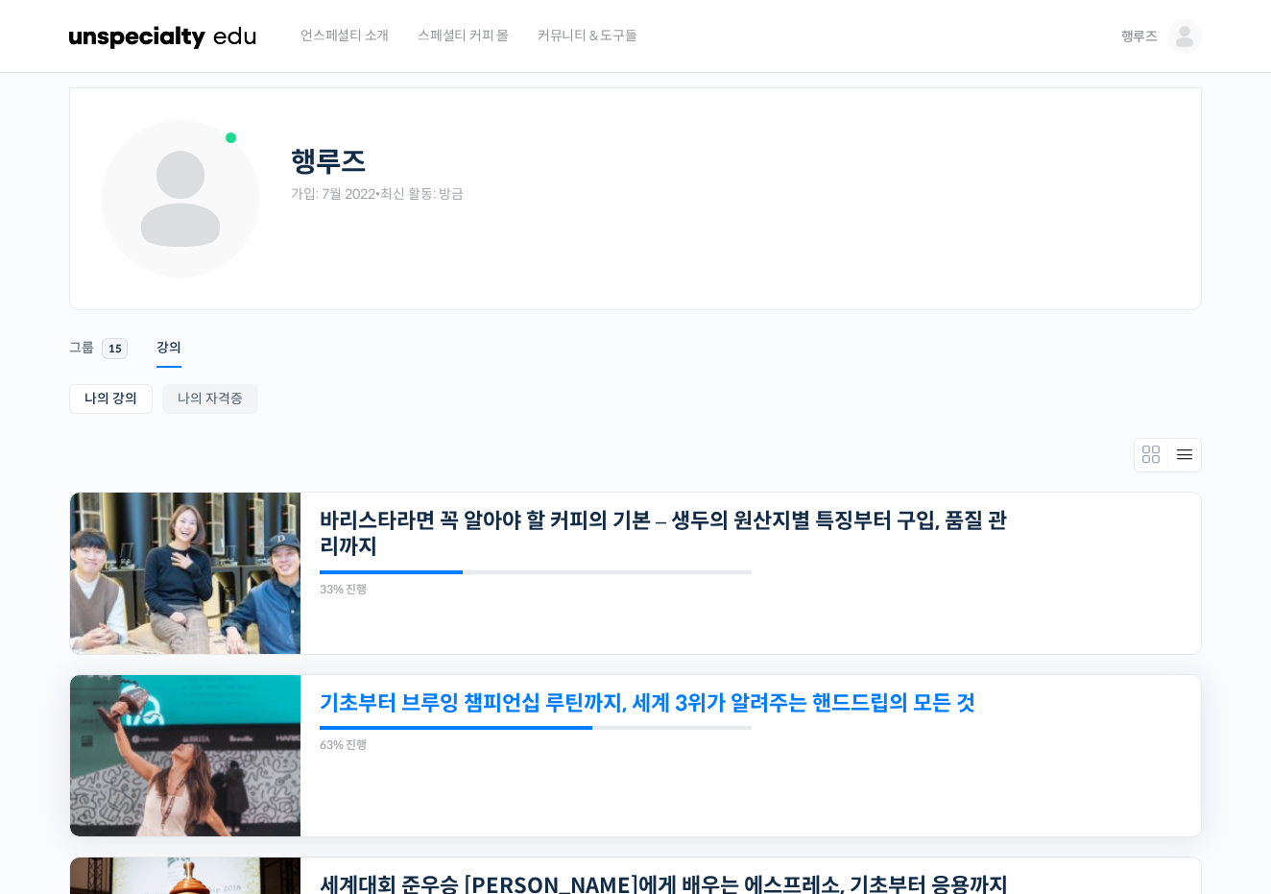
click at [476, 706] on link "기초부터 브루잉 챔피언십 루틴까지, 세계 3위가 알려주는 핸드드립의 모든 것" at bounding box center [664, 703] width 689 height 26
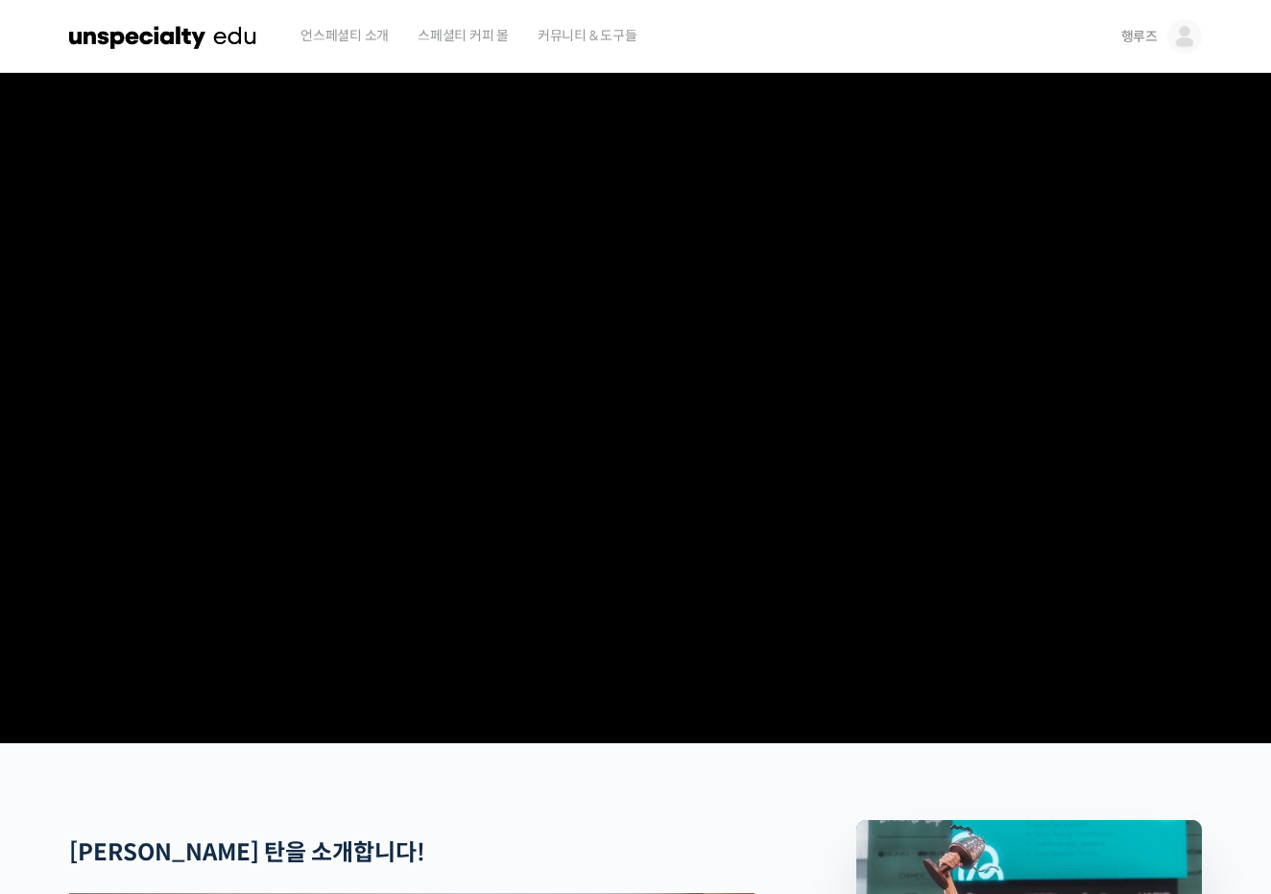
click at [1152, 56] on link "행루즈" at bounding box center [1161, 36] width 81 height 73
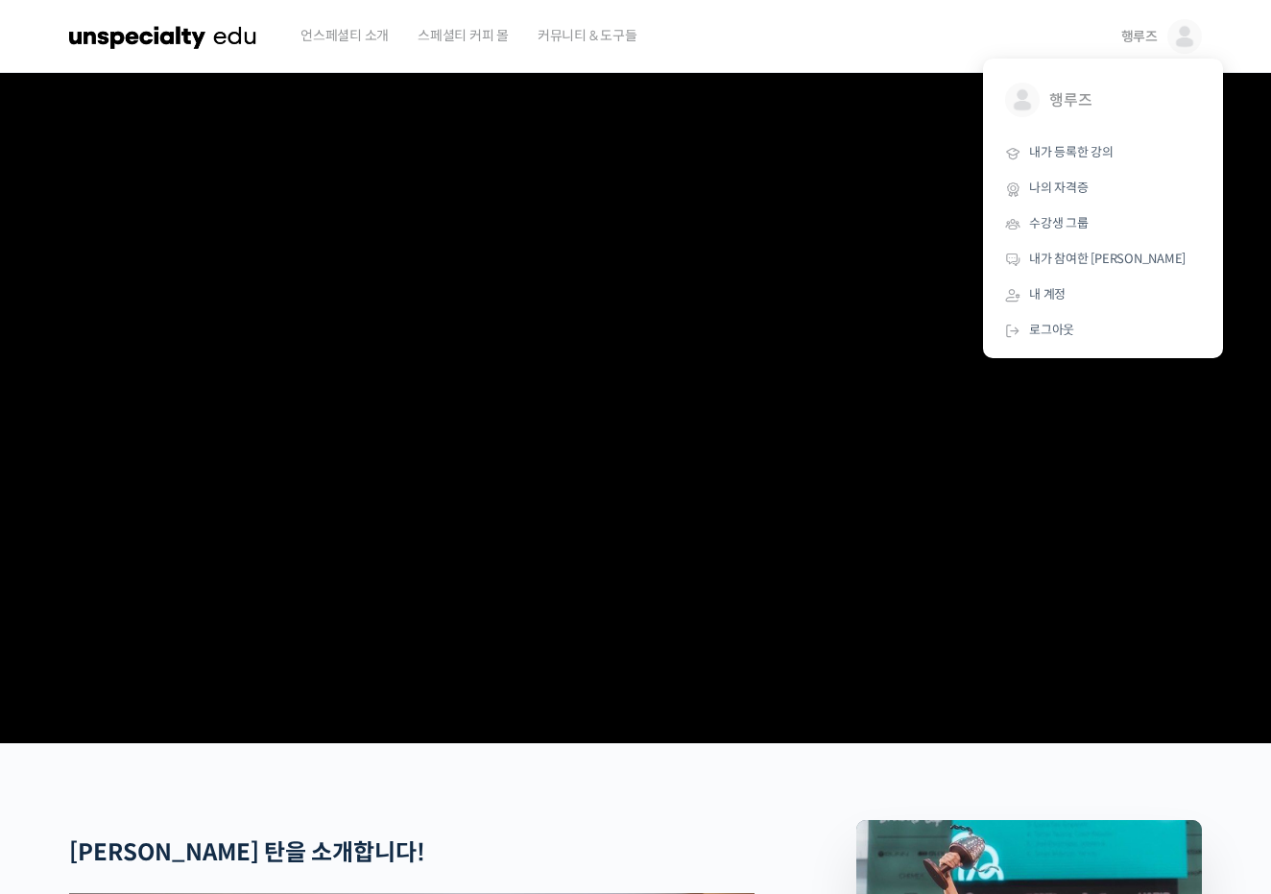
click at [183, 27] on img at bounding box center [163, 37] width 188 height 58
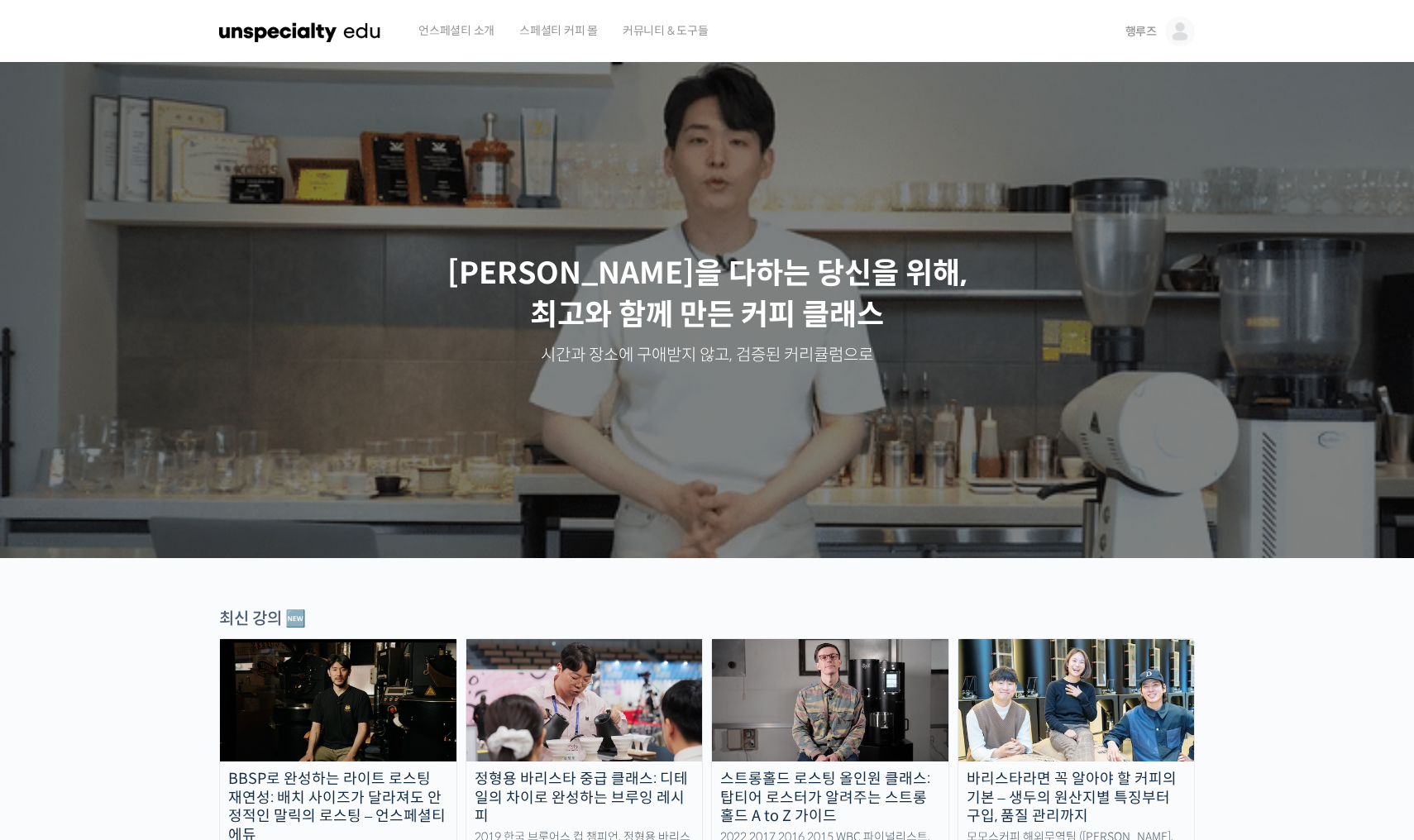
click at [1094, 30] on span "행루즈" at bounding box center [1141, 31] width 31 height 15
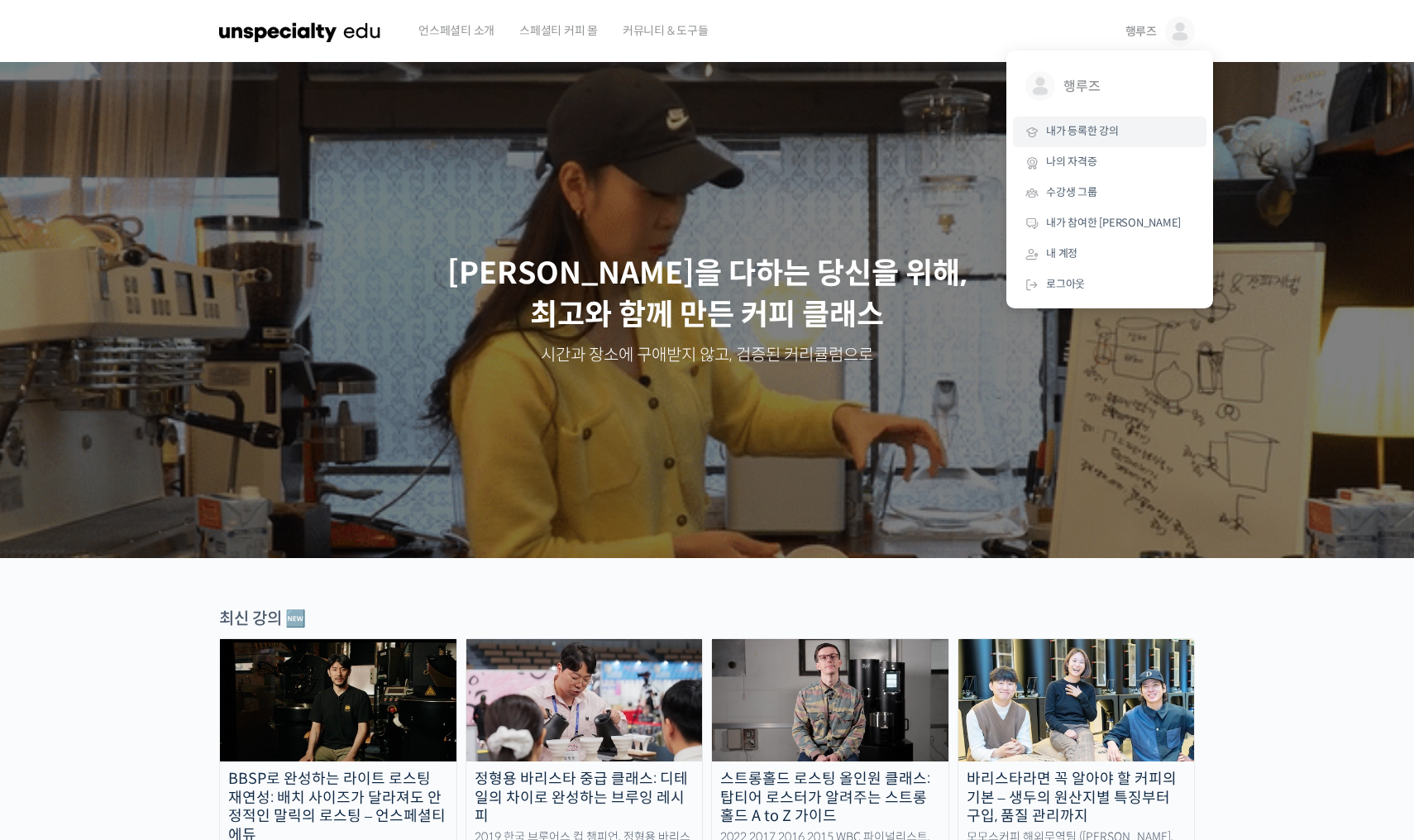
click at [1078, 118] on link "내가 등록한 강의" at bounding box center [1110, 132] width 194 height 31
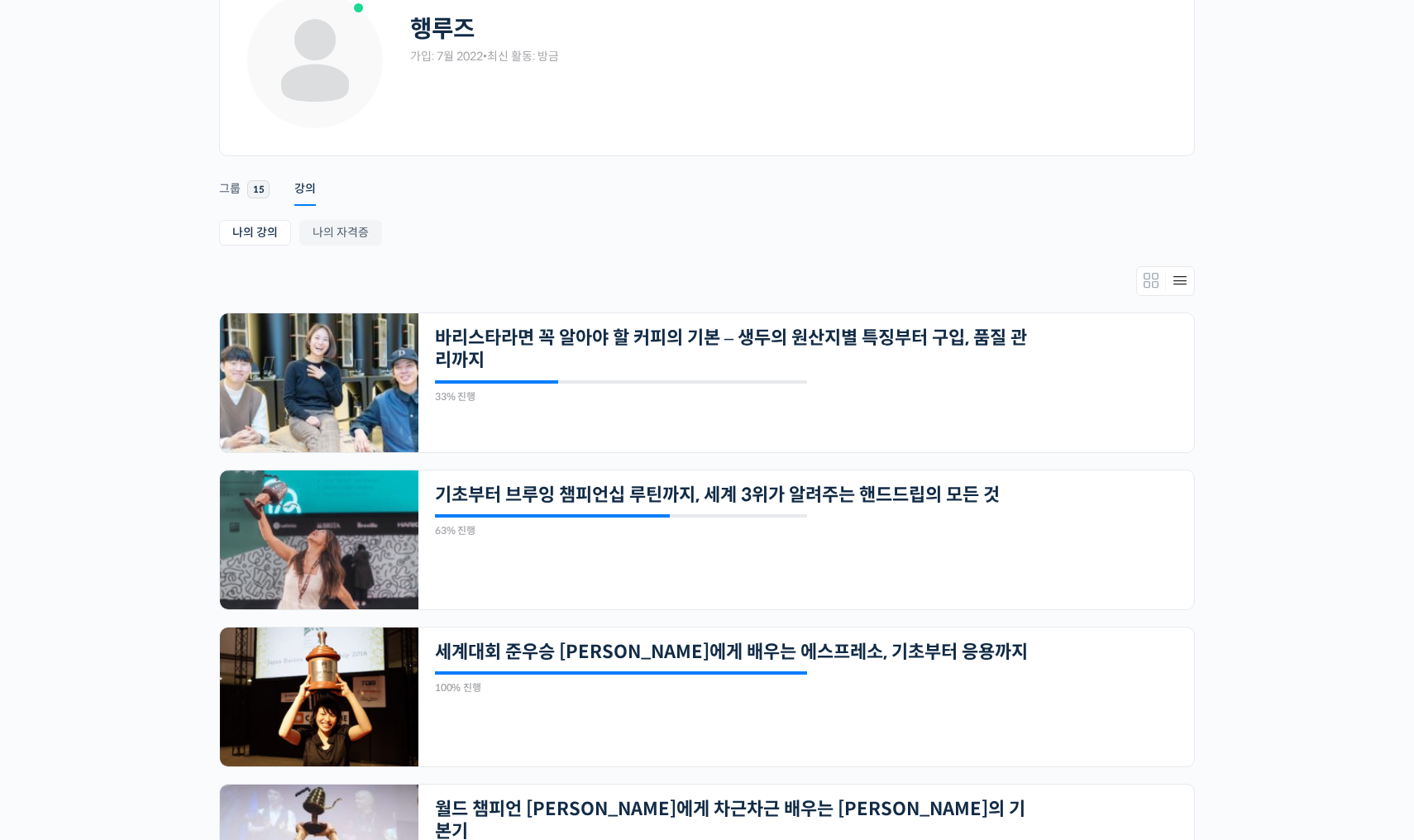
scroll to position [93, 0]
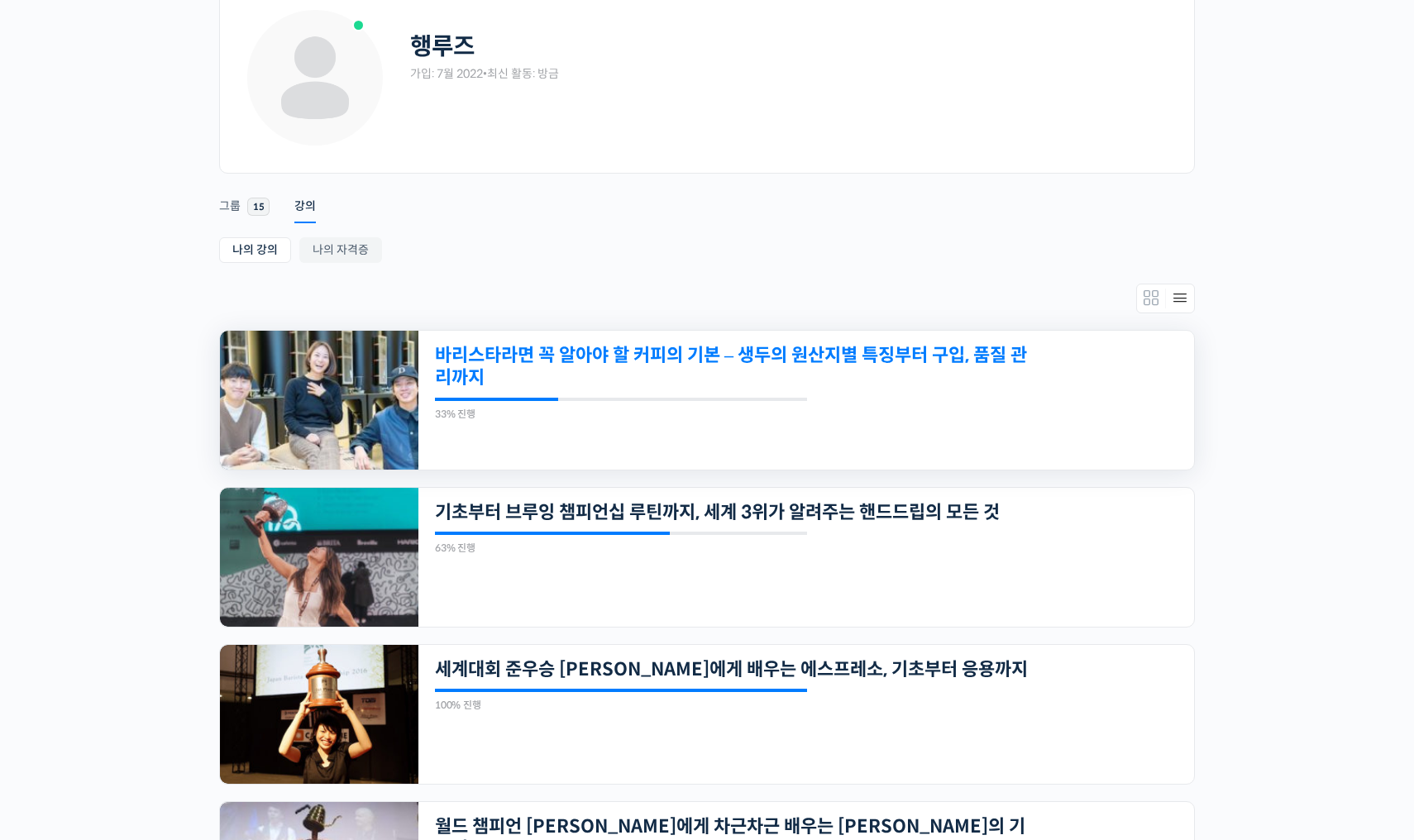
click at [664, 351] on link "바리스타라면 꼭 알아야 할 커피의 기본 – 생두의 원산지별 특징부터 구입, 품질 관리까지" at bounding box center [732, 366] width 594 height 46
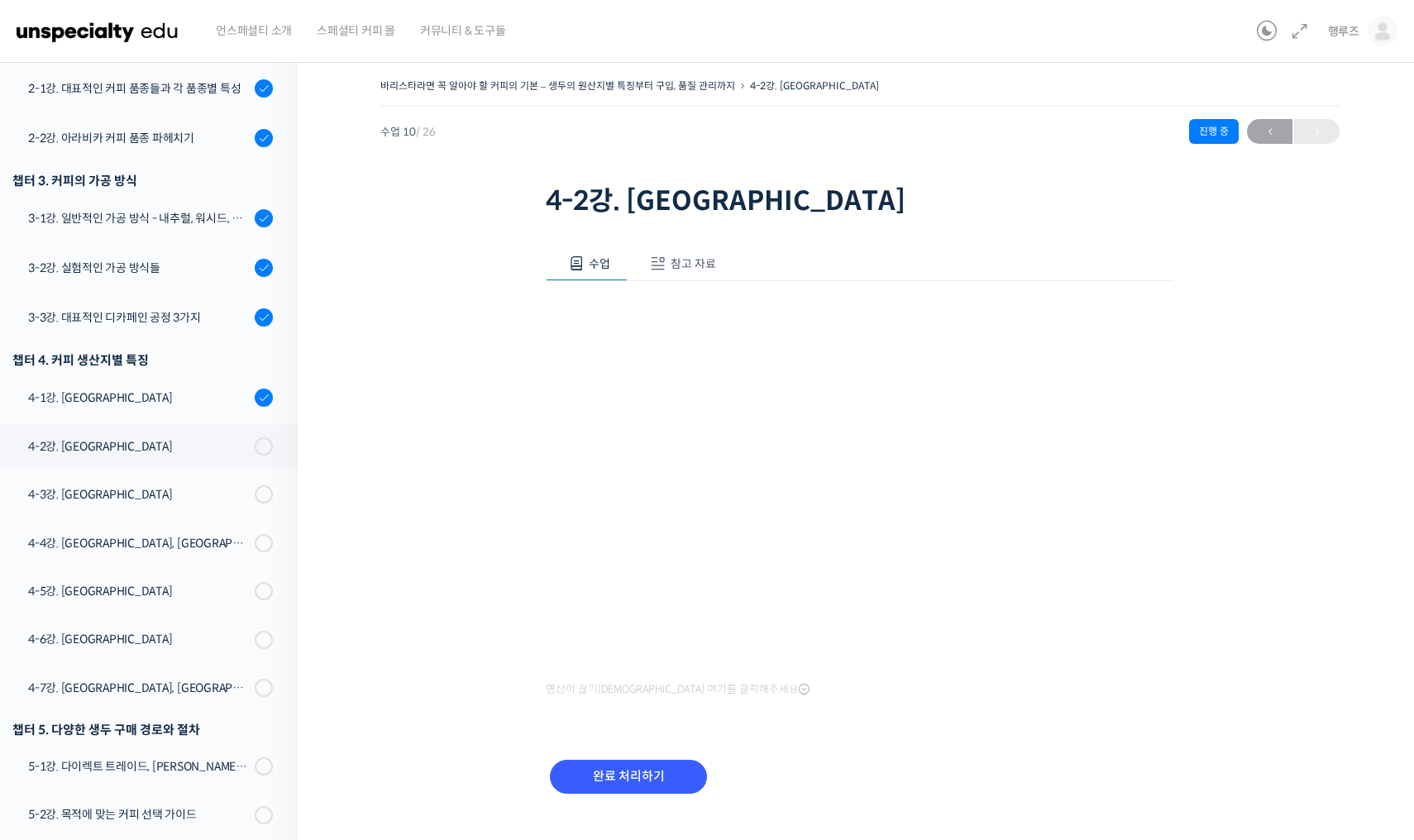
scroll to position [501, 0]
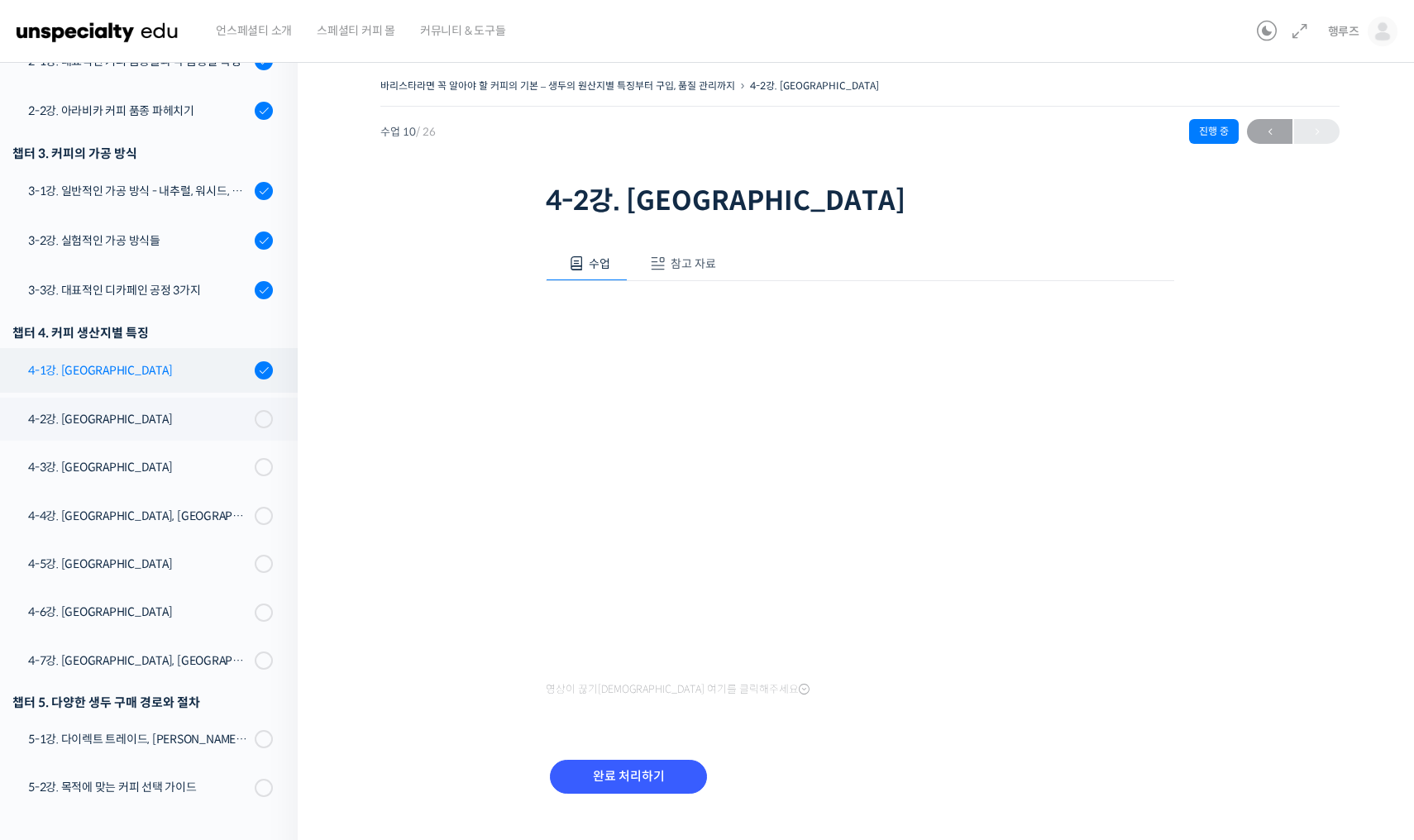
click at [147, 364] on div "4-1강. [GEOGRAPHIC_DATA]" at bounding box center [139, 370] width 221 height 18
